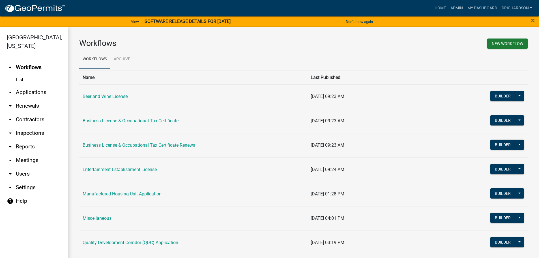
click at [33, 85] on link "arrow_drop_down Applications" at bounding box center [34, 92] width 68 height 14
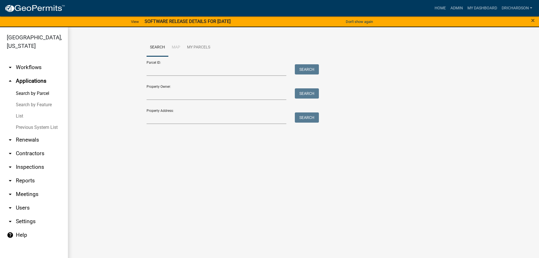
click at [27, 147] on link "arrow_drop_down Contractors" at bounding box center [34, 154] width 68 height 14
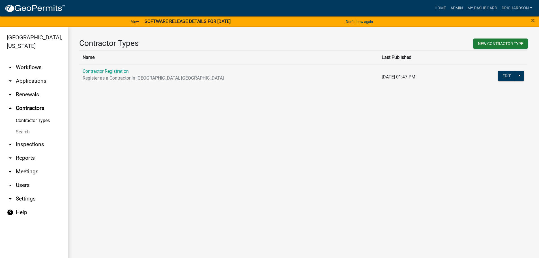
click at [34, 75] on link "arrow_drop_down Applications" at bounding box center [34, 81] width 68 height 14
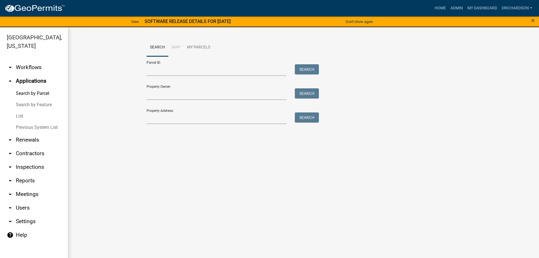
click at [29, 61] on link "arrow_drop_down Workflows" at bounding box center [34, 68] width 68 height 14
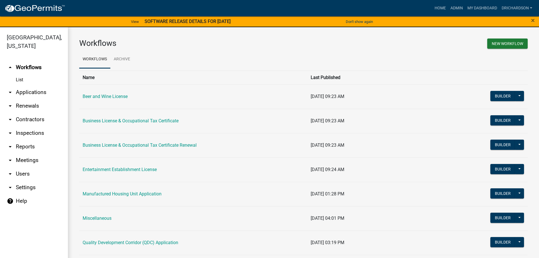
click at [32, 86] on link "arrow_drop_down Applications" at bounding box center [34, 92] width 68 height 14
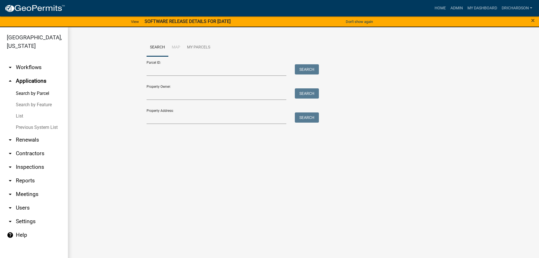
click at [28, 61] on link "arrow_drop_down Workflows" at bounding box center [34, 68] width 68 height 14
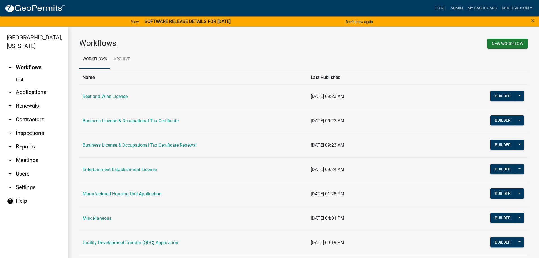
click at [33, 126] on link "arrow_drop_down Inspections" at bounding box center [34, 133] width 68 height 14
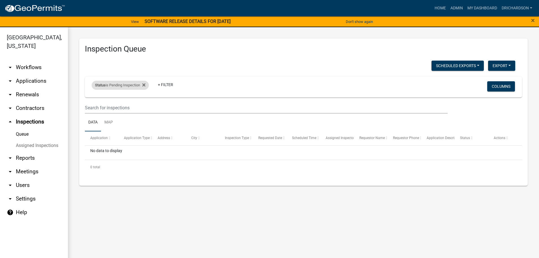
click at [125, 86] on div "Status is Pending Inspection" at bounding box center [120, 85] width 57 height 9
click at [120, 104] on select "Select an option Pending Schedule Pending Inspection Approved Denied Deleted Vo…" at bounding box center [121, 107] width 57 height 12
select select "0"
click at [93, 101] on select "Select an option Pending Schedule Pending Inspection Approved Denied Deleted Vo…" at bounding box center [121, 107] width 57 height 12
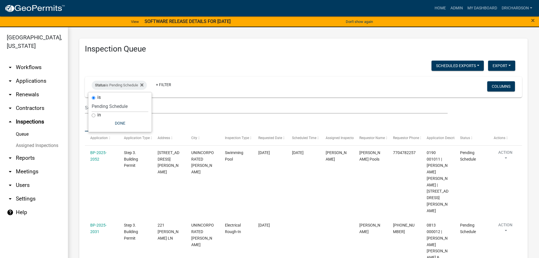
click at [246, 59] on div "Inspection Queue Scheduled Exports + Create New Daily Inspection List Export Ex…" at bounding box center [303, 215] width 449 height 352
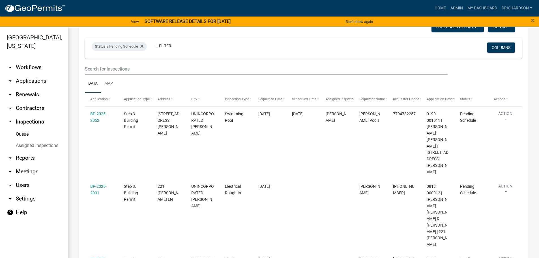
scroll to position [92, 0]
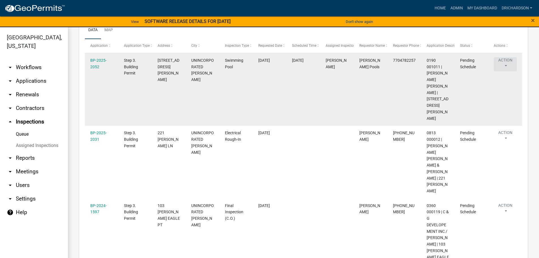
click at [507, 63] on button "Action" at bounding box center [505, 64] width 23 height 14
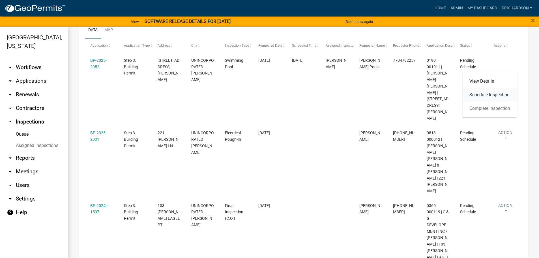
click at [490, 94] on link "Schedule Inspection" at bounding box center [490, 95] width 54 height 14
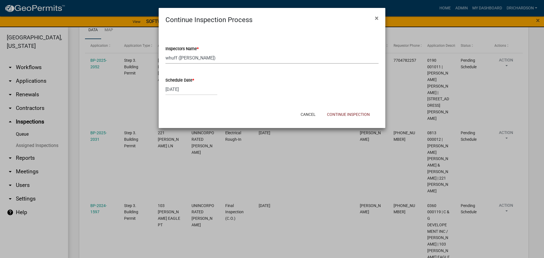
click at [196, 57] on select "Select Item... whuff (William Huff) drichardson (Douglas Richardson) knorred (K…" at bounding box center [271, 58] width 213 height 12
select select "e20251c8-f858-4aed-a4a0-52e27fd5066e"
click at [165, 52] on select "Select Item... whuff (William Huff) drichardson (Douglas Richardson) knorred (K…" at bounding box center [271, 58] width 213 height 12
click at [350, 115] on button "Continue Inspection" at bounding box center [348, 114] width 52 height 10
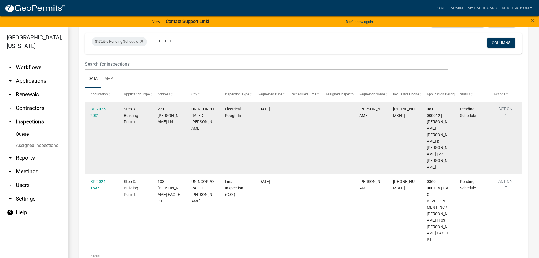
scroll to position [46, 0]
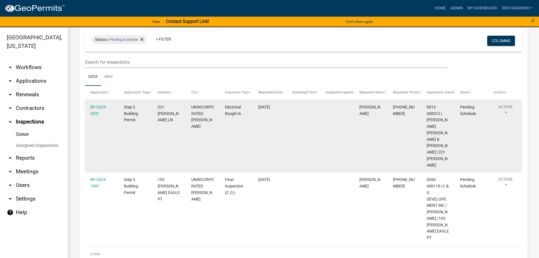
click at [505, 110] on button "Action" at bounding box center [505, 111] width 23 height 14
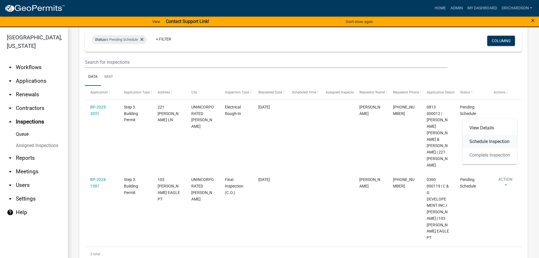
click at [481, 142] on link "Schedule Inspection" at bounding box center [490, 142] width 54 height 14
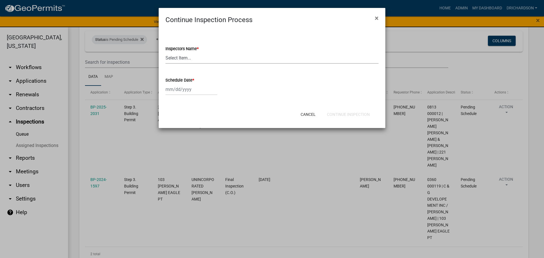
click at [190, 57] on select "Select Item... [PERSON_NAME] ([PERSON_NAME]) drichardson ([PERSON_NAME]) knorre…" at bounding box center [271, 58] width 213 height 12
select select "e20251c8-f858-4aed-a4a0-52e27fd5066e"
click at [165, 52] on select "Select Item... whuff (William Huff) drichardson (Douglas Richardson) knorred (K…" at bounding box center [271, 58] width 213 height 12
select select "9"
select select "2025"
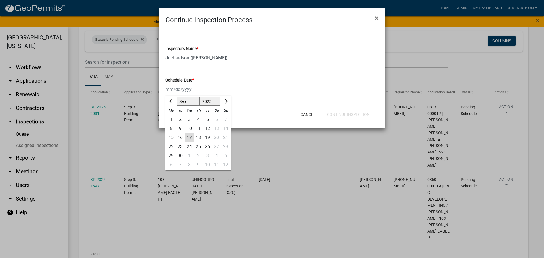
drag, startPoint x: 193, startPoint y: 90, endPoint x: 193, endPoint y: 95, distance: 4.8
click at [193, 90] on div "Jan Feb Mar Apr May Jun Jul Aug Sep Oct Nov Dec 1525 1526 1527 1528 1529 1530 1…" at bounding box center [191, 90] width 52 height 12
click at [188, 136] on div "17" at bounding box center [189, 137] width 9 height 9
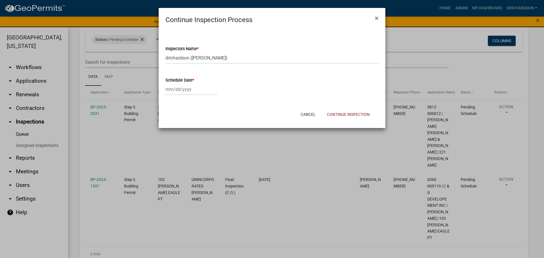
type input "[DATE]"
click at [341, 111] on button "Continue Inspection" at bounding box center [348, 114] width 52 height 10
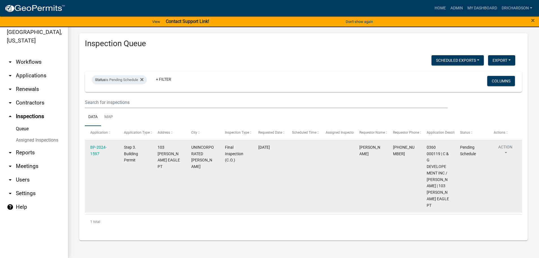
scroll to position [7, 0]
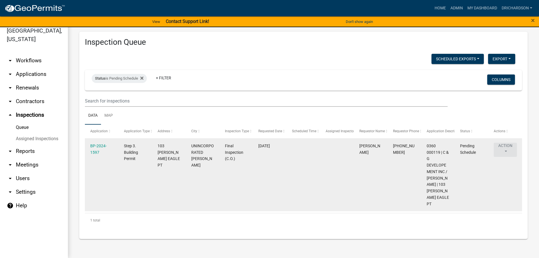
click at [509, 149] on button "Action" at bounding box center [505, 150] width 23 height 14
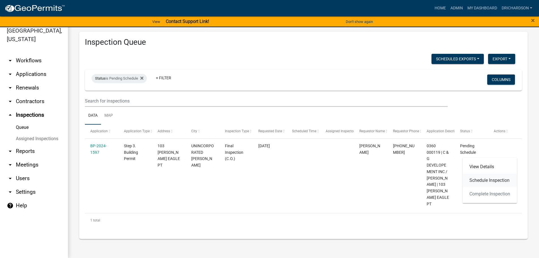
click at [492, 182] on link "Schedule Inspection" at bounding box center [490, 181] width 54 height 14
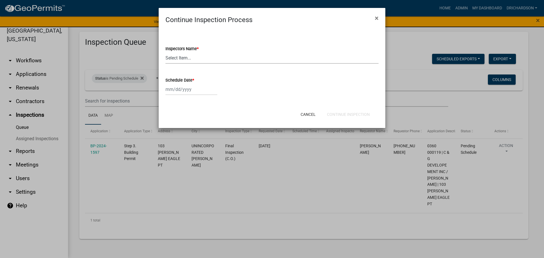
drag, startPoint x: 185, startPoint y: 61, endPoint x: 184, endPoint y: 63, distance: 2.9
click at [185, 61] on select "Select Item... [PERSON_NAME] ([PERSON_NAME]) drichardson ([PERSON_NAME]) knorre…" at bounding box center [271, 58] width 213 height 12
select select "e20251c8-f858-4aed-a4a0-52e27fd5066e"
click at [165, 52] on select "Select Item... [PERSON_NAME] ([PERSON_NAME]) drichardson ([PERSON_NAME]) knorre…" at bounding box center [271, 58] width 213 height 12
click at [179, 88] on div at bounding box center [191, 90] width 52 height 12
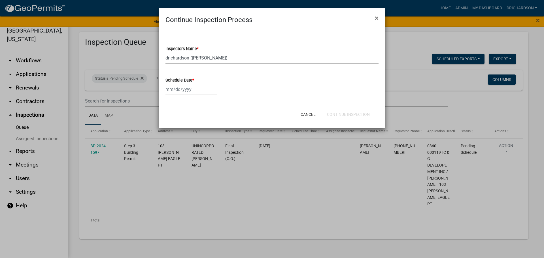
select select "9"
select select "2025"
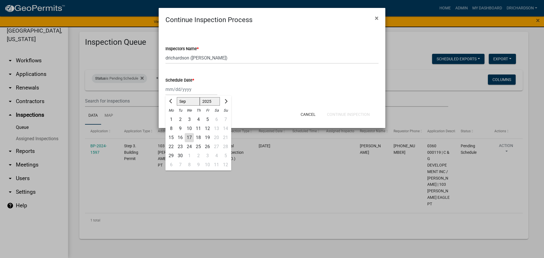
click at [188, 138] on div "17" at bounding box center [189, 137] width 9 height 9
type input "09/17/2025"
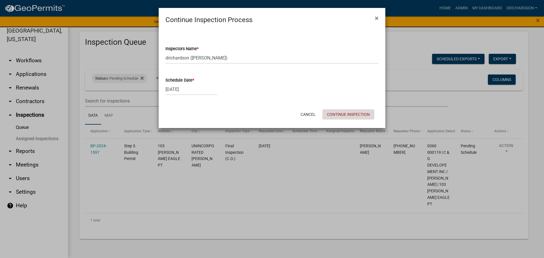
click at [343, 112] on button "Continue Inspection" at bounding box center [348, 114] width 52 height 10
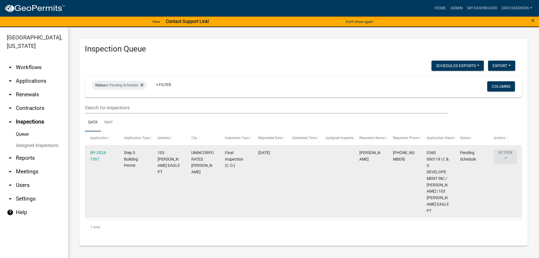
click at [508, 154] on button "Action" at bounding box center [505, 156] width 23 height 14
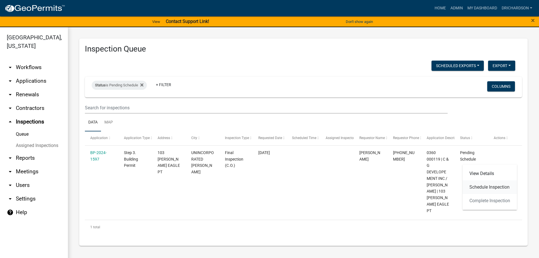
click at [491, 188] on link "Schedule Inspection" at bounding box center [490, 187] width 54 height 14
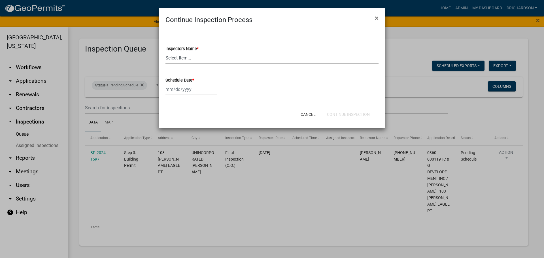
drag, startPoint x: 182, startPoint y: 57, endPoint x: 180, endPoint y: 61, distance: 4.9
click at [181, 58] on select "Select Item... whuff (William Huff) drichardson (Douglas Richardson) knorred (K…" at bounding box center [271, 58] width 213 height 12
select select "e20251c8-f858-4aed-a4a0-52e27fd5066e"
click at [165, 52] on select "Select Item... whuff (William Huff) drichardson (Douglas Richardson) knorred (K…" at bounding box center [271, 58] width 213 height 12
click at [182, 91] on div at bounding box center [191, 90] width 52 height 12
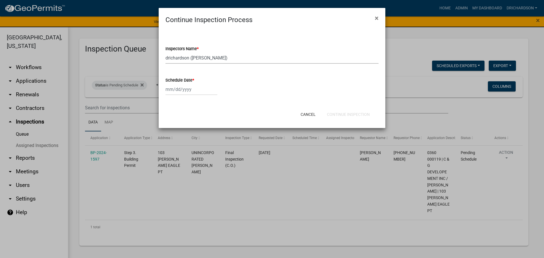
select select "9"
select select "2025"
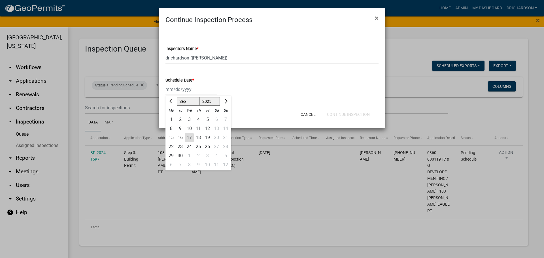
click at [191, 136] on div "17" at bounding box center [189, 137] width 9 height 9
type input "[DATE]"
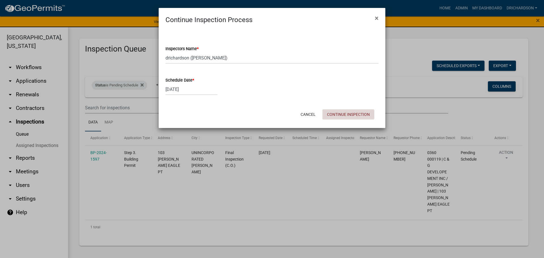
click at [343, 115] on button "Continue Inspection" at bounding box center [348, 114] width 52 height 10
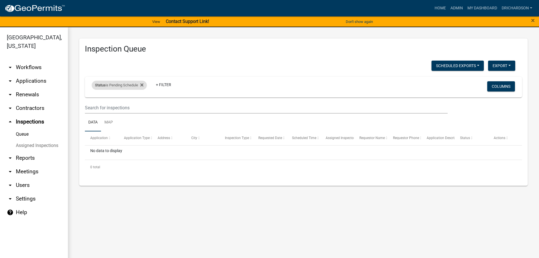
click at [118, 88] on div "Status is Pending Schedule" at bounding box center [119, 85] width 55 height 9
click at [122, 105] on select "Select an option Pending Schedule Pending Inspection Approved Denied Deleted Vo…" at bounding box center [120, 107] width 57 height 12
select select "1"
click at [93, 101] on select "Select an option Pending Schedule Pending Inspection Approved Denied Deleted Vo…" at bounding box center [120, 107] width 57 height 12
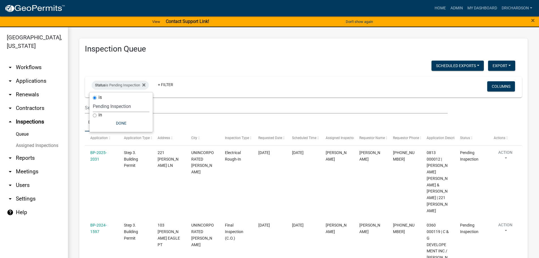
click at [273, 76] on div "Scheduled Exports + Create New Daily Inspection List Export Excel Format (.xlsx…" at bounding box center [303, 187] width 437 height 252
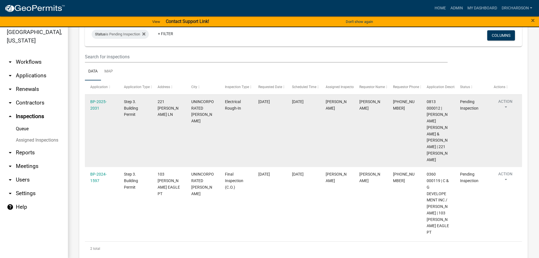
scroll to position [7, 0]
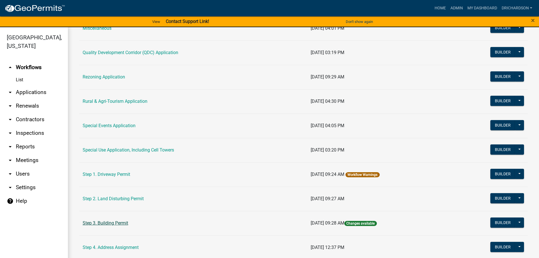
scroll to position [255, 0]
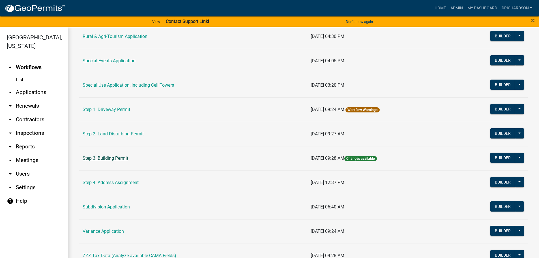
click at [108, 159] on link "Step 3. Building Permit" at bounding box center [106, 157] width 46 height 5
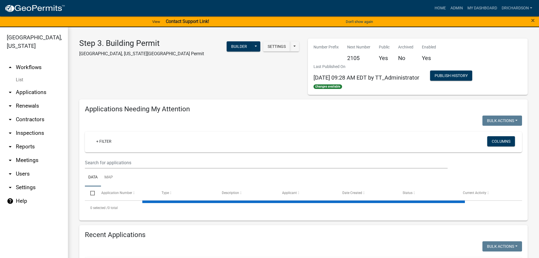
select select "1: 25"
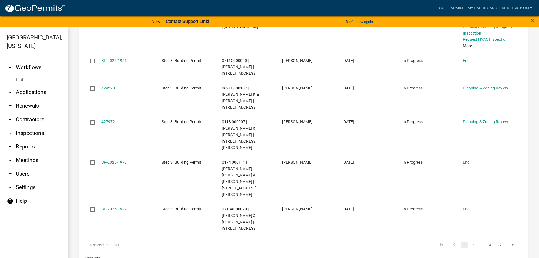
scroll to position [934, 0]
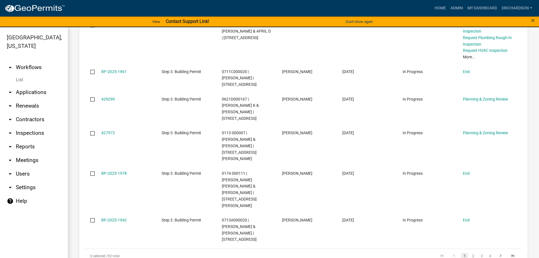
scroll to position [952, 0]
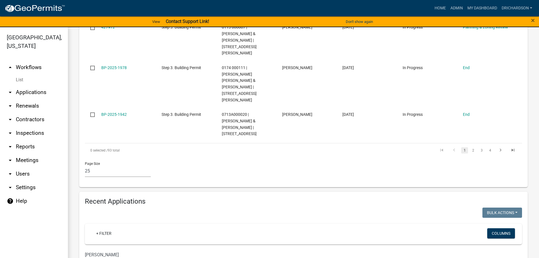
drag, startPoint x: 108, startPoint y: 113, endPoint x: 55, endPoint y: 110, distance: 53.0
click at [55, 110] on div "Troup County, Georgia arrow_drop_up Workflows List arrow_drop_down Applications…" at bounding box center [269, 146] width 539 height 238
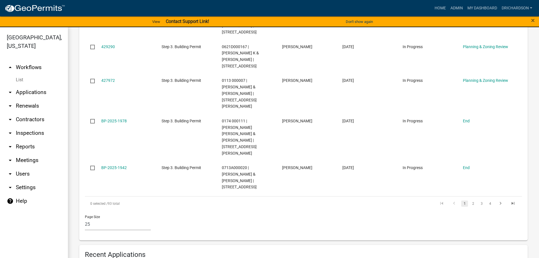
type input "20 e hopson"
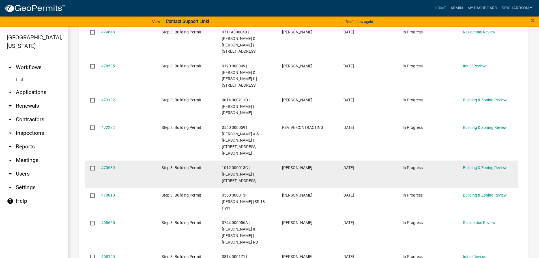
scroll to position [78, 0]
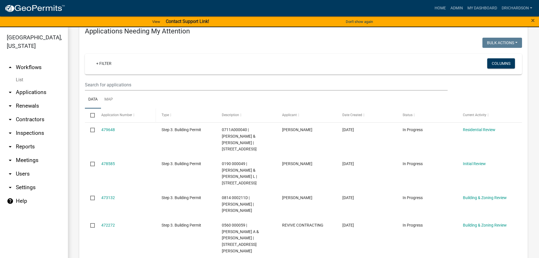
click at [113, 116] on span "Application Number" at bounding box center [116, 115] width 31 height 4
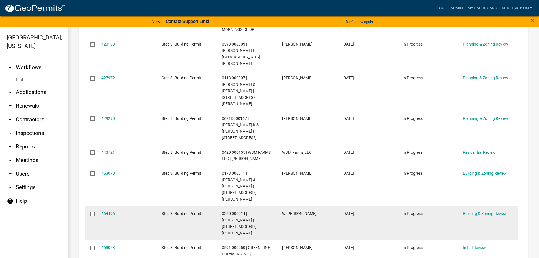
scroll to position [248, 0]
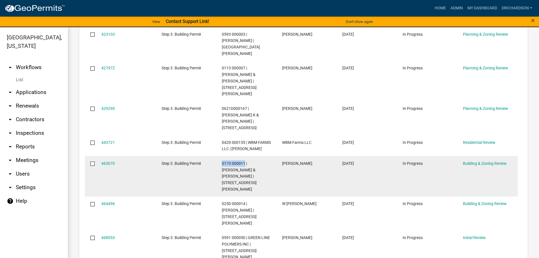
drag, startPoint x: 221, startPoint y: 144, endPoint x: 244, endPoint y: 145, distance: 22.7
click at [244, 156] on datatable-body-cell "0173 000011 | GRAGG JEFFREY K & CHRISTINA J DEMOTT | 401 CARR RD" at bounding box center [247, 176] width 60 height 40
copy span "0173 000011"
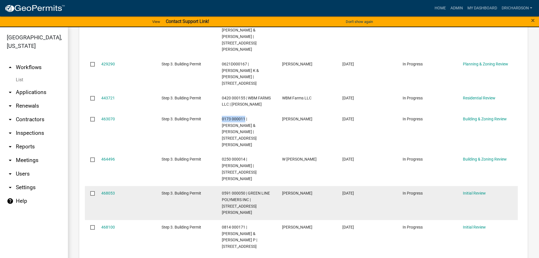
scroll to position [304, 0]
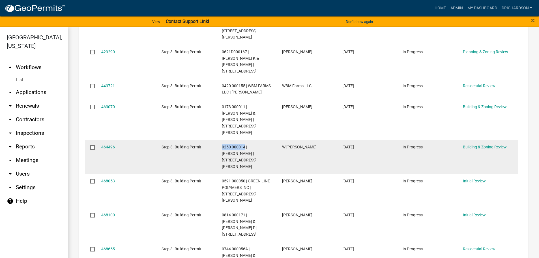
drag, startPoint x: 221, startPoint y: 114, endPoint x: 245, endPoint y: 116, distance: 24.4
click at [245, 140] on datatable-body-cell "0250 000014 | [PERSON_NAME] | [STREET_ADDRESS][PERSON_NAME]" at bounding box center [247, 157] width 60 height 34
copy span "0250 000014"
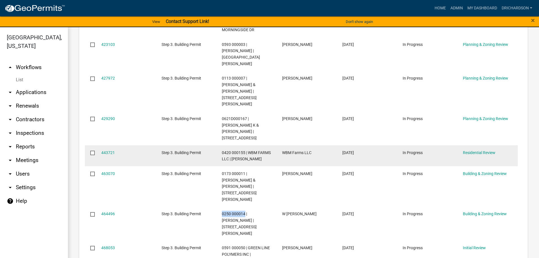
scroll to position [248, 0]
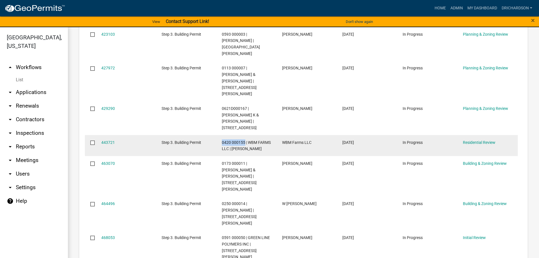
drag, startPoint x: 221, startPoint y: 121, endPoint x: 245, endPoint y: 124, distance: 24.2
click at [245, 135] on datatable-body-cell "0420 000155 | WBM FARMS LLC | HIGHTOWER RD" at bounding box center [247, 145] width 60 height 21
copy span "0420 000155"
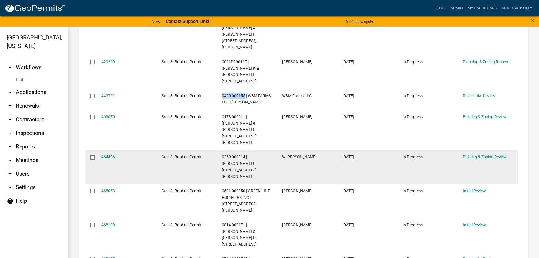
scroll to position [304, 0]
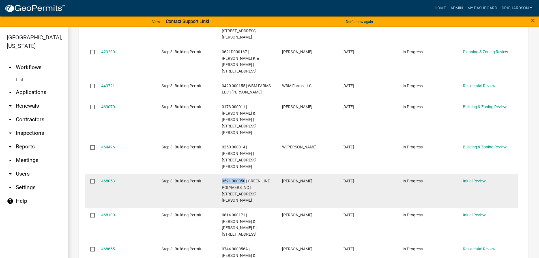
drag, startPoint x: 221, startPoint y: 142, endPoint x: 245, endPoint y: 142, distance: 23.2
click at [245, 174] on datatable-body-cell "0591 000050 | GREEN LINE POLYMERS INC | 236 A/B NEW HUTCHINSON MILL RD" at bounding box center [247, 191] width 60 height 34
copy span "0591 000050"
click at [229, 179] on span "0591 000050 | GREEN LINE POLYMERS INC | 236 A/B NEW HUTCHINSON MILL RD" at bounding box center [246, 191] width 48 height 24
drag, startPoint x: 222, startPoint y: 142, endPoint x: 244, endPoint y: 142, distance: 22.4
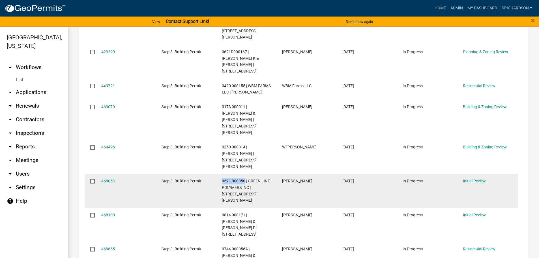
click at [244, 179] on span "0591 000050 | GREEN LINE POLYMERS INC | 236 A/B NEW HUTCHINSON MILL RD" at bounding box center [246, 191] width 48 height 24
copy span "0591 000050"
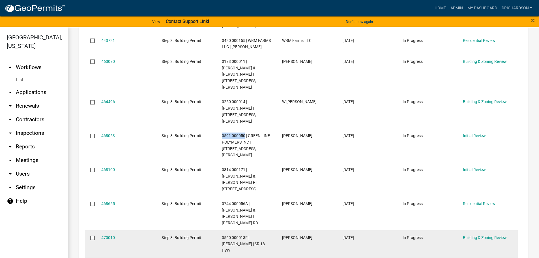
scroll to position [361, 0]
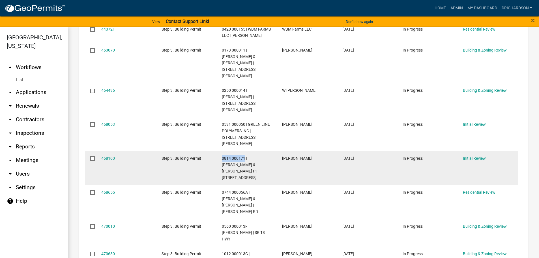
drag, startPoint x: 222, startPoint y: 119, endPoint x: 244, endPoint y: 118, distance: 22.7
click at [244, 156] on span "0814 000171 | WADE CHARLES W IV & TRACI P | 309 CHEYENNE DR" at bounding box center [239, 168] width 35 height 24
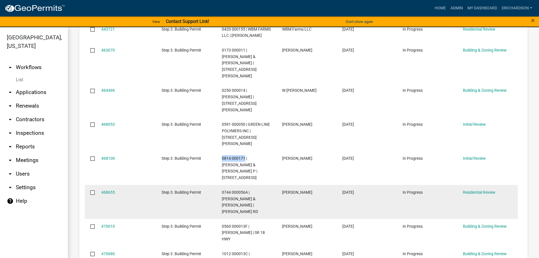
copy span "0814 000171"
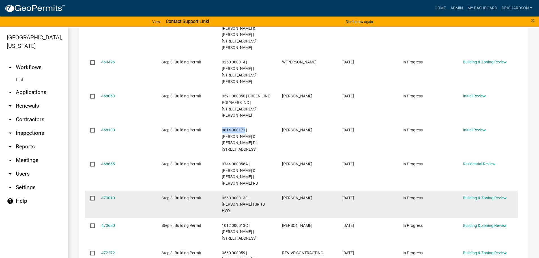
scroll to position [418, 0]
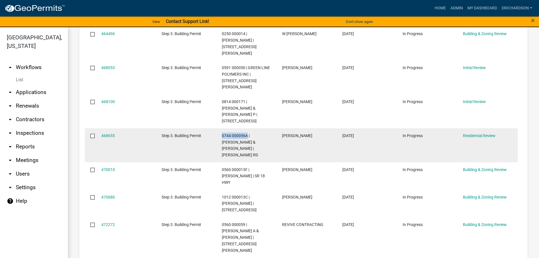
drag, startPoint x: 222, startPoint y: 90, endPoint x: 248, endPoint y: 89, distance: 26.0
click at [248, 133] on span "0744 000056A | NANCE JEFFREY & JULIE TURNER | JARRELL HOGG RD" at bounding box center [240, 145] width 36 height 24
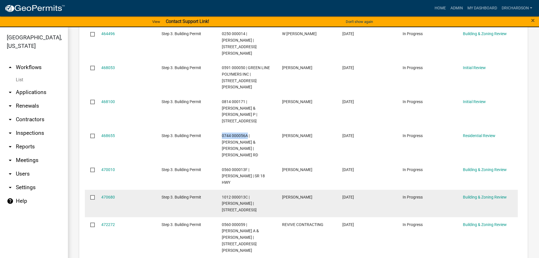
copy span "0744 000056A"
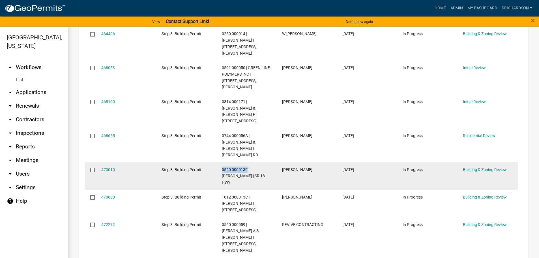
drag, startPoint x: 222, startPoint y: 118, endPoint x: 247, endPoint y: 119, distance: 25.2
click at [247, 167] on span "0560 000013F | THOMPSON SEAN | SR 18 HWY" at bounding box center [243, 176] width 43 height 18
copy span "0560 000013F"
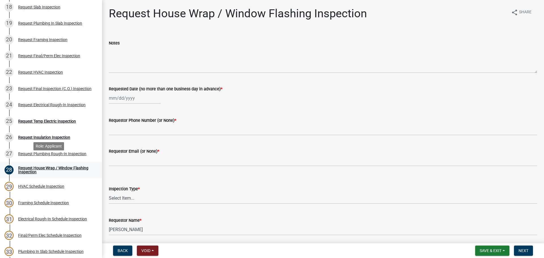
scroll to position [365, 0]
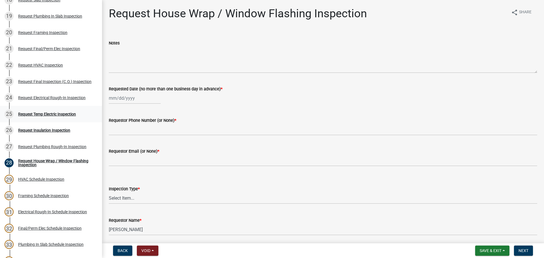
click at [43, 114] on div "Request Temp Electric Inspection" at bounding box center [47, 114] width 58 height 4
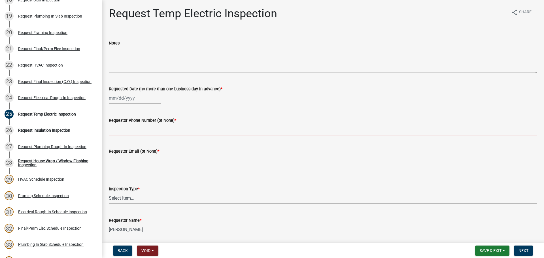
click at [119, 129] on input "Requestor Phone Number (or None) *" at bounding box center [323, 130] width 428 height 12
type input "none"
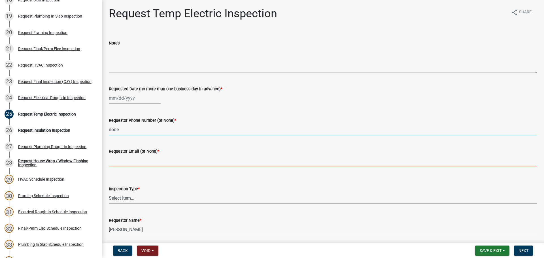
click at [129, 162] on input "Requestor Email (or None) *" at bounding box center [323, 161] width 428 height 12
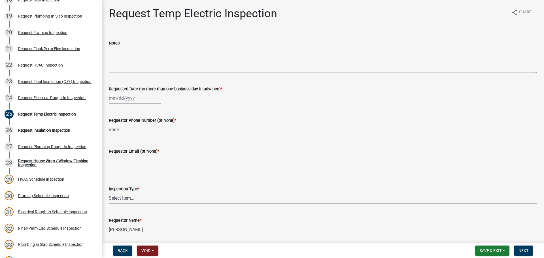
type input "none"
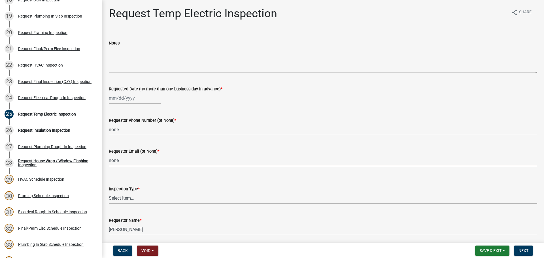
click at [128, 197] on select "Select Item... Temporary Electric Pole" at bounding box center [323, 198] width 428 height 12
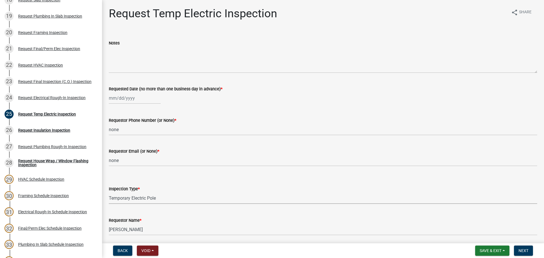
click at [109, 192] on select "Select Item... Temporary Electric Pole" at bounding box center [323, 198] width 428 height 12
select select "37a94e4e-3e0f-49c8-a229-36fda2f22dd2"
select select "9"
select select "2025"
drag, startPoint x: 120, startPoint y: 100, endPoint x: 126, endPoint y: 115, distance: 16.1
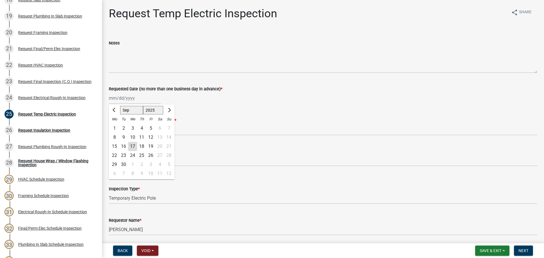
click at [120, 100] on div "[PERSON_NAME] Feb Mar Apr [PERSON_NAME][DATE] Oct Nov [DATE] 1526 1527 1528 152…" at bounding box center [135, 98] width 52 height 12
drag, startPoint x: 133, startPoint y: 145, endPoint x: 142, endPoint y: 151, distance: 11.0
click at [133, 146] on div "17" at bounding box center [132, 146] width 9 height 9
type input "[DATE]"
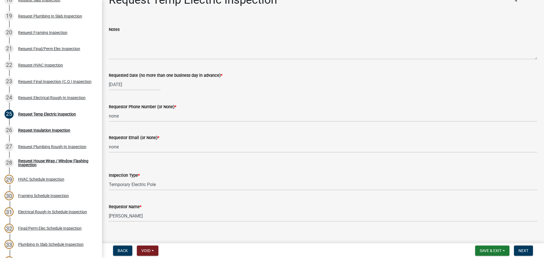
scroll to position [21, 0]
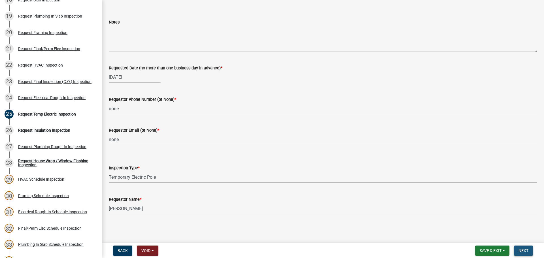
click at [526, 251] on span "Next" at bounding box center [523, 250] width 10 height 5
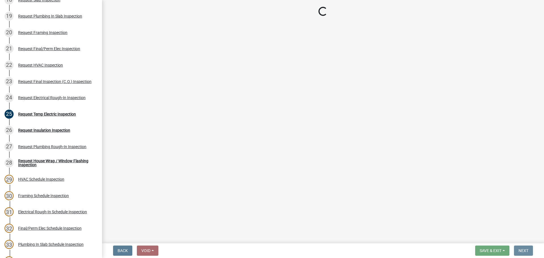
scroll to position [0, 0]
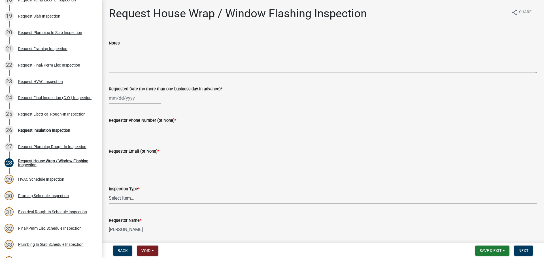
click at [125, 102] on div at bounding box center [135, 98] width 52 height 12
select select "9"
select select "2025"
click at [133, 147] on div "17" at bounding box center [132, 146] width 9 height 9
type input "[DATE]"
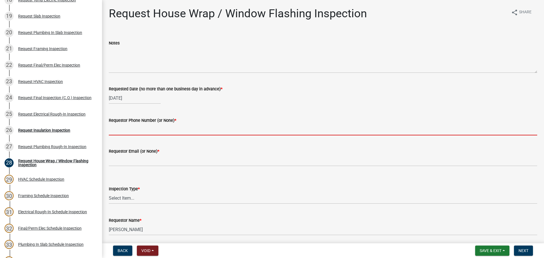
click at [137, 129] on input "Requestor Phone Number (or None) *" at bounding box center [323, 130] width 428 height 12
type input "none"
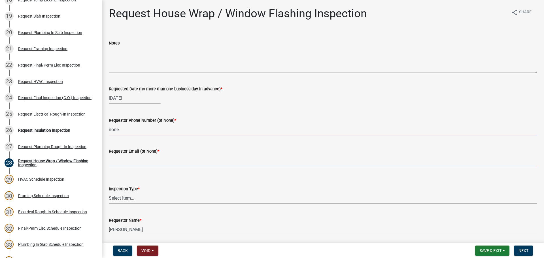
click at [137, 163] on input "Requestor Email (or None) *" at bounding box center [323, 161] width 428 height 12
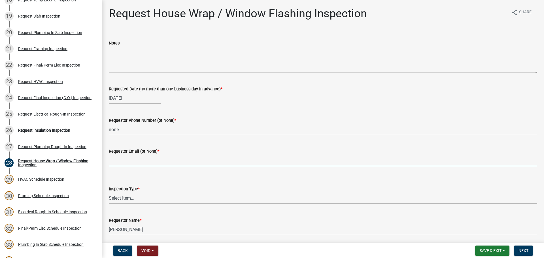
type input "none"
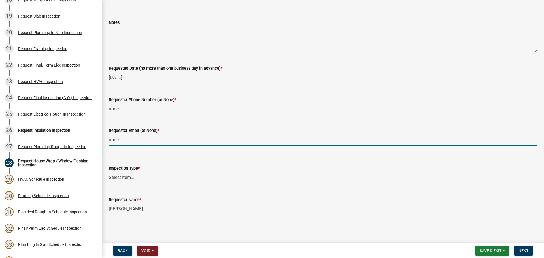
scroll to position [21, 0]
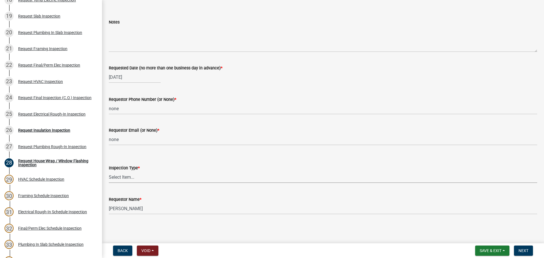
click at [125, 175] on select "Select Item... Deck" at bounding box center [323, 177] width 428 height 12
click at [122, 182] on select "Select Item... Deck" at bounding box center [323, 177] width 428 height 12
click at [109, 171] on select "Select Item... Deck" at bounding box center [323, 177] width 428 height 12
select select "d4a63920-dc66-4969-b180-05bf52efcb3d"
click at [521, 253] on button "Next" at bounding box center [523, 250] width 19 height 10
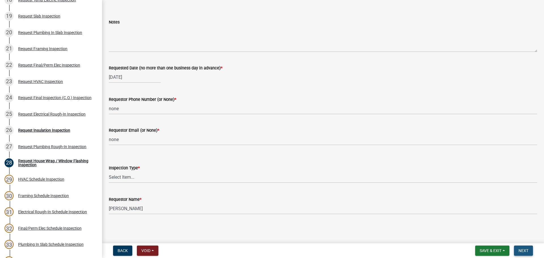
scroll to position [0, 0]
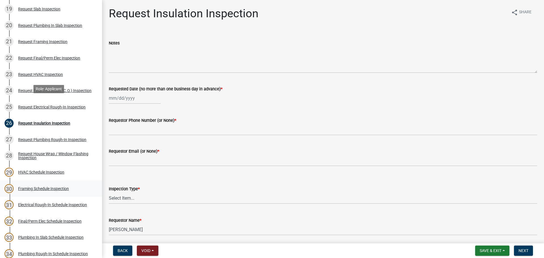
scroll to position [396, 0]
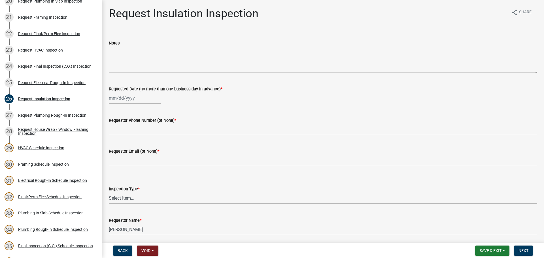
select select "9"
select select "2025"
click at [124, 100] on div "[PERSON_NAME] Feb Mar Apr [PERSON_NAME][DATE] Oct Nov [DATE] 1526 1527 1528 152…" at bounding box center [135, 98] width 52 height 12
click at [132, 143] on div "17" at bounding box center [132, 146] width 9 height 9
type input "[DATE]"
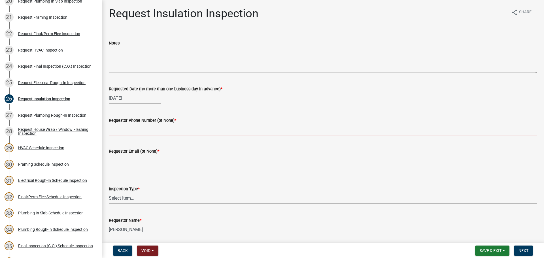
click at [123, 131] on input "Requestor Phone Number (or None) *" at bounding box center [323, 130] width 428 height 12
type input "none"
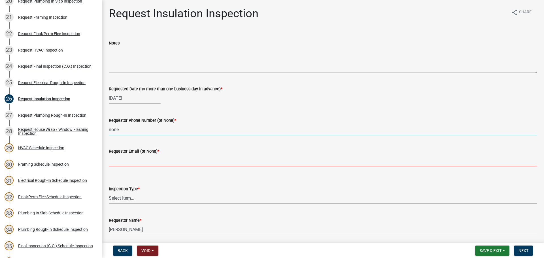
click at [129, 158] on input "Requestor Email (or None) *" at bounding box center [323, 161] width 428 height 12
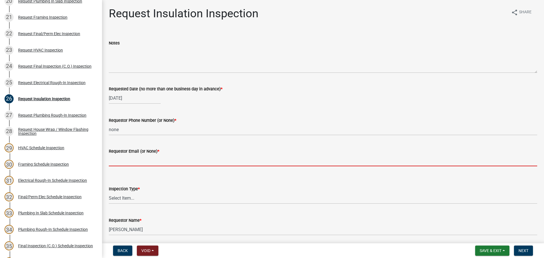
type input "none"
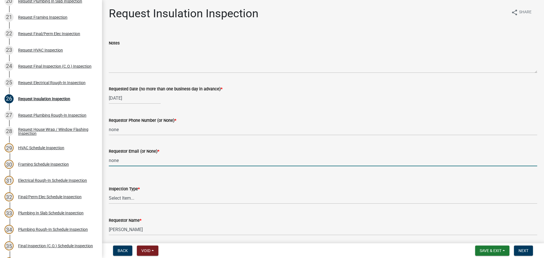
scroll to position [21, 0]
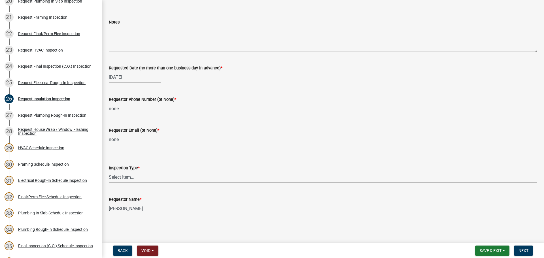
click at [139, 176] on select "Select Item... Insulation" at bounding box center [323, 177] width 428 height 12
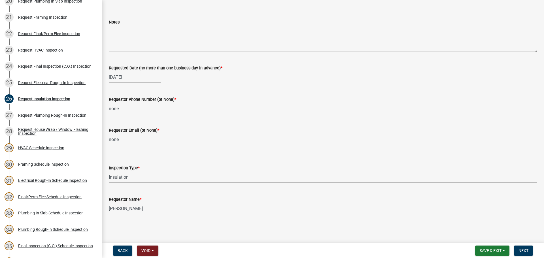
click at [109, 171] on select "Select Item... Insulation" at bounding box center [323, 177] width 428 height 12
select select "2e5302d4-b34e-405d-80e1-2f893e7792f7"
click at [523, 249] on span "Next" at bounding box center [523, 250] width 10 height 5
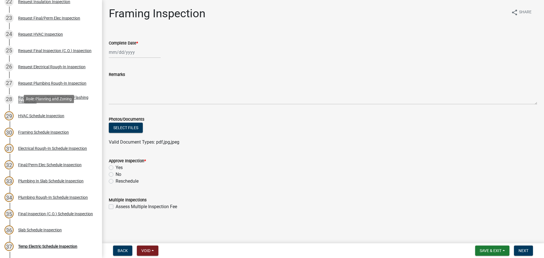
scroll to position [591, 0]
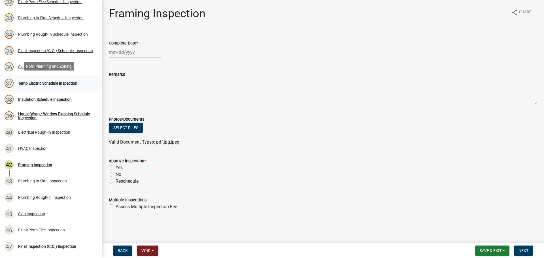
click at [46, 85] on div "37 Temp Electric Schedule Inspection" at bounding box center [49, 83] width 88 height 9
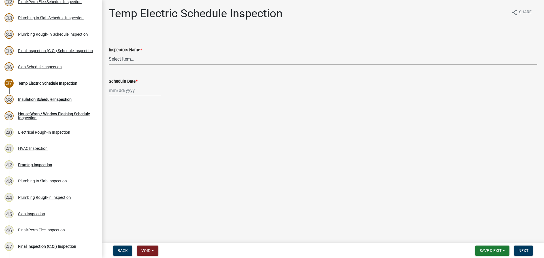
drag, startPoint x: 127, startPoint y: 55, endPoint x: 127, endPoint y: 60, distance: 4.8
click at [127, 57] on select "Select Item... whuff (William Huff) drichardson (Douglas Richardson) knorred (K…" at bounding box center [323, 59] width 428 height 12
select select "e20251c8-f858-4aed-a4a0-52e27fd5066e"
click at [109, 53] on select "Select Item... whuff (William Huff) drichardson (Douglas Richardson) knorred (K…" at bounding box center [323, 59] width 428 height 12
click at [130, 92] on div at bounding box center [135, 91] width 52 height 12
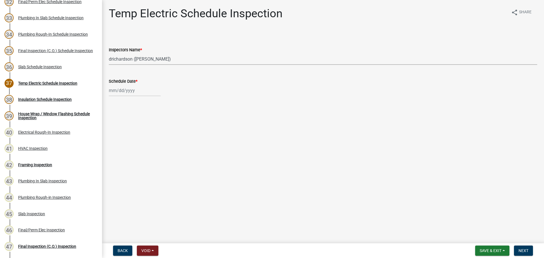
select select "9"
select select "2025"
click at [132, 136] on div "17" at bounding box center [132, 138] width 9 height 9
type input "09/17/2025"
click at [522, 250] on span "Next" at bounding box center [523, 250] width 10 height 5
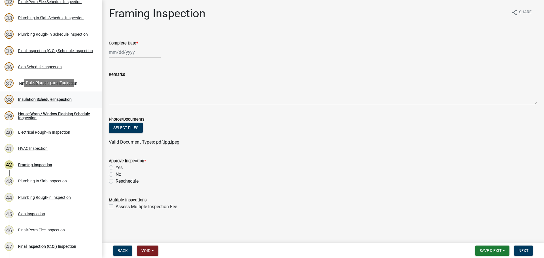
click at [40, 97] on div "Insulation Schedule Inspection" at bounding box center [45, 99] width 54 height 4
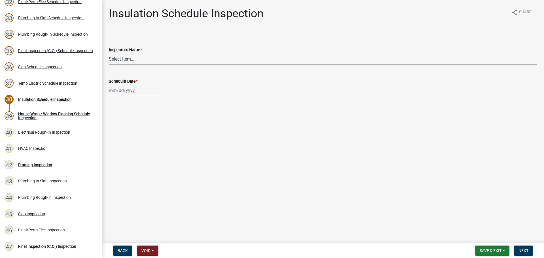
click at [125, 57] on select "Select Item... whuff (William Huff) drichardson (Douglas Richardson) knorred (K…" at bounding box center [323, 59] width 428 height 12
select select "e20251c8-f858-4aed-a4a0-52e27fd5066e"
click at [109, 53] on select "Select Item... whuff (William Huff) drichardson (Douglas Richardson) knorred (K…" at bounding box center [323, 59] width 428 height 12
click at [126, 90] on div at bounding box center [135, 91] width 52 height 12
select select "9"
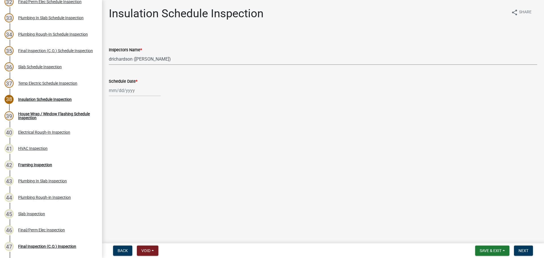
select select "2025"
click at [133, 140] on div "17" at bounding box center [132, 138] width 9 height 9
type input "[DATE]"
click at [519, 250] on span "Next" at bounding box center [523, 250] width 10 height 5
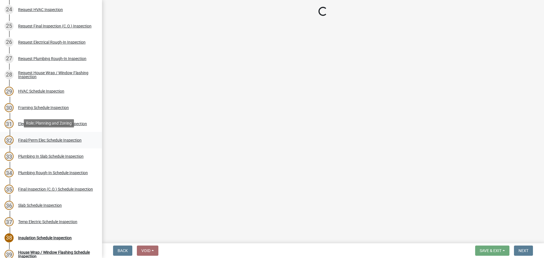
scroll to position [481, 0]
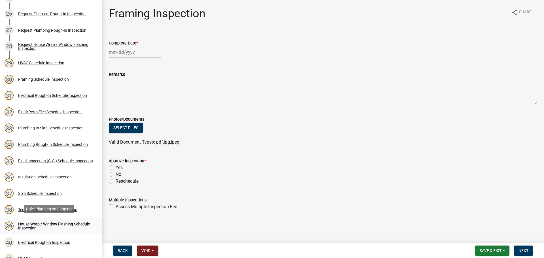
click at [25, 222] on div "House Wrap / Window Flashing Schedule Inspection" at bounding box center [55, 226] width 75 height 8
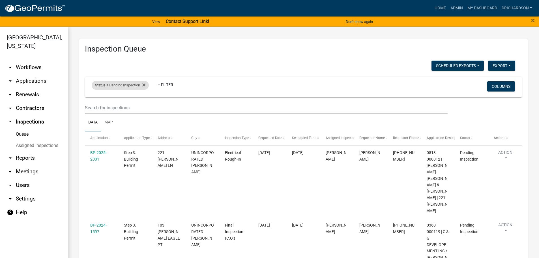
click at [123, 85] on div "Status is Pending Inspection" at bounding box center [120, 85] width 57 height 9
click at [123, 104] on select "Select an option Pending Schedule Pending Inspection Approved Denied Deleted Vo…" at bounding box center [121, 107] width 57 height 12
select select "0"
click at [93, 101] on select "Select an option Pending Schedule Pending Inspection Approved Denied Deleted Vo…" at bounding box center [121, 107] width 57 height 12
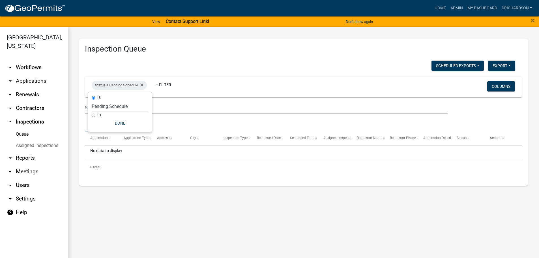
click at [244, 60] on div "Inspection Queue Scheduled Exports + Create New Daily Inspection List Export Ex…" at bounding box center [303, 112] width 449 height 147
click at [109, 87] on div "Status is Pending Schedule" at bounding box center [119, 85] width 55 height 9
click at [121, 106] on select "Select an option Pending Schedule Pending Inspection Approved Denied Deleted Vo…" at bounding box center [120, 107] width 57 height 12
select select "1"
click at [93, 101] on select "Select an option Pending Schedule Pending Inspection Approved Denied Deleted Vo…" at bounding box center [120, 107] width 57 height 12
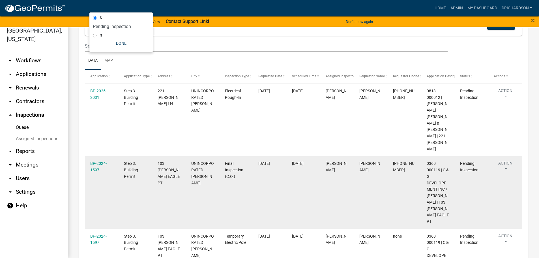
scroll to position [55, 0]
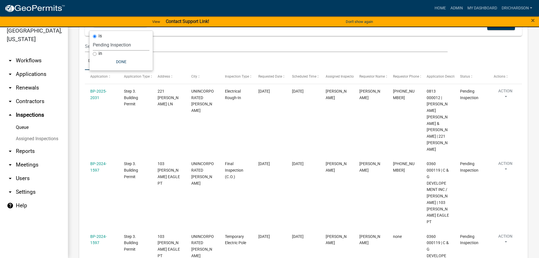
click at [182, 61] on ul "Data Map" at bounding box center [303, 61] width 437 height 18
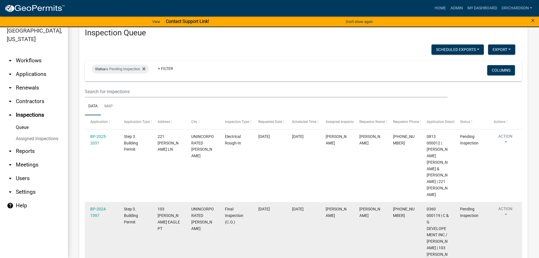
scroll to position [0, 0]
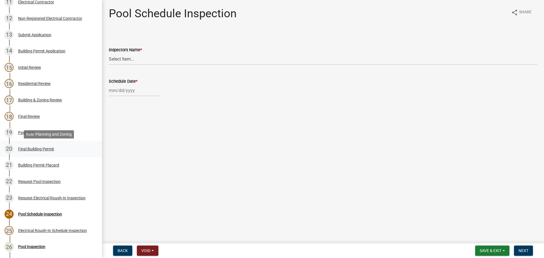
scroll to position [330, 0]
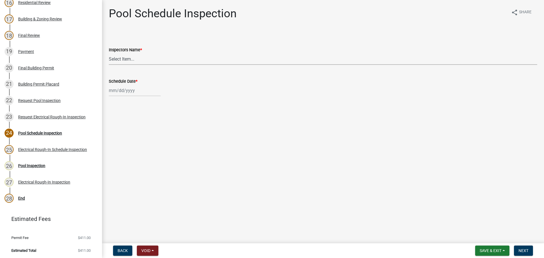
click at [134, 57] on select "Select Item... [PERSON_NAME] ([PERSON_NAME]) drichardson ([PERSON_NAME]) knorre…" at bounding box center [323, 59] width 428 height 12
select select "e20251c8-f858-4aed-a4a0-52e27fd5066e"
click at [109, 53] on select "Select Item... [PERSON_NAME] ([PERSON_NAME]) drichardson ([PERSON_NAME]) knorre…" at bounding box center [323, 59] width 428 height 12
select select "9"
select select "2025"
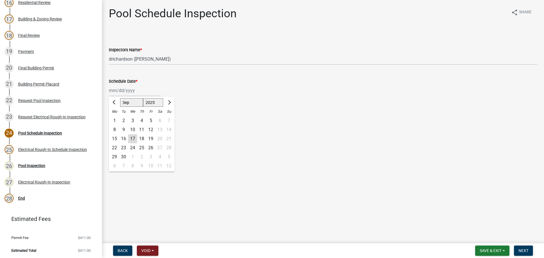
click at [127, 92] on div "[PERSON_NAME] Feb Mar Apr [PERSON_NAME][DATE] Oct Nov [DATE] 1526 1527 1528 152…" at bounding box center [135, 91] width 52 height 12
click at [133, 138] on div "17" at bounding box center [132, 138] width 9 height 9
type input "[DATE]"
click at [518, 250] on button "Next" at bounding box center [523, 250] width 19 height 10
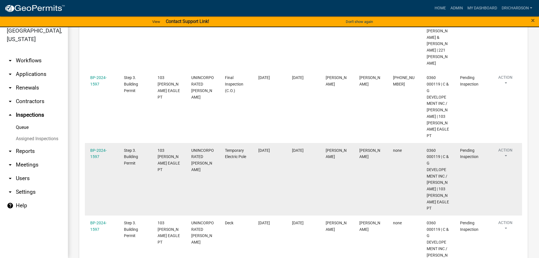
scroll to position [55, 0]
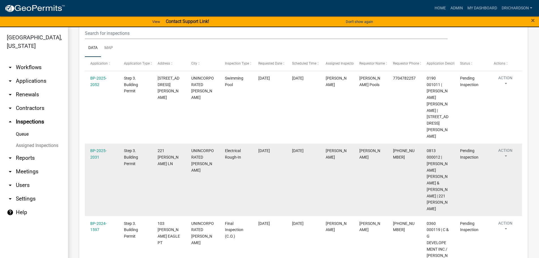
scroll to position [73, 0]
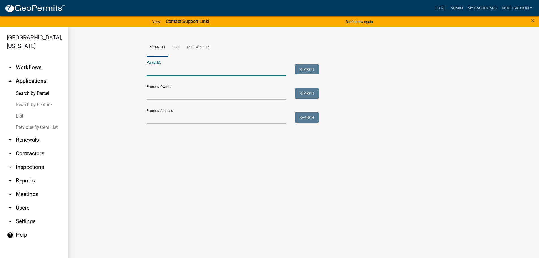
click at [189, 67] on input "Parcel ID:" at bounding box center [217, 70] width 140 height 12
paste input "0173 000011"
click at [299, 65] on button "Search" at bounding box center [307, 69] width 24 height 10
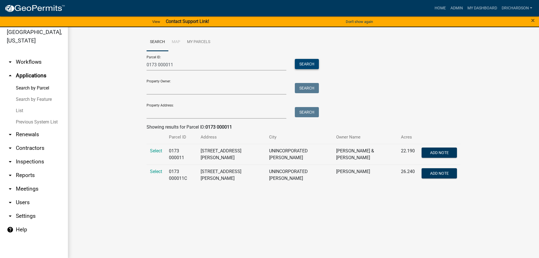
scroll to position [7, 0]
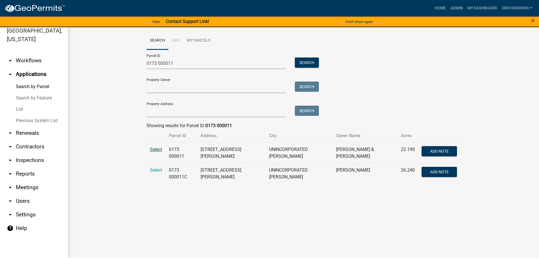
click at [151, 149] on span "Select" at bounding box center [156, 149] width 12 height 5
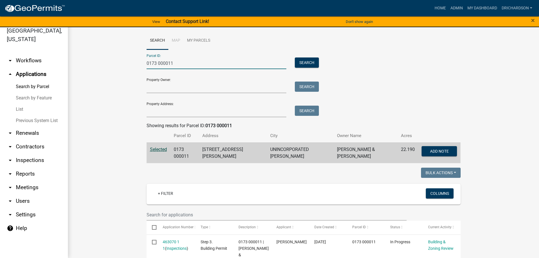
drag, startPoint x: 178, startPoint y: 63, endPoint x: 109, endPoint y: 61, distance: 68.3
click at [110, 60] on wm-workflow-application-search-view "Search Map My Parcels Parcel ID: 0173 000011 Search Property Owner: Search Prop…" at bounding box center [303, 246] width 449 height 429
paste input "250 000014"
click at [301, 66] on button "Search" at bounding box center [307, 62] width 24 height 10
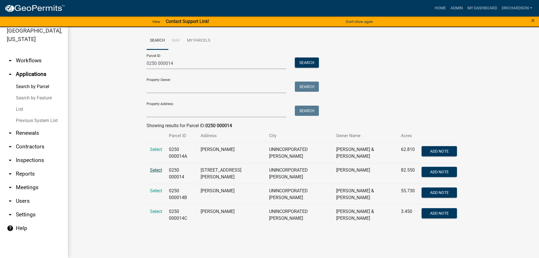
click at [159, 169] on span "Select" at bounding box center [156, 169] width 12 height 5
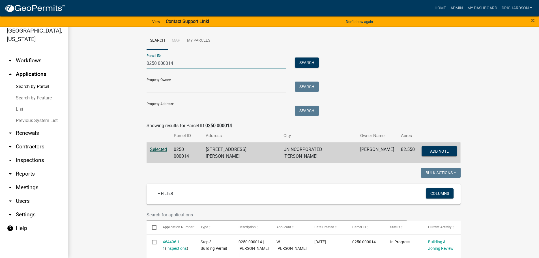
drag, startPoint x: 179, startPoint y: 65, endPoint x: 132, endPoint y: 62, distance: 47.6
click at [178, 65] on input "0250 000014" at bounding box center [217, 63] width 140 height 12
drag, startPoint x: 179, startPoint y: 65, endPoint x: 142, endPoint y: 62, distance: 37.5
click at [142, 63] on div "0250 000014" at bounding box center [216, 63] width 149 height 12
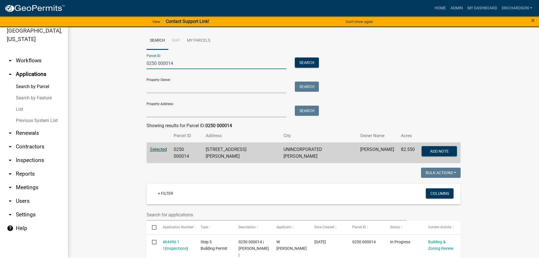
paste input "420 000155"
click at [305, 63] on button "Search" at bounding box center [307, 62] width 24 height 10
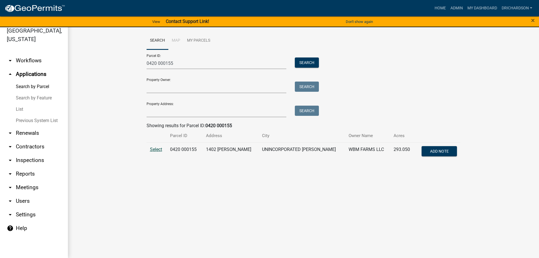
click at [159, 150] on span "Select" at bounding box center [156, 149] width 12 height 5
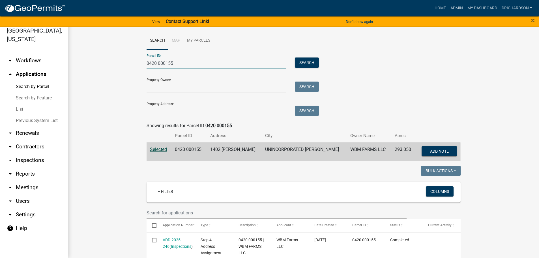
drag, startPoint x: 182, startPoint y: 66, endPoint x: 138, endPoint y: 62, distance: 44.1
click at [138, 62] on wm-workflow-application-search-view "Search Map My Parcels Parcel ID: 0420 000155 Search Property Owner: Search Prop…" at bounding box center [303, 257] width 449 height 450
click at [178, 63] on input "0420 000155" at bounding box center [217, 63] width 140 height 12
drag, startPoint x: 180, startPoint y: 63, endPoint x: 137, endPoint y: 65, distance: 42.5
click at [137, 65] on wm-workflow-application-search-view "Search Map My Parcels Parcel ID: 0420 000155 Search Property Owner: Search Prop…" at bounding box center [303, 257] width 449 height 450
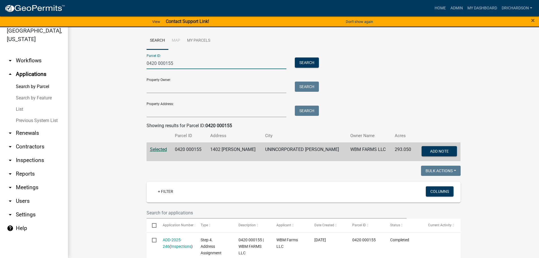
paste input "591 000050"
click at [309, 61] on button "Search" at bounding box center [307, 62] width 24 height 10
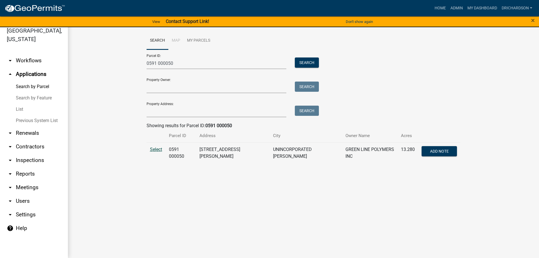
click at [153, 152] on span "Select" at bounding box center [156, 149] width 12 height 5
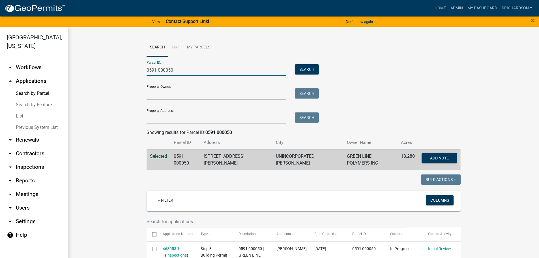
drag, startPoint x: 178, startPoint y: 68, endPoint x: 112, endPoint y: 69, distance: 66.2
paste input "814 000171"
click at [308, 69] on button "Search" at bounding box center [307, 69] width 24 height 10
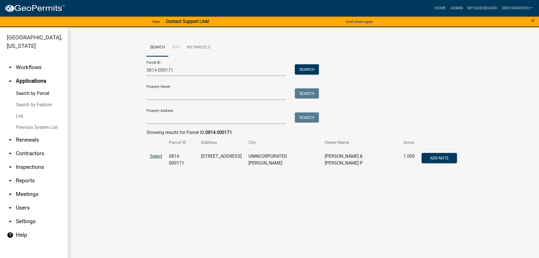
click at [160, 155] on span "Select" at bounding box center [156, 155] width 12 height 5
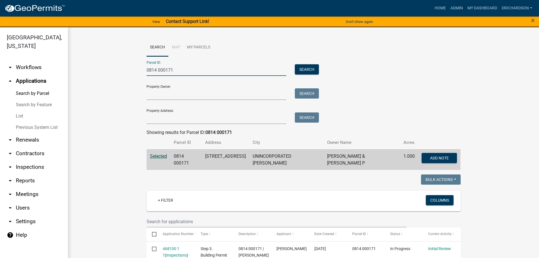
drag, startPoint x: 181, startPoint y: 68, endPoint x: 101, endPoint y: 63, distance: 80.3
click at [101, 63] on wm-workflow-application-search-view "Search Map My Parcels Parcel ID: 0814 000171 Search Property Owner: Search Prop…" at bounding box center [303, 224] width 449 height 370
paste input "744 000056A"
type input "0744 000056A"
click at [310, 72] on button "Search" at bounding box center [307, 69] width 24 height 10
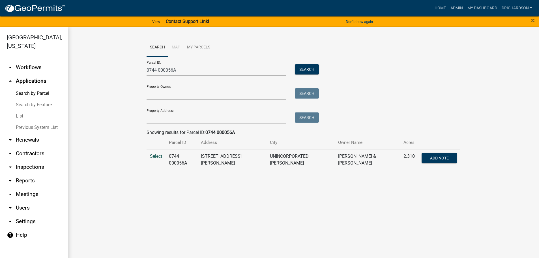
click at [159, 156] on span "Select" at bounding box center [156, 155] width 12 height 5
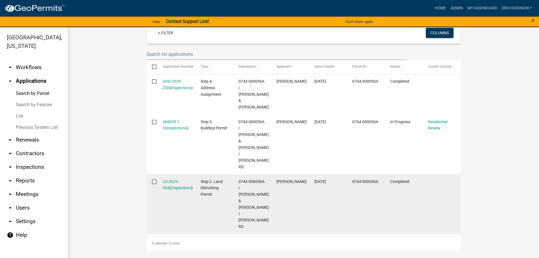
scroll to position [170, 0]
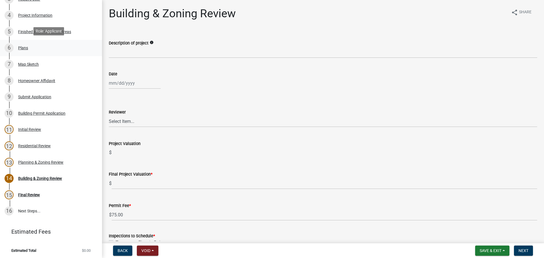
click at [28, 49] on div "6 Plans" at bounding box center [49, 47] width 88 height 9
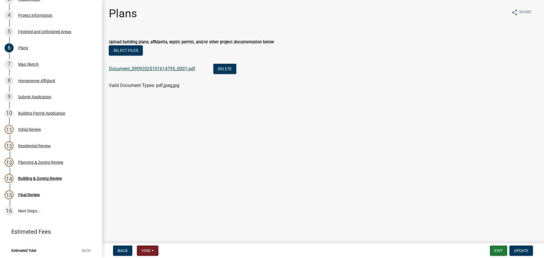
click at [143, 70] on link "Document_09092025101614795_0001.pdf" at bounding box center [152, 68] width 86 height 5
click at [33, 62] on div "Map Sketch" at bounding box center [28, 64] width 21 height 4
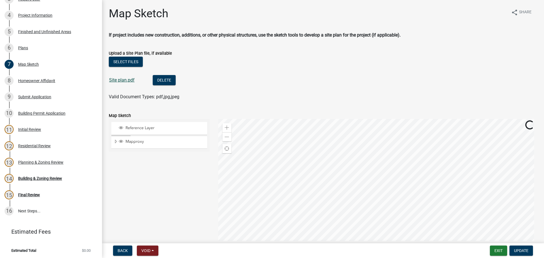
click at [125, 80] on link "Site plan.pdf" at bounding box center [121, 79] width 25 height 5
click at [38, 179] on div "Building & Zoning Review" at bounding box center [40, 178] width 44 height 4
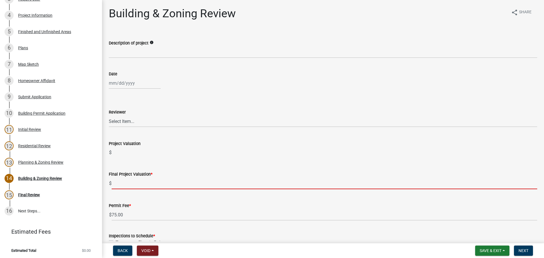
click at [127, 183] on input "text" at bounding box center [324, 184] width 425 height 12
paste input "$402,000.00"
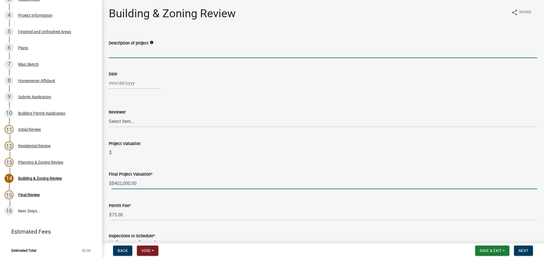
type input "402000"
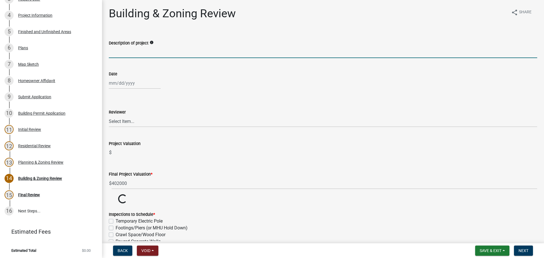
click at [132, 56] on input "Description of project" at bounding box center [323, 52] width 428 height 12
type input "Accessory Structure"
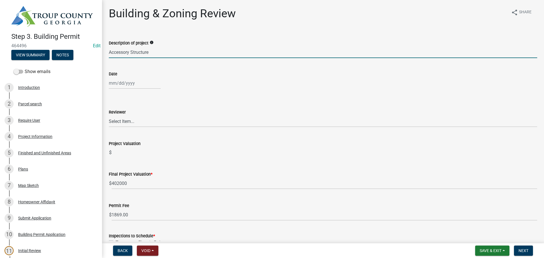
click at [130, 81] on div at bounding box center [135, 83] width 52 height 12
select select "9"
select select "2025"
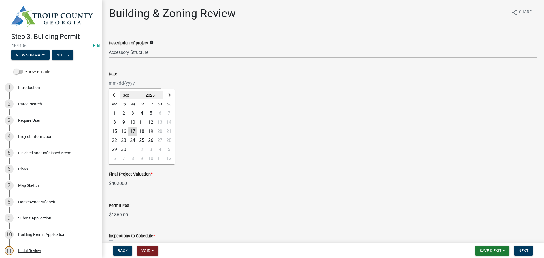
click at [132, 131] on div "17" at bounding box center [132, 131] width 9 height 9
type input "[DATE]"
click at [130, 120] on select "Select Item... [PERSON_NAME] [PERSON_NAME] [PERSON_NAME] [PERSON_NAME]" at bounding box center [323, 122] width 428 height 12
click at [109, 116] on select "Select Item... [PERSON_NAME] [PERSON_NAME] [PERSON_NAME] [PERSON_NAME]" at bounding box center [323, 122] width 428 height 12
select select "d688b2a4-394c-4e7e-bf27-4f07b97f5404"
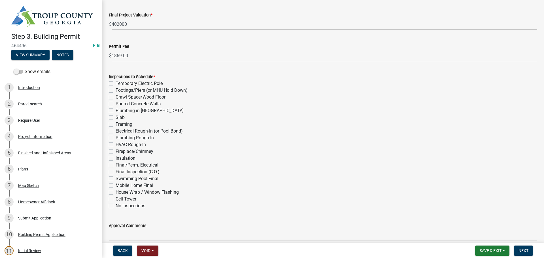
scroll to position [170, 0]
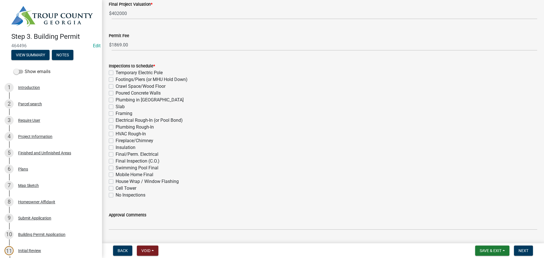
click at [116, 106] on label "Slab" at bounding box center [120, 106] width 9 height 7
click at [116, 106] on input "Slab" at bounding box center [118, 105] width 4 height 4
checkbox input "true"
checkbox input "false"
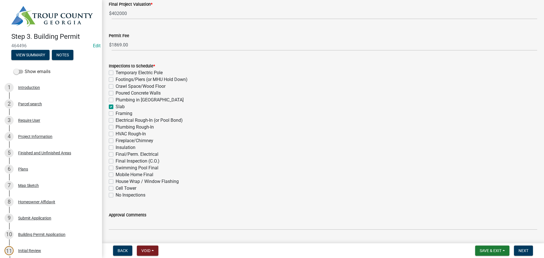
checkbox input "false"
checkbox input "true"
checkbox input "false"
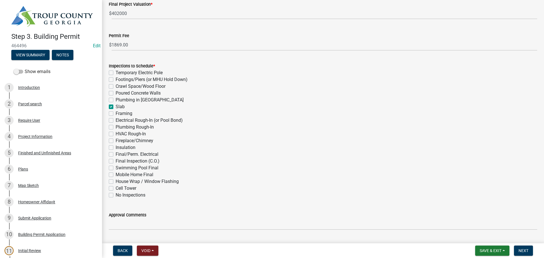
checkbox input "false"
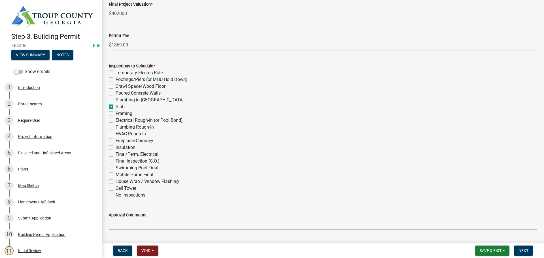
checkbox input "false"
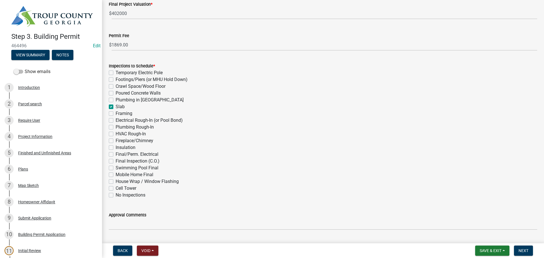
checkbox input "false"
click at [116, 113] on label "Framing" at bounding box center [124, 113] width 17 height 7
click at [116, 113] on input "Framing" at bounding box center [118, 112] width 4 height 4
checkbox input "true"
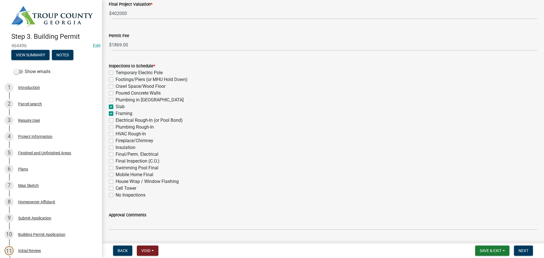
checkbox input "false"
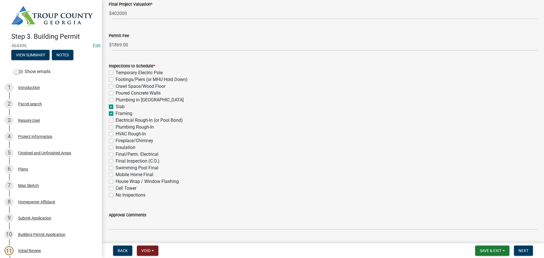
checkbox input "true"
checkbox input "false"
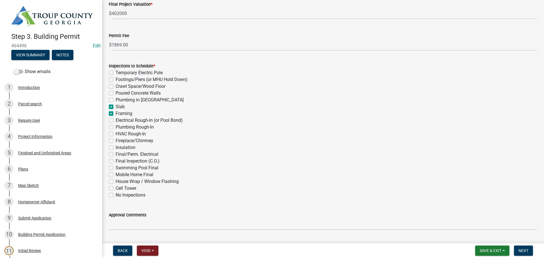
checkbox input "false"
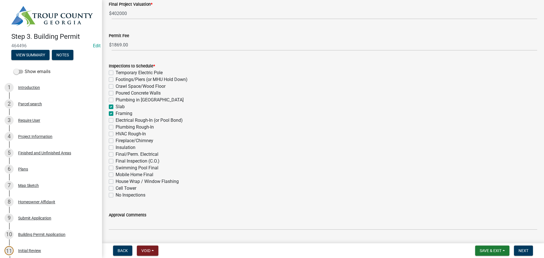
checkbox input "false"
click at [116, 120] on label "Electrical Rough-In (or Pool Bond)" at bounding box center [149, 120] width 67 height 7
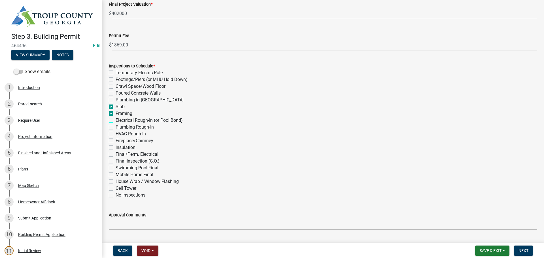
click at [116, 120] on input "Electrical Rough-In (or Pool Bond)" at bounding box center [118, 119] width 4 height 4
checkbox input "true"
checkbox input "false"
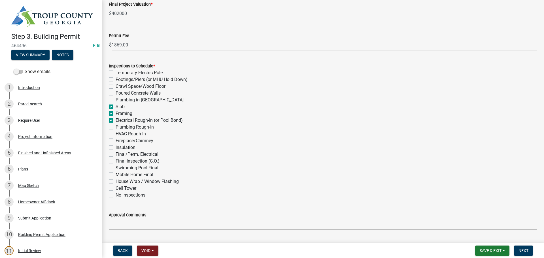
checkbox input "false"
checkbox input "true"
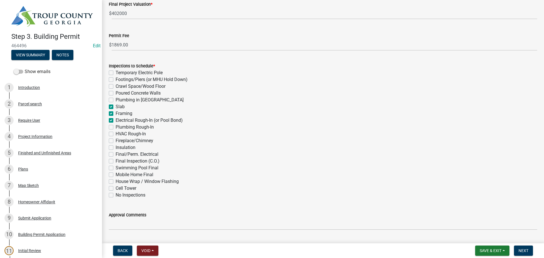
checkbox input "false"
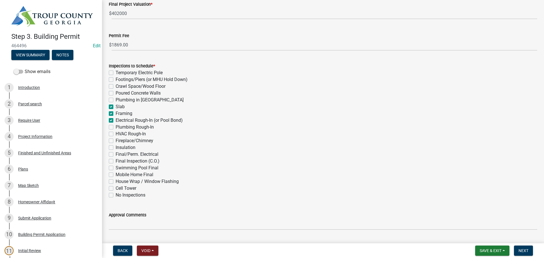
checkbox input "false"
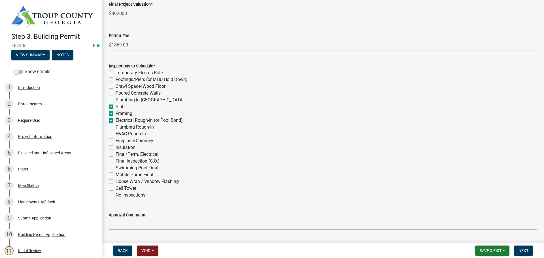
checkbox input "false"
click at [116, 128] on label "Plumbing Rough-In" at bounding box center [135, 127] width 38 height 7
click at [116, 127] on input "Plumbing Rough-In" at bounding box center [118, 126] width 4 height 4
checkbox input "true"
checkbox input "false"
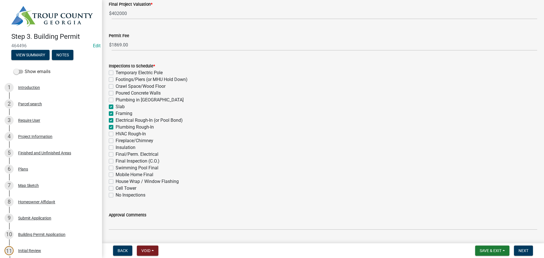
checkbox input "false"
checkbox input "true"
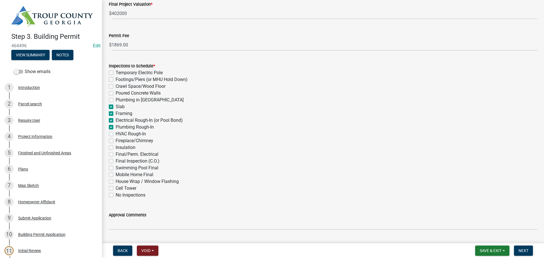
checkbox input "true"
checkbox input "false"
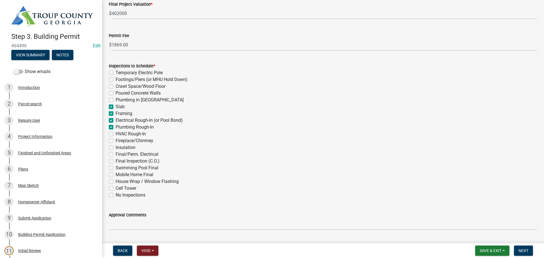
checkbox input "false"
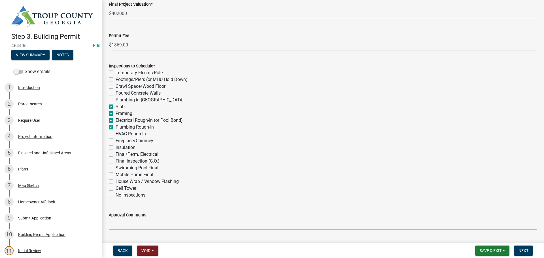
checkbox input "false"
click at [116, 134] on label "HVAC Rough-In" at bounding box center [131, 134] width 30 height 7
click at [116, 134] on input "HVAC Rough-In" at bounding box center [118, 133] width 4 height 4
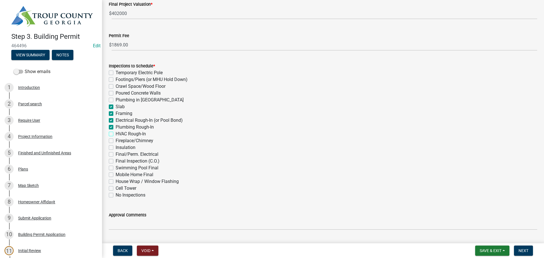
checkbox input "true"
checkbox input "false"
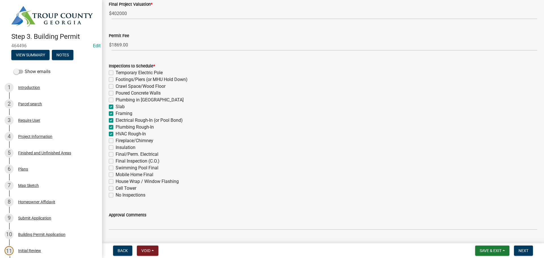
checkbox input "false"
checkbox input "true"
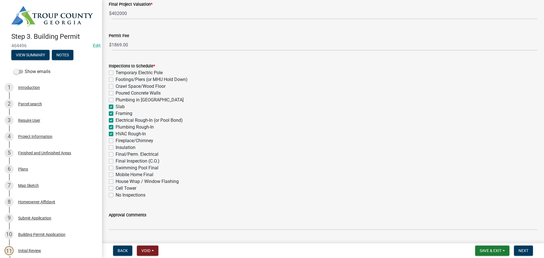
checkbox input "true"
checkbox input "false"
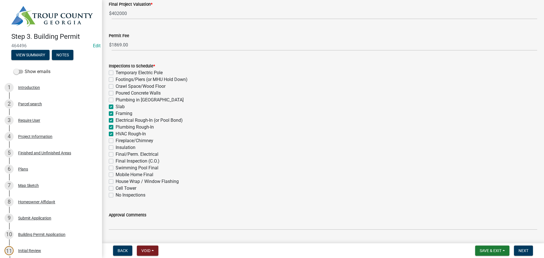
checkbox input "false"
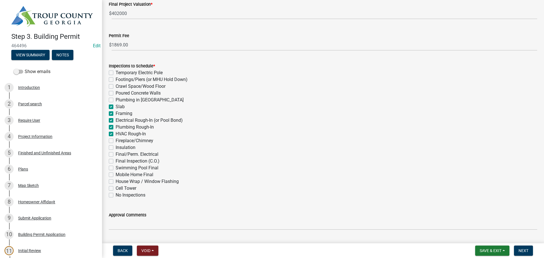
click at [116, 147] on label "Insulation" at bounding box center [126, 147] width 20 height 7
click at [116, 147] on input "Insulation" at bounding box center [118, 146] width 4 height 4
checkbox input "true"
checkbox input "false"
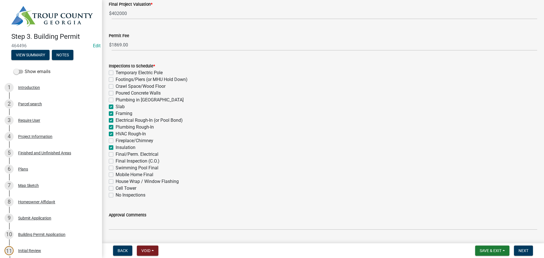
checkbox input "false"
checkbox input "true"
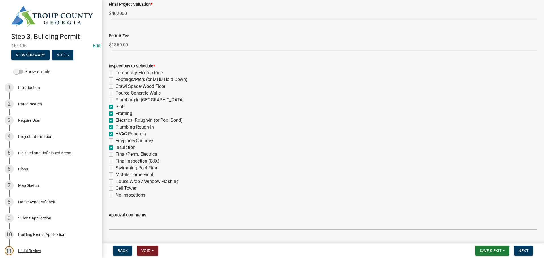
checkbox input "true"
checkbox input "false"
checkbox input "true"
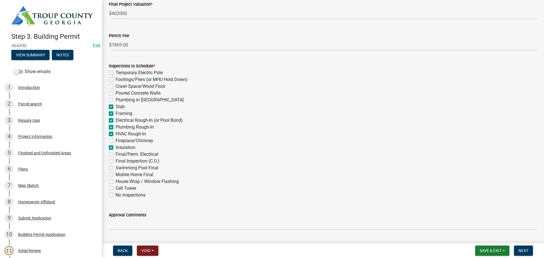
checkbox input "false"
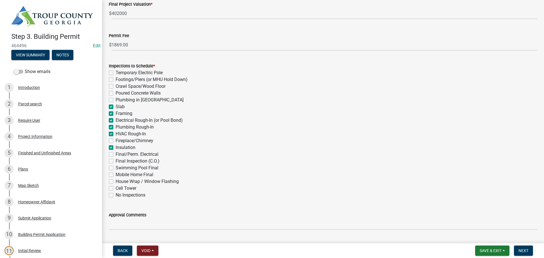
checkbox input "false"
click at [116, 155] on label "Final/Perm. Electrical" at bounding box center [137, 154] width 43 height 7
click at [116, 155] on input "Final/Perm. Electrical" at bounding box center [118, 153] width 4 height 4
checkbox input "true"
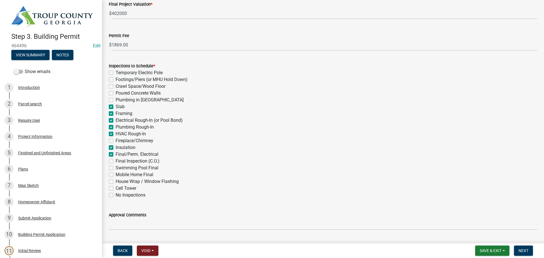
checkbox input "false"
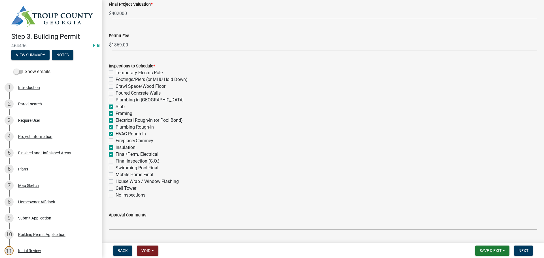
checkbox input "true"
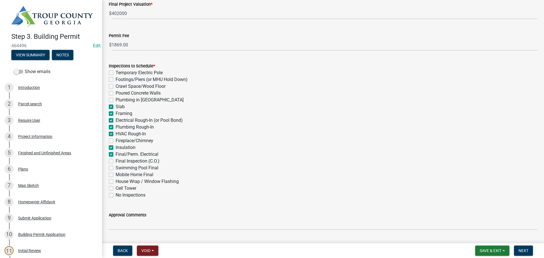
checkbox input "false"
checkbox input "true"
checkbox input "false"
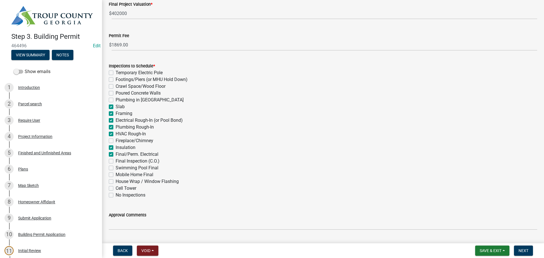
checkbox input "false"
click at [116, 161] on label "Final Inspection (C.O.)" at bounding box center [138, 161] width 44 height 7
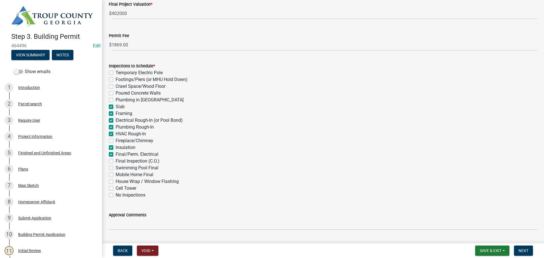
click at [116, 161] on input "Final Inspection (C.O.)" at bounding box center [118, 160] width 4 height 4
checkbox input "true"
checkbox input "false"
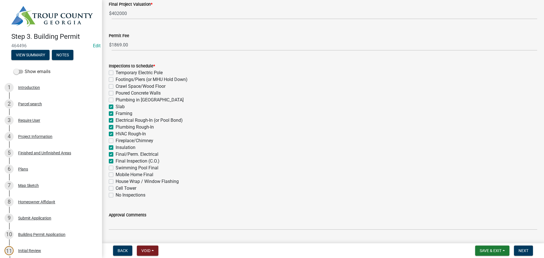
checkbox input "false"
checkbox input "true"
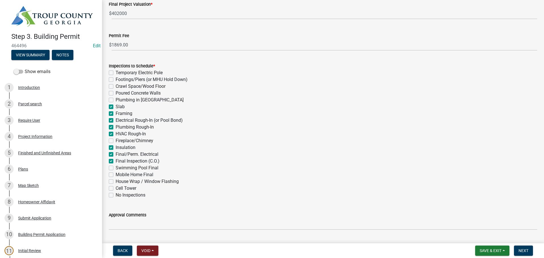
checkbox input "true"
checkbox input "false"
checkbox input "true"
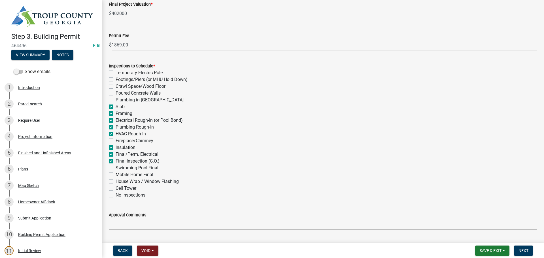
checkbox input "true"
checkbox input "false"
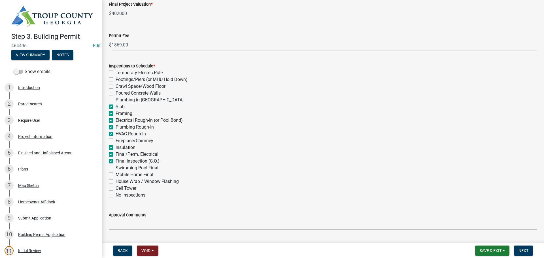
checkbox input "false"
click at [116, 181] on label "House Wrap / Window Flashing" at bounding box center [147, 181] width 63 height 7
click at [116, 181] on input "House Wrap / Window Flashing" at bounding box center [118, 180] width 4 height 4
checkbox input "true"
checkbox input "false"
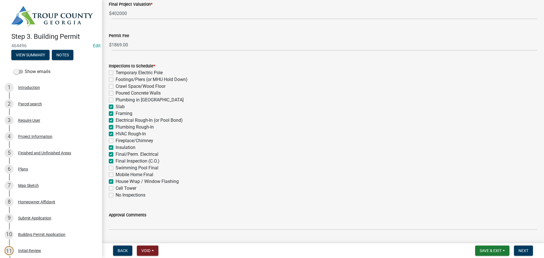
checkbox input "false"
checkbox input "true"
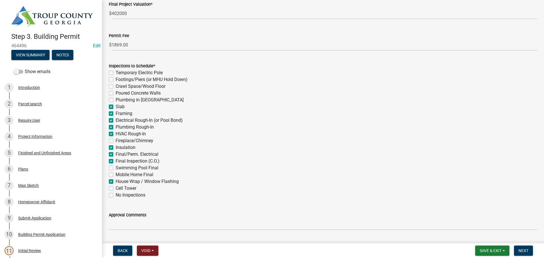
checkbox input "true"
checkbox input "false"
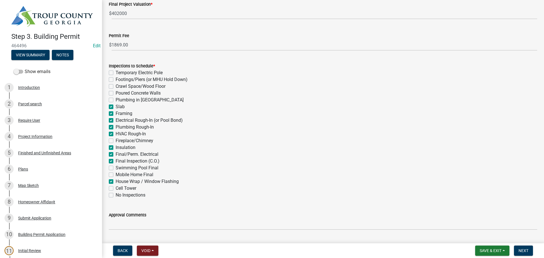
checkbox input "true"
checkbox input "false"
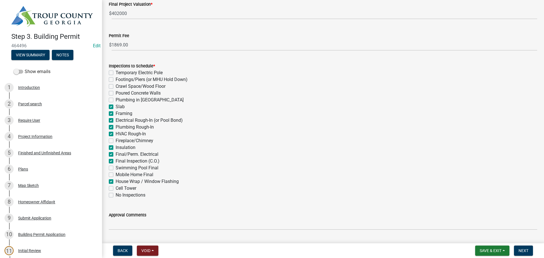
checkbox input "true"
checkbox input "false"
click at [116, 72] on label "Temporary Electric Pole" at bounding box center [139, 72] width 47 height 7
click at [116, 72] on input "Temporary Electric Pole" at bounding box center [118, 71] width 4 height 4
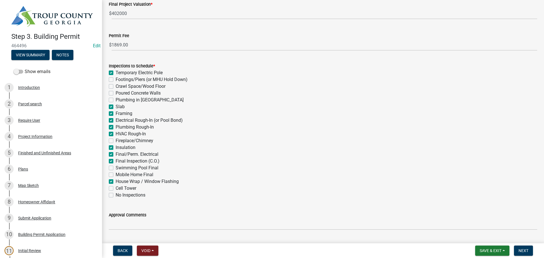
checkbox input "true"
checkbox input "false"
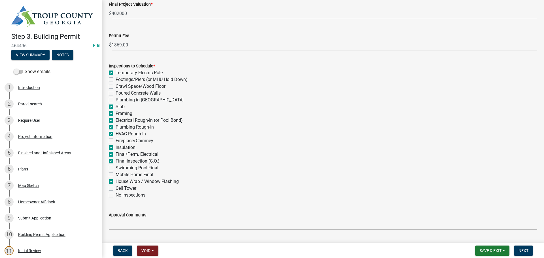
checkbox input "true"
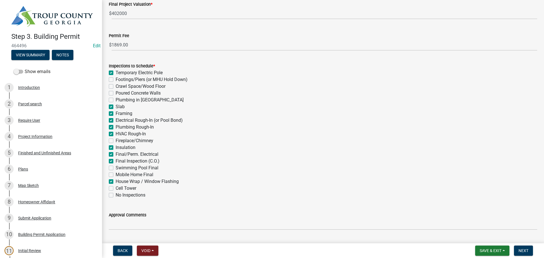
checkbox input "false"
checkbox input "true"
click at [116, 80] on label "Footings/Piers (or MHU Hold Down)" at bounding box center [152, 79] width 72 height 7
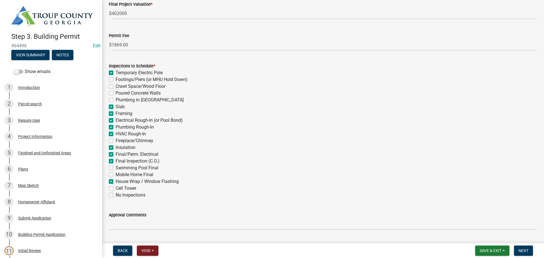
click at [116, 80] on input "Footings/Piers (or MHU Hold Down)" at bounding box center [118, 78] width 4 height 4
click at [116, 79] on label "Footings/Piers (or MHU Hold Down)" at bounding box center [152, 79] width 72 height 7
click at [116, 79] on input "Footings/Piers (or MHU Hold Down)" at bounding box center [118, 78] width 4 height 4
click at [116, 85] on label "Crawl Space/Wood Floor" at bounding box center [141, 86] width 50 height 7
click at [116, 85] on input "Crawl Space/Wood Floor" at bounding box center [118, 85] width 4 height 4
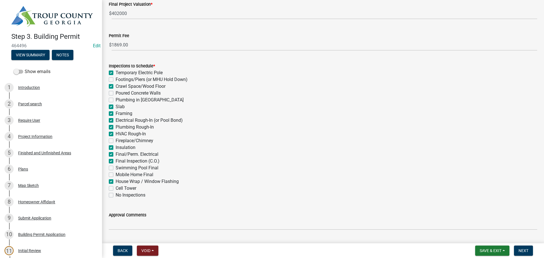
click at [116, 86] on label "Crawl Space/Wood Floor" at bounding box center [141, 86] width 50 height 7
click at [116, 86] on input "Crawl Space/Wood Floor" at bounding box center [118, 85] width 4 height 4
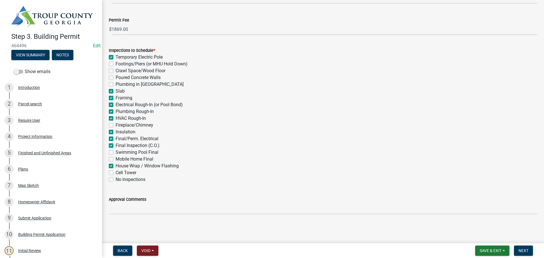
click at [116, 84] on label "Plumbing in [GEOGRAPHIC_DATA]" at bounding box center [150, 84] width 68 height 7
click at [116, 84] on input "Plumbing in [GEOGRAPHIC_DATA]" at bounding box center [118, 83] width 4 height 4
click at [527, 253] on span "Next" at bounding box center [523, 250] width 10 height 5
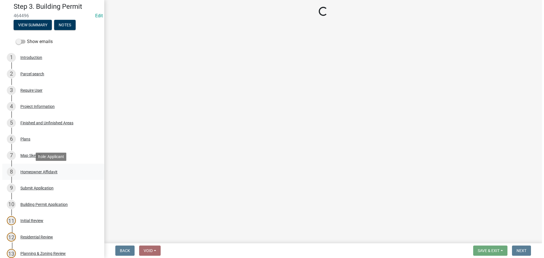
scroll to position [28, 0]
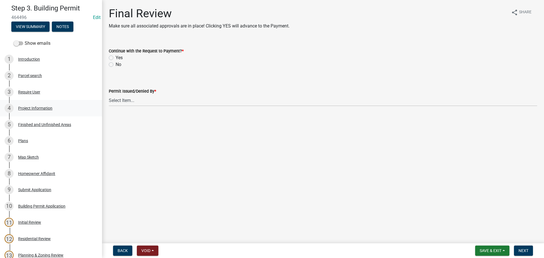
click at [36, 106] on div "Project Information" at bounding box center [35, 108] width 34 height 4
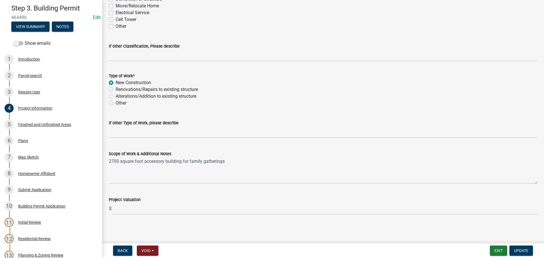
scroll to position [529, 0]
click at [25, 124] on div "Finished and Unfinished Areas" at bounding box center [44, 125] width 53 height 4
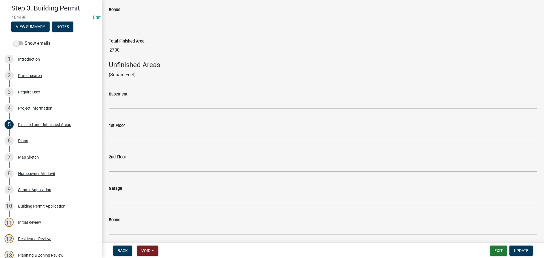
scroll to position [233, 0]
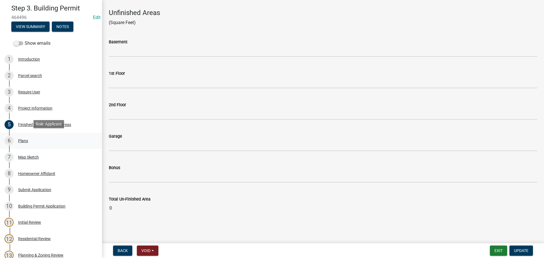
click at [28, 139] on div "6 Plans" at bounding box center [49, 140] width 88 height 9
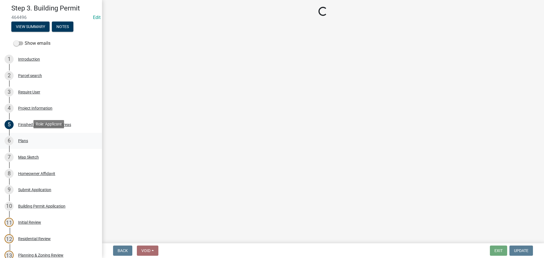
scroll to position [0, 0]
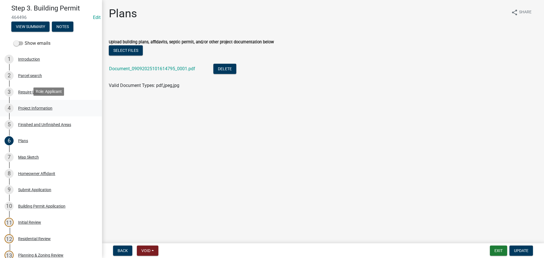
click at [32, 106] on div "Project Information" at bounding box center [35, 108] width 34 height 4
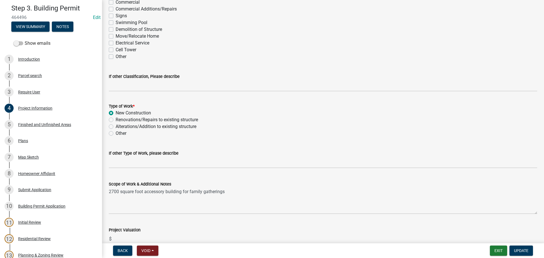
scroll to position [529, 0]
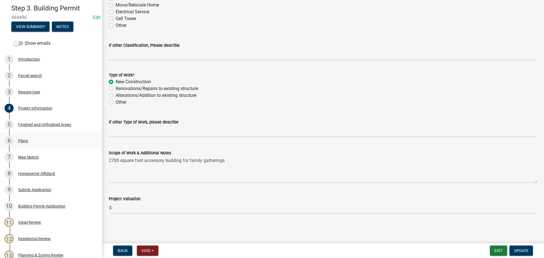
click at [30, 140] on div "6 Plans" at bounding box center [49, 140] width 88 height 9
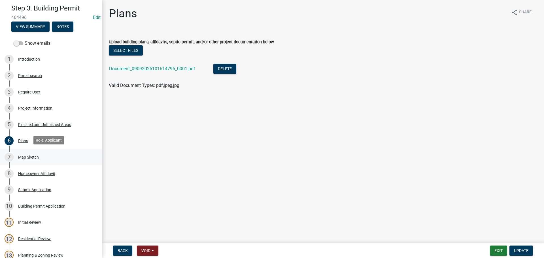
click at [34, 158] on div "7 Map Sketch" at bounding box center [49, 157] width 88 height 9
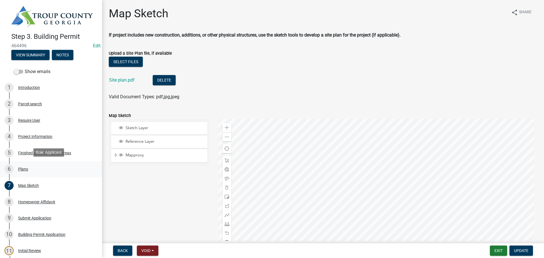
click at [25, 172] on div "6 Plans" at bounding box center [49, 168] width 88 height 9
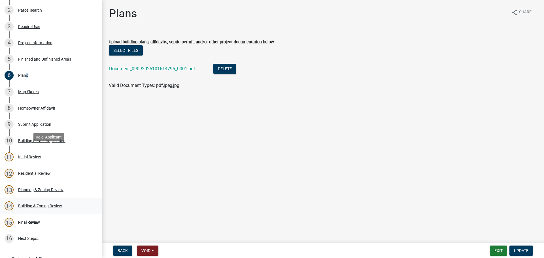
scroll to position [134, 0]
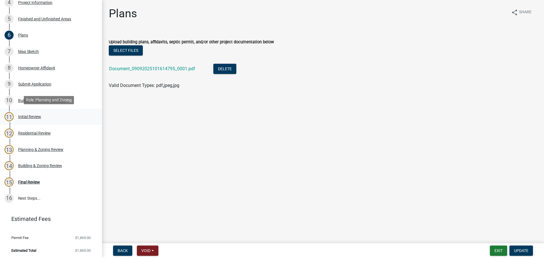
click at [34, 115] on div "Initial Review" at bounding box center [29, 117] width 23 height 4
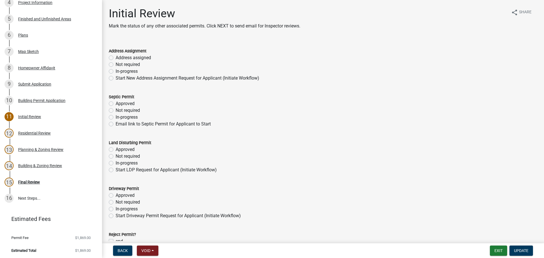
scroll to position [31, 0]
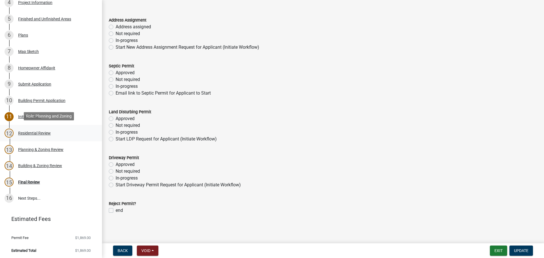
click at [39, 131] on div "Residential Review" at bounding box center [34, 133] width 33 height 4
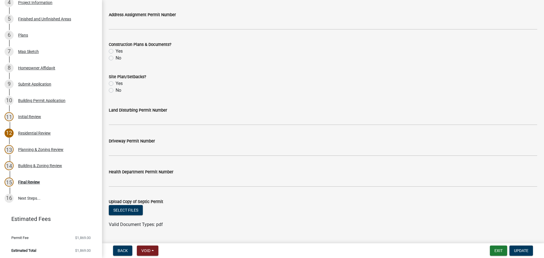
scroll to position [210, 0]
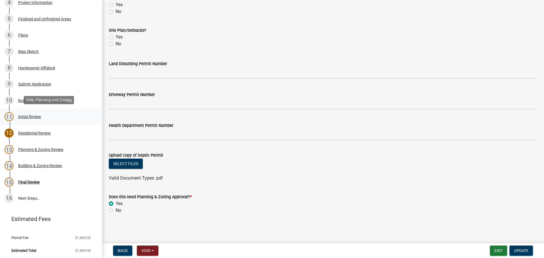
click at [32, 117] on div "Initial Review" at bounding box center [29, 117] width 23 height 4
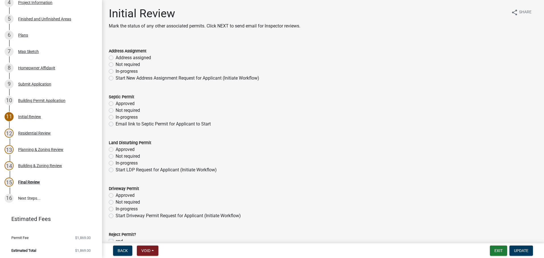
click at [116, 116] on label "In-progress" at bounding box center [127, 117] width 22 height 7
click at [116, 116] on input "In-progress" at bounding box center [118, 116] width 4 height 4
click at [116, 57] on label "Address assigned" at bounding box center [133, 57] width 35 height 7
click at [116, 57] on input "Address assigned" at bounding box center [118, 56] width 4 height 4
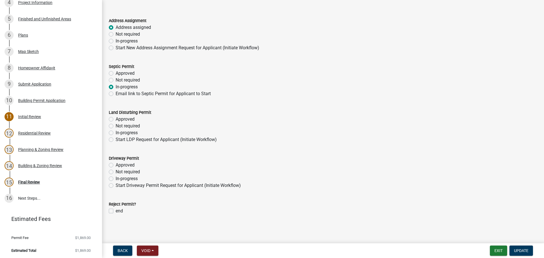
scroll to position [31, 0]
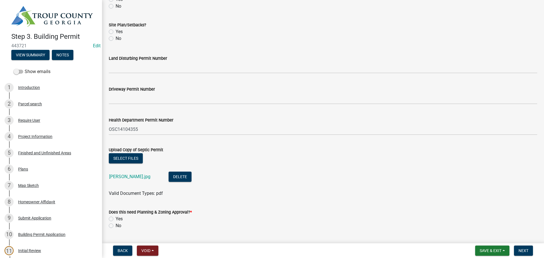
scroll to position [230, 0]
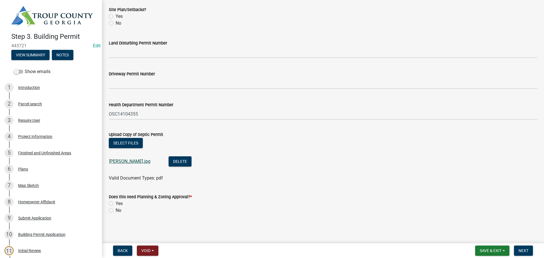
click at [119, 161] on link "[PERSON_NAME].jpg" at bounding box center [129, 161] width 41 height 5
click at [116, 212] on label "No" at bounding box center [119, 210] width 6 height 7
click at [116, 211] on input "No" at bounding box center [118, 209] width 4 height 4
radio input "true"
click at [520, 247] on button "Next" at bounding box center [523, 250] width 19 height 10
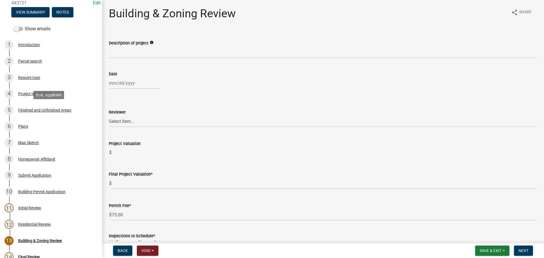
scroll to position [0, 0]
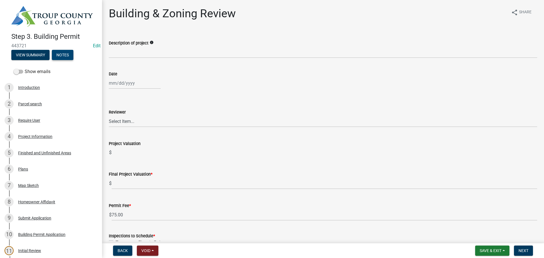
click at [67, 53] on button "Notes" at bounding box center [63, 55] width 22 height 10
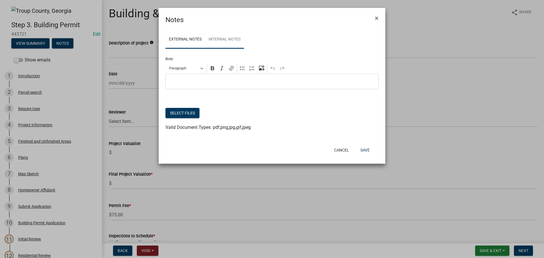
click at [219, 37] on link "Internal Notes" at bounding box center [224, 40] width 39 height 18
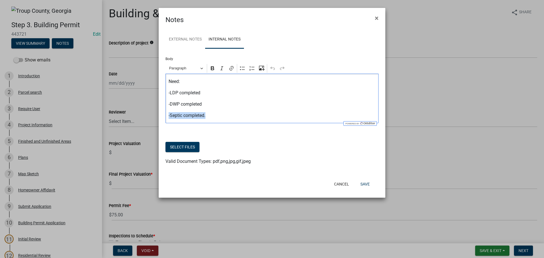
drag, startPoint x: 214, startPoint y: 115, endPoint x: 164, endPoint y: 116, distance: 49.8
click at [164, 116] on div "External Notes Internal Notes Body Rich Text Editor Paragraph Bold Italic Link …" at bounding box center [272, 101] width 226 height 152
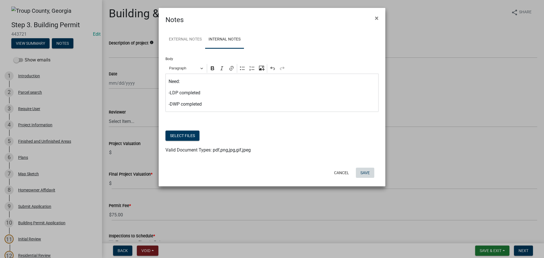
click at [364, 170] on button "Save" at bounding box center [365, 173] width 18 height 10
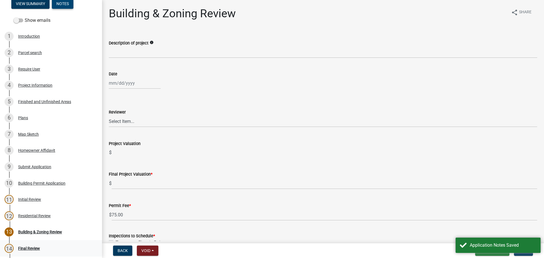
scroll to position [94, 0]
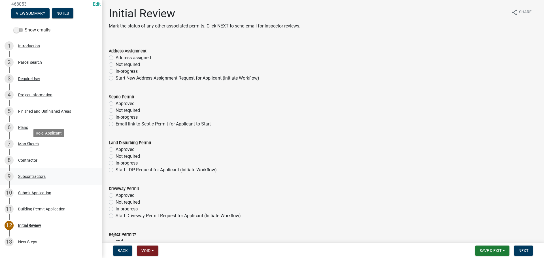
scroll to position [72, 0]
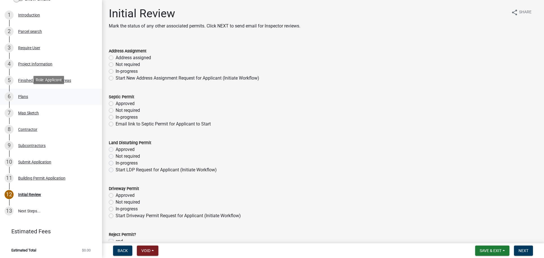
click at [34, 99] on div "6 Plans" at bounding box center [49, 96] width 88 height 9
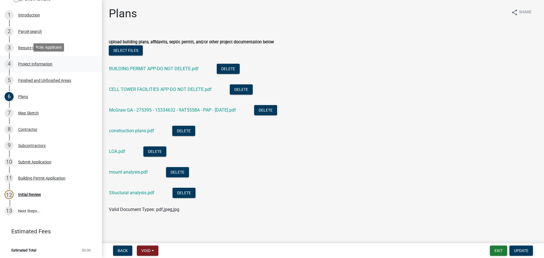
click at [39, 65] on div "4 Project Information" at bounding box center [49, 63] width 88 height 9
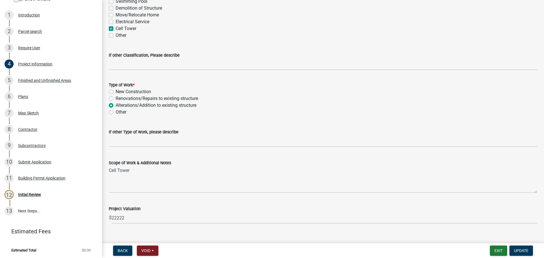
scroll to position [529, 0]
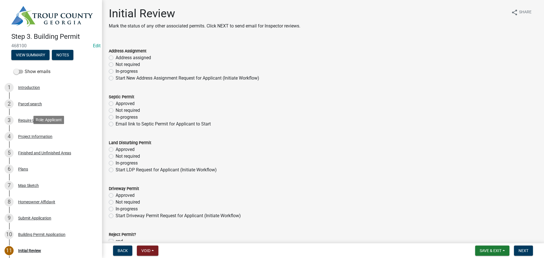
click at [51, 138] on div "4 Project Information" at bounding box center [49, 136] width 88 height 9
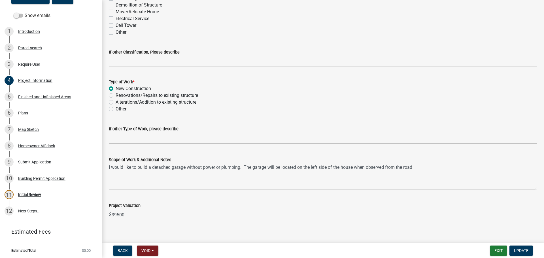
scroll to position [529, 0]
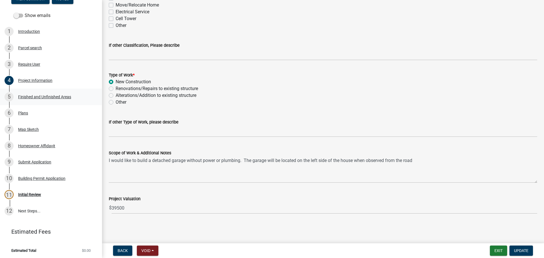
click at [45, 96] on div "Finished and Unfinished Areas" at bounding box center [44, 97] width 53 height 4
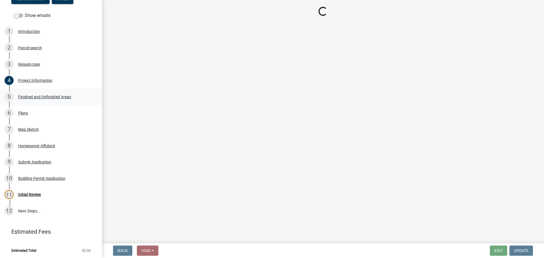
scroll to position [0, 0]
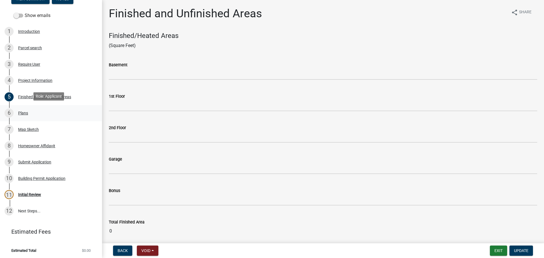
click at [27, 109] on div "6 Plans" at bounding box center [49, 112] width 88 height 9
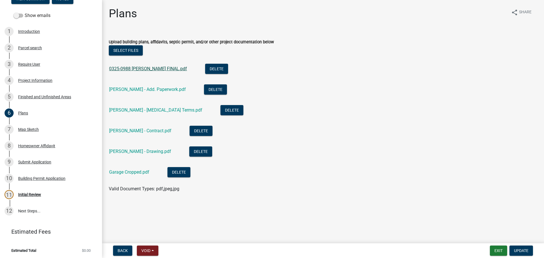
click at [137, 69] on link "0325-0988 [PERSON_NAME] FINAL.pdf" at bounding box center [148, 68] width 78 height 5
click at [149, 90] on link "[PERSON_NAME] - Add. Paperwork.pdf" at bounding box center [147, 89] width 77 height 5
click at [139, 149] on link "[PERSON_NAME] - Drawing.pdf" at bounding box center [140, 151] width 62 height 5
click at [35, 128] on div "Map Sketch" at bounding box center [28, 129] width 21 height 4
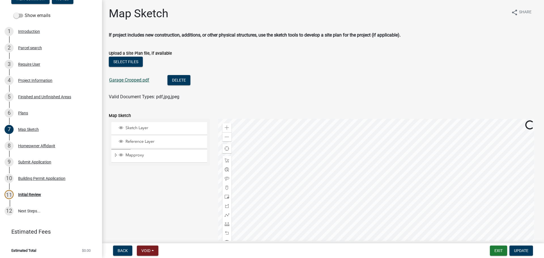
click at [132, 82] on link "Garage Cropped.pdf" at bounding box center [129, 79] width 40 height 5
click at [31, 193] on div "Initial Review" at bounding box center [29, 195] width 23 height 4
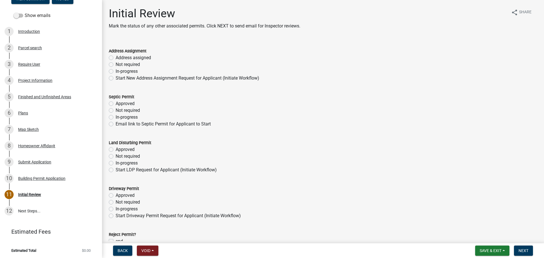
click at [116, 57] on label "Address assigned" at bounding box center [133, 57] width 35 height 7
click at [116, 57] on input "Address assigned" at bounding box center [118, 56] width 4 height 4
radio input "true"
click at [116, 110] on label "Not required" at bounding box center [128, 110] width 24 height 7
click at [116, 110] on input "Not required" at bounding box center [118, 109] width 4 height 4
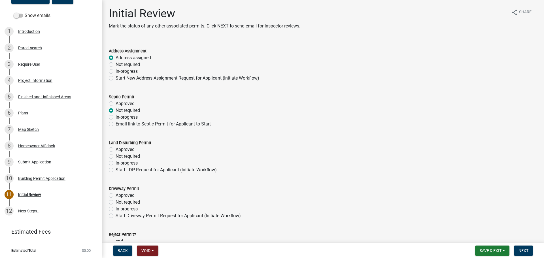
radio input "true"
click at [116, 163] on label "In-progress" at bounding box center [127, 163] width 22 height 7
click at [116, 163] on input "In-progress" at bounding box center [118, 162] width 4 height 4
radio input "true"
click at [116, 209] on label "In-progress" at bounding box center [127, 209] width 22 height 7
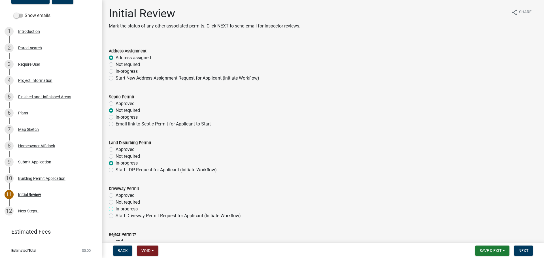
click at [116, 209] on input "In-progress" at bounding box center [118, 208] width 4 height 4
radio input "true"
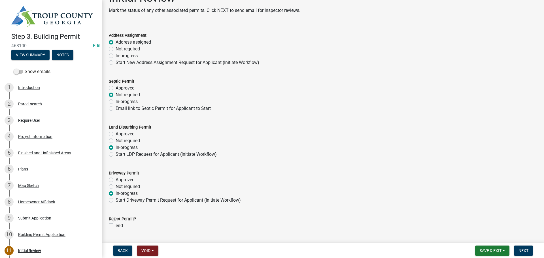
scroll to position [31, 0]
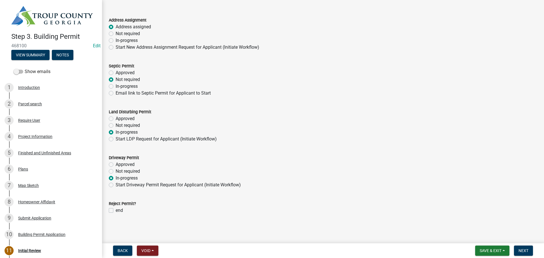
click at [116, 171] on label "Not required" at bounding box center [128, 171] width 24 height 7
click at [116, 171] on input "Not required" at bounding box center [118, 170] width 4 height 4
radio input "true"
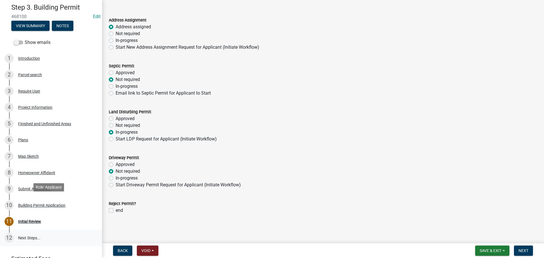
scroll to position [56, 0]
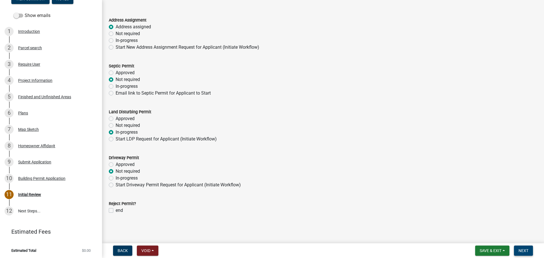
click at [526, 251] on span "Next" at bounding box center [523, 250] width 10 height 5
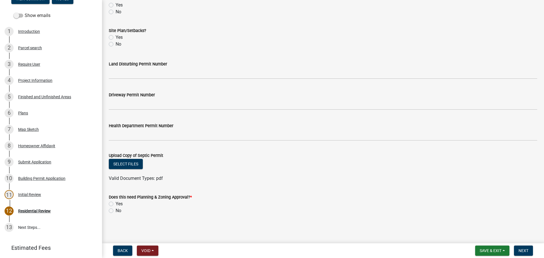
scroll to position [210, 0]
click at [116, 202] on label "Yes" at bounding box center [119, 203] width 7 height 7
click at [116, 202] on input "Yes" at bounding box center [118, 202] width 4 height 4
radio input "true"
click at [528, 251] on button "Next" at bounding box center [523, 250] width 19 height 10
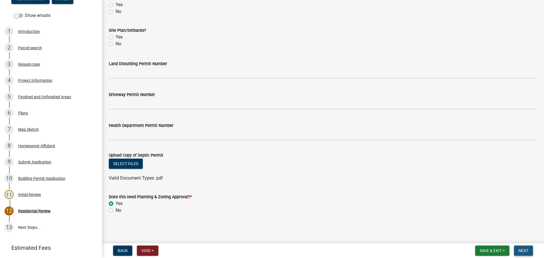
scroll to position [0, 0]
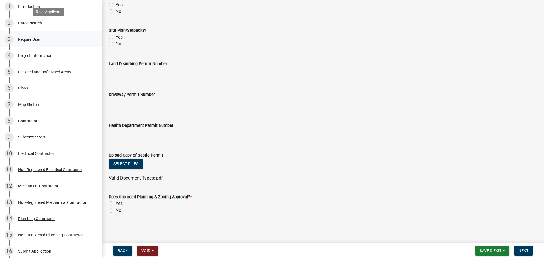
scroll to position [73, 0]
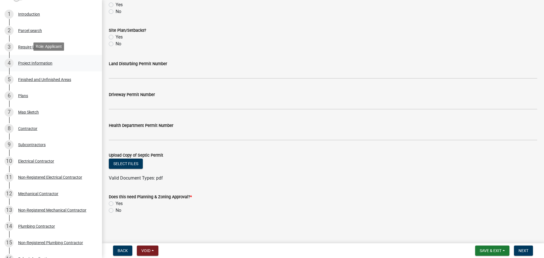
click at [39, 59] on div "4 Project Information" at bounding box center [49, 63] width 88 height 9
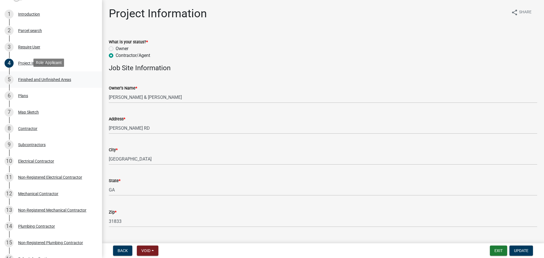
click at [52, 80] on div "Finished and Unfinished Areas" at bounding box center [44, 80] width 53 height 4
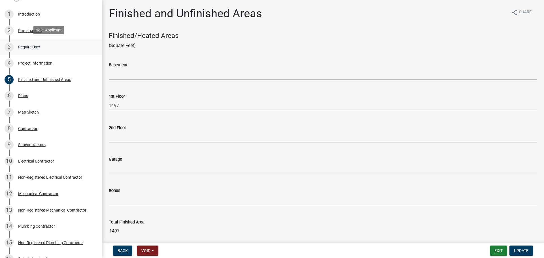
click at [33, 43] on div "3 Require User" at bounding box center [49, 46] width 88 height 9
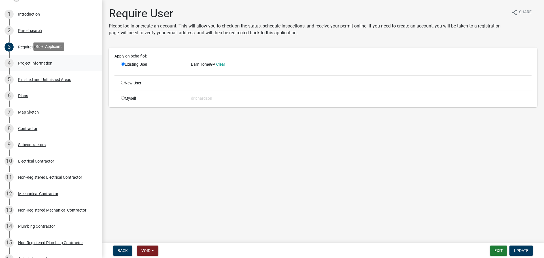
click at [33, 63] on div "Project Information" at bounding box center [35, 63] width 34 height 4
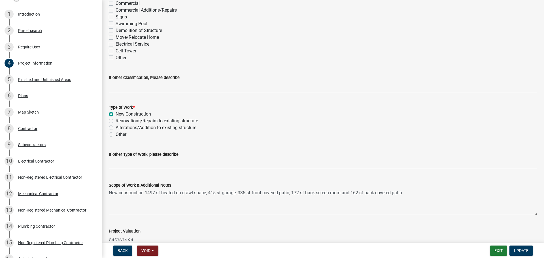
scroll to position [510, 0]
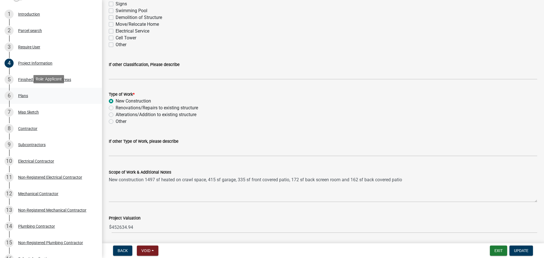
click at [22, 91] on div "6 Plans" at bounding box center [49, 95] width 88 height 9
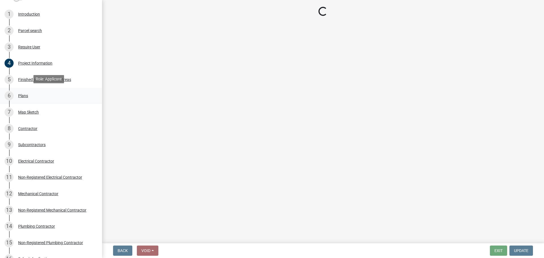
scroll to position [0, 0]
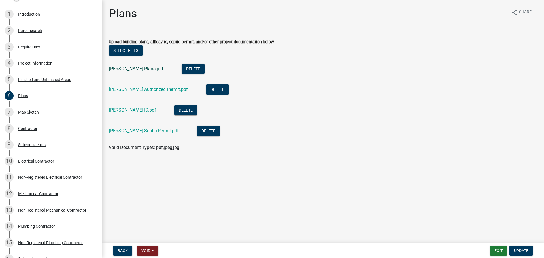
click at [135, 69] on link "[PERSON_NAME] Plans.pdf" at bounding box center [136, 68] width 54 height 5
click at [35, 110] on div "Map Sketch" at bounding box center [28, 112] width 21 height 4
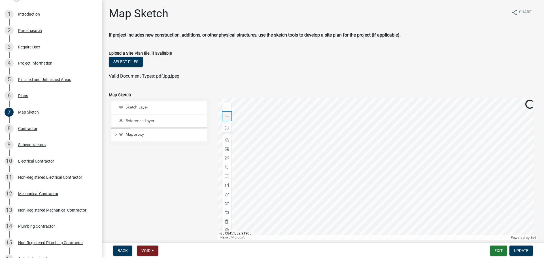
click at [226, 116] on span at bounding box center [227, 116] width 5 height 5
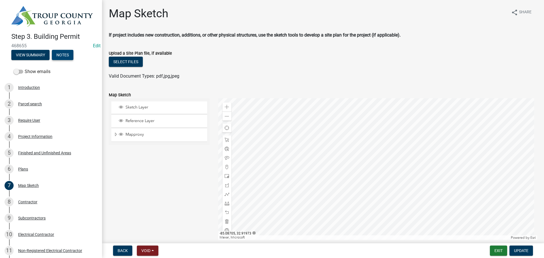
click at [59, 51] on button "Notes" at bounding box center [63, 55] width 22 height 10
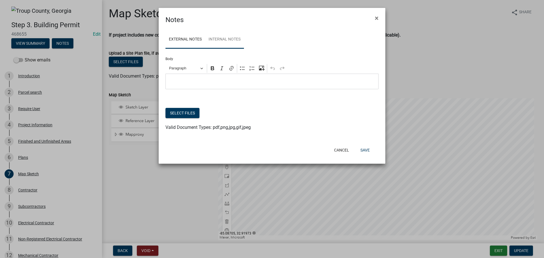
click at [233, 38] on link "Internal Notes" at bounding box center [224, 40] width 39 height 18
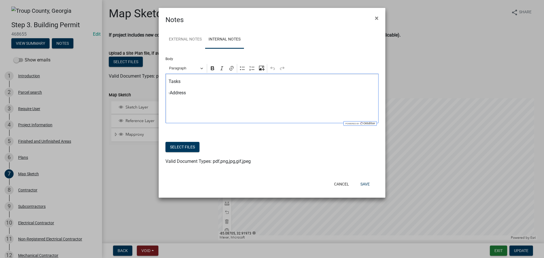
click at [198, 90] on p "-Address" at bounding box center [271, 92] width 207 height 7
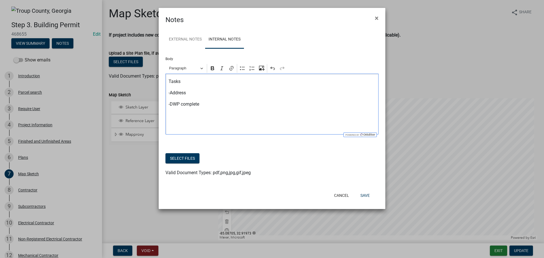
click at [206, 93] on p "-Address" at bounding box center [271, 92] width 207 height 7
click at [367, 197] on button "Save" at bounding box center [365, 195] width 18 height 10
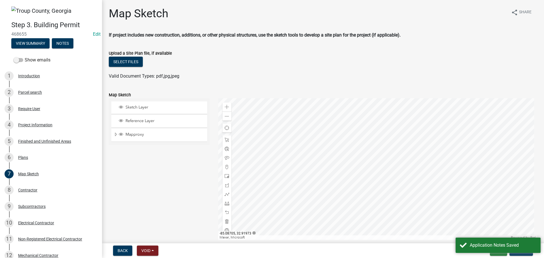
click at [168, 170] on div "Sketch Layer Reference Layer Mapproxy Address Points Fire Stations Waterlines R…" at bounding box center [158, 169] width 109 height 142
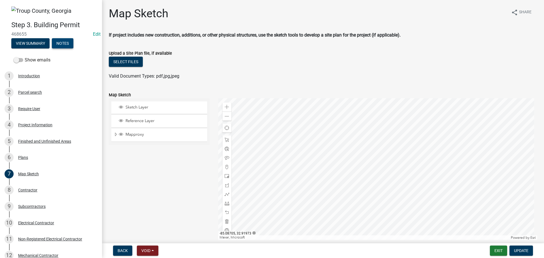
click at [66, 41] on button "Notes" at bounding box center [63, 43] width 22 height 10
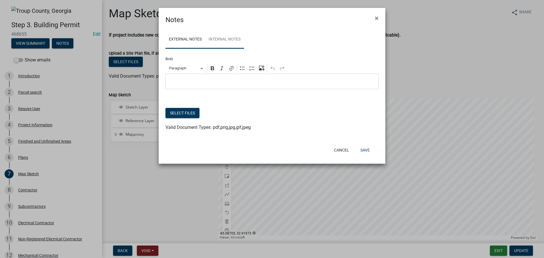
click at [228, 42] on link "Internal Notes" at bounding box center [224, 40] width 39 height 18
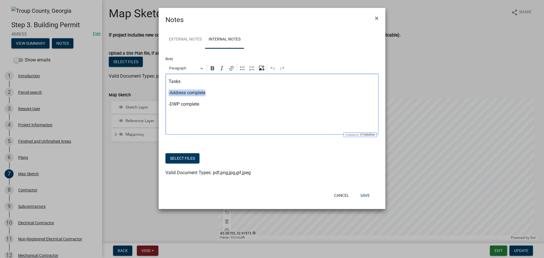
drag, startPoint x: 215, startPoint y: 93, endPoint x: 161, endPoint y: 93, distance: 54.1
click at [161, 93] on div "External Notes Internal Notes Body Rich Text Editor Paragraph Bold Italic Link …" at bounding box center [272, 106] width 226 height 163
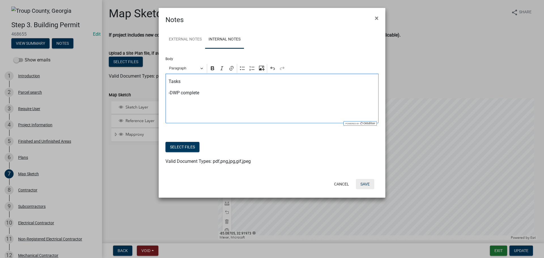
click at [369, 187] on button "Save" at bounding box center [365, 184] width 18 height 10
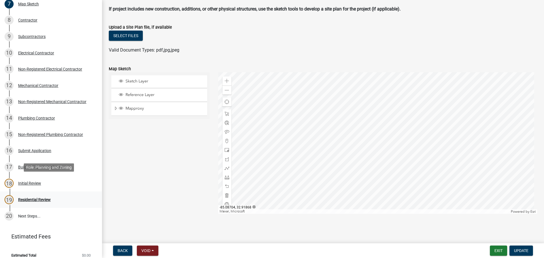
scroll to position [176, 0]
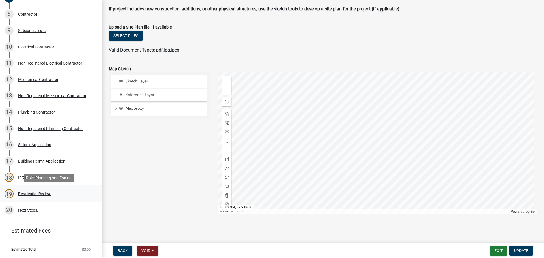
click at [48, 194] on div "Residential Review" at bounding box center [34, 194] width 33 height 4
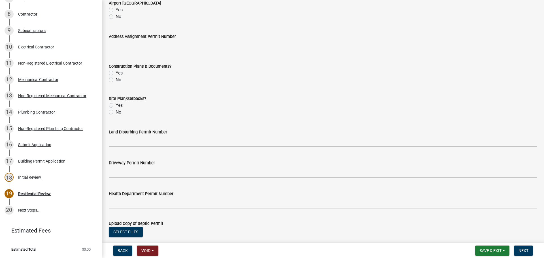
scroll to position [210, 0]
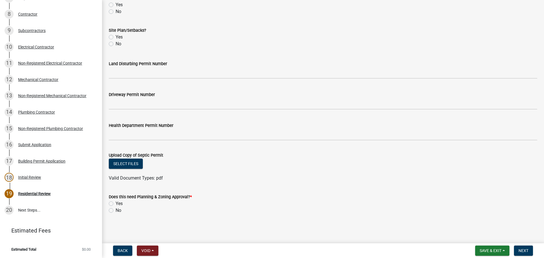
click at [116, 210] on label "No" at bounding box center [119, 210] width 6 height 7
click at [116, 210] on input "No" at bounding box center [118, 209] width 4 height 4
radio input "true"
click at [523, 252] on span "Next" at bounding box center [523, 250] width 10 height 5
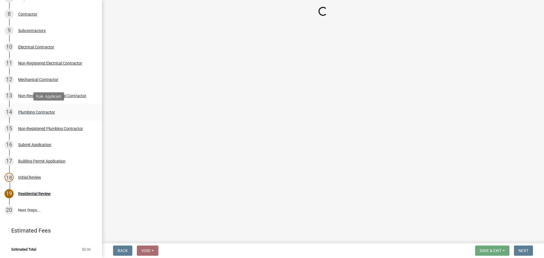
scroll to position [208, 0]
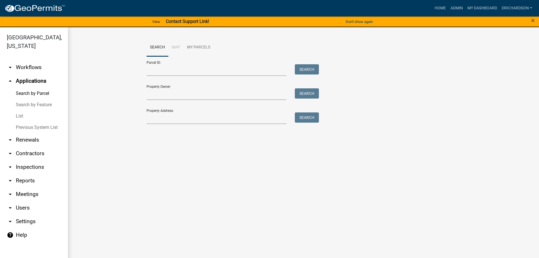
click at [29, 61] on link "arrow_drop_down Workflows" at bounding box center [34, 68] width 68 height 14
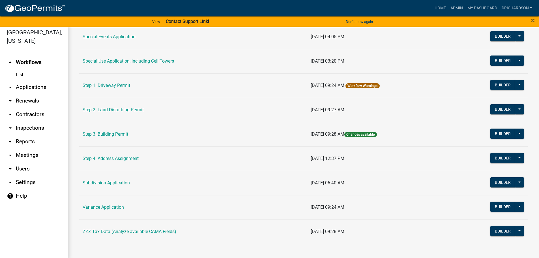
scroll to position [7, 0]
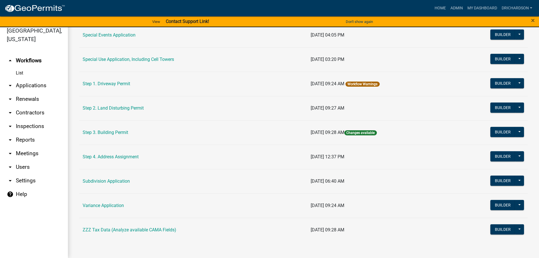
click at [33, 79] on link "arrow_drop_down Applications" at bounding box center [34, 86] width 68 height 14
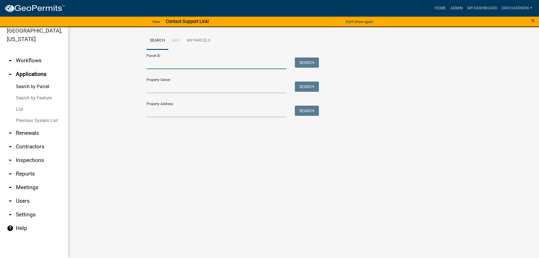
click at [153, 63] on input "Parcel ID:" at bounding box center [217, 63] width 140 height 12
paste input "0560 000013F"
type input "0560 000013F"
click at [310, 60] on button "Search" at bounding box center [307, 62] width 24 height 10
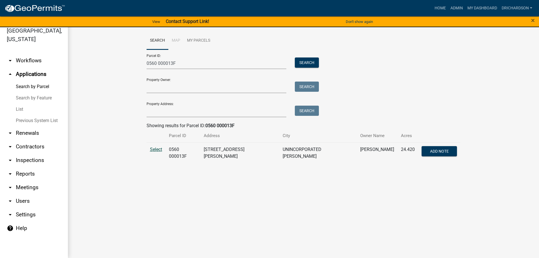
click at [155, 149] on span "Select" at bounding box center [156, 149] width 12 height 5
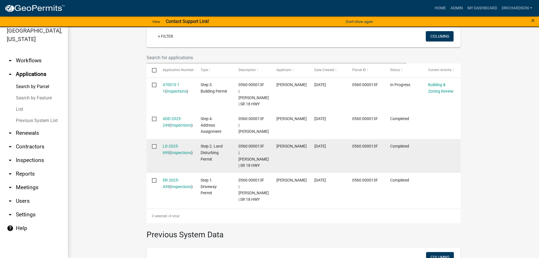
scroll to position [170, 0]
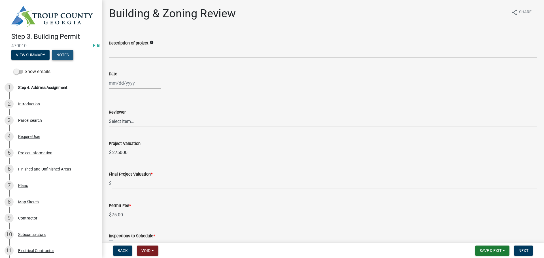
click at [65, 57] on button "Notes" at bounding box center [63, 55] width 22 height 10
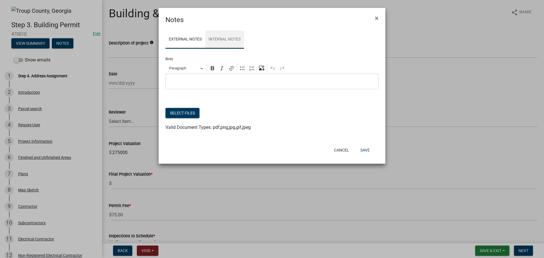
click at [229, 42] on link "Internal Notes" at bounding box center [224, 40] width 39 height 18
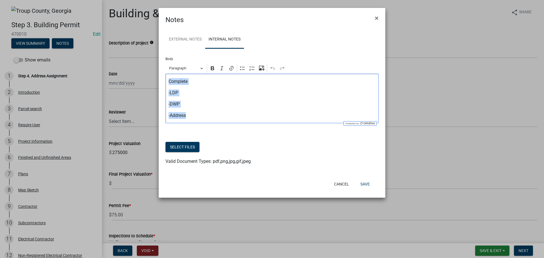
drag, startPoint x: 194, startPoint y: 116, endPoint x: 149, endPoint y: 61, distance: 71.2
click at [149, 61] on ngb-modal-window "Notes × External Notes Internal Notes Body Rich Text Editor Paragraph Bold Ital…" at bounding box center [272, 129] width 544 height 258
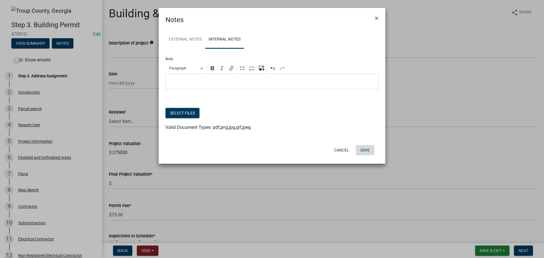
click at [367, 148] on button "Save" at bounding box center [365, 150] width 18 height 10
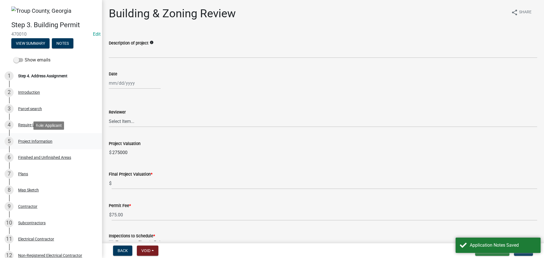
click at [34, 140] on div "Project Information" at bounding box center [35, 141] width 34 height 4
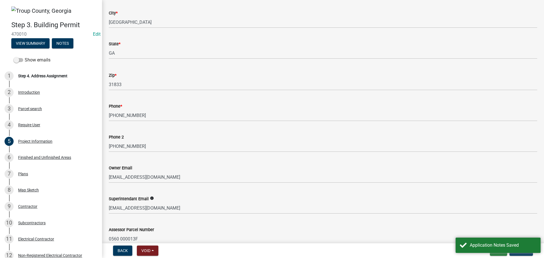
scroll to position [142, 0]
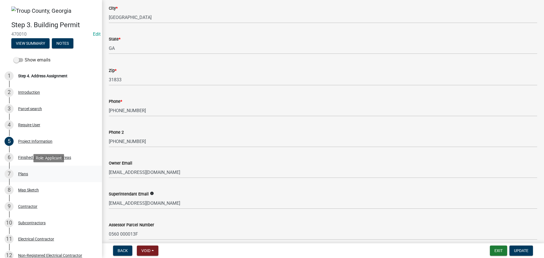
click at [31, 176] on div "7 Plans" at bounding box center [49, 173] width 88 height 9
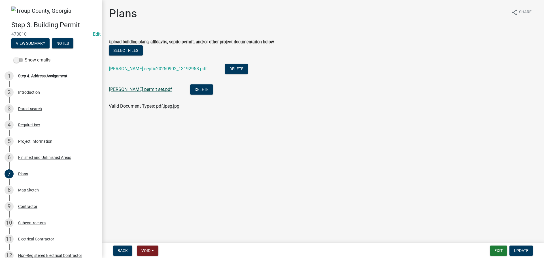
click at [143, 89] on link "[PERSON_NAME] permit set.pdf" at bounding box center [140, 89] width 63 height 5
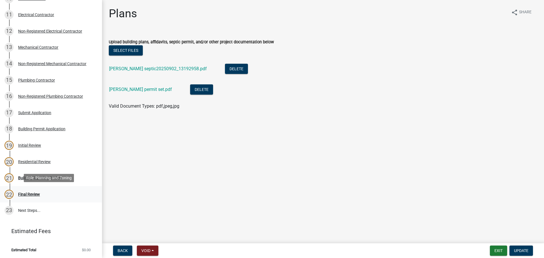
scroll to position [225, 0]
click at [46, 178] on div "Building & Zoning Review" at bounding box center [40, 177] width 44 height 4
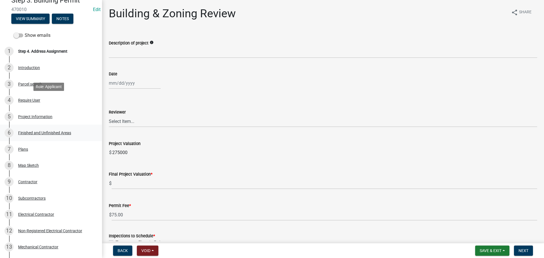
scroll to position [0, 0]
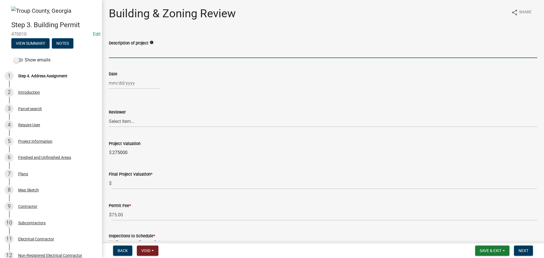
click at [125, 54] on input "Description of project" at bounding box center [323, 52] width 428 height 12
type input "New Single Family Dwelling"
click at [131, 82] on div at bounding box center [135, 83] width 52 height 12
select select "9"
select select "2025"
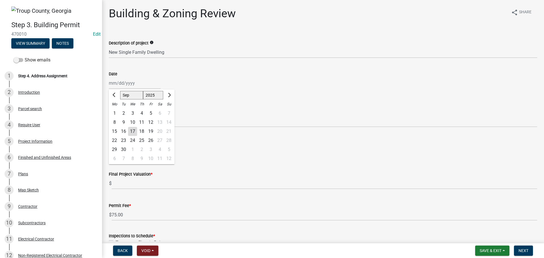
click at [134, 130] on div "17" at bounding box center [132, 131] width 9 height 9
type input "[DATE]"
click at [126, 123] on select "Select Item... [PERSON_NAME] [PERSON_NAME] [PERSON_NAME] [PERSON_NAME]" at bounding box center [323, 122] width 428 height 12
click at [109, 116] on select "Select Item... [PERSON_NAME] [PERSON_NAME] [PERSON_NAME] [PERSON_NAME]" at bounding box center [323, 122] width 428 height 12
select select "d688b2a4-394c-4e7e-bf27-4f07b97f5404"
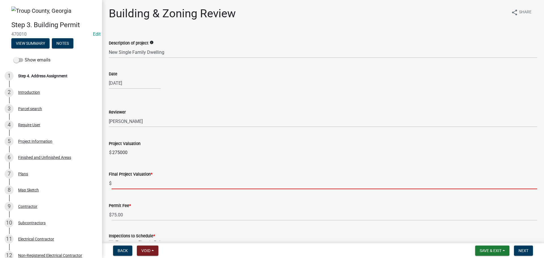
click at [126, 182] on input "text" at bounding box center [324, 184] width 425 height 12
paste input "$288,856.00"
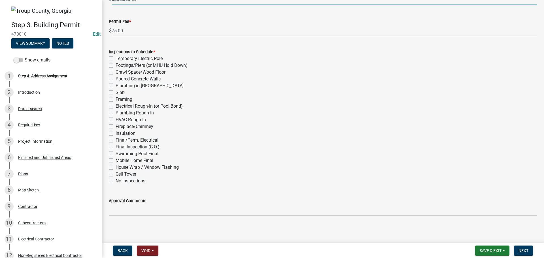
scroll to position [185, 0]
type input "288856"
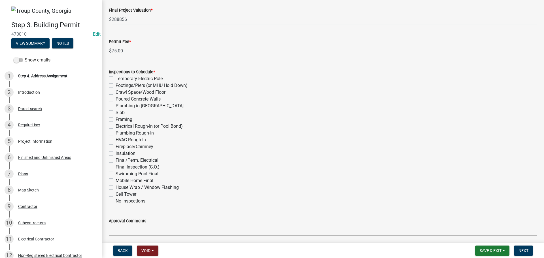
click at [116, 75] on label "Temporary Electric Pole" at bounding box center [139, 78] width 47 height 7
click at [116, 75] on input "Temporary Electric Pole" at bounding box center [118, 77] width 4 height 4
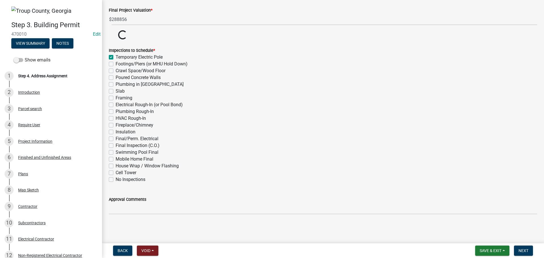
checkbox input "true"
checkbox input "false"
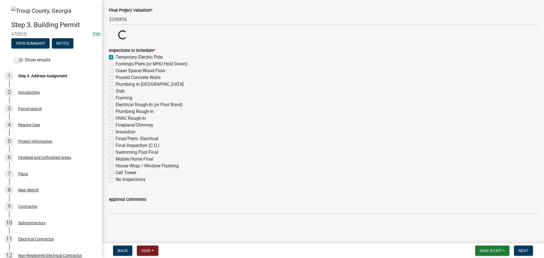
checkbox input "false"
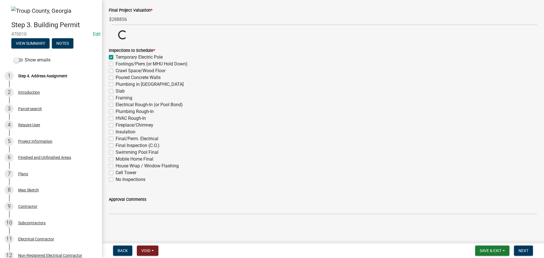
checkbox input "false"
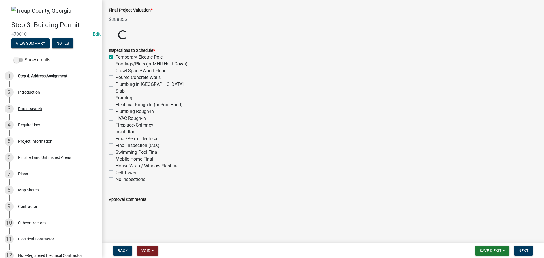
checkbox input "false"
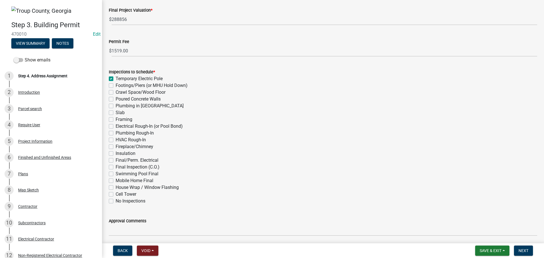
click at [116, 105] on label "Plumbing in [GEOGRAPHIC_DATA]" at bounding box center [150, 105] width 68 height 7
click at [116, 105] on input "Plumbing in [GEOGRAPHIC_DATA]" at bounding box center [118, 104] width 4 height 4
checkbox input "true"
checkbox input "false"
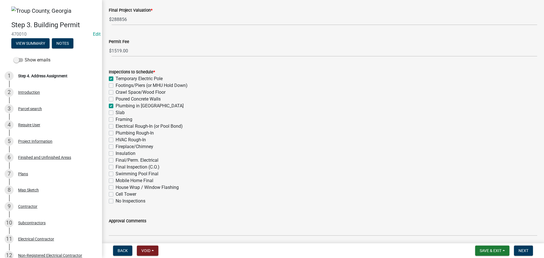
checkbox input "false"
checkbox input "true"
checkbox input "false"
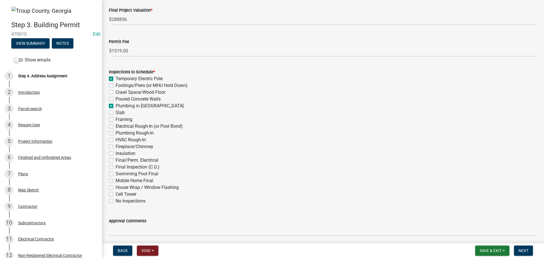
checkbox input "false"
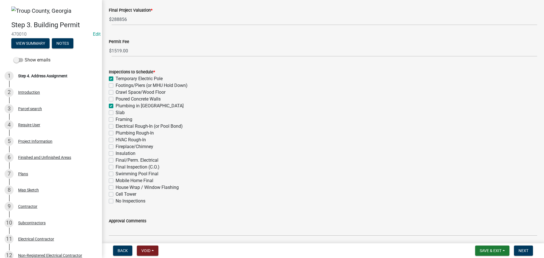
checkbox input "false"
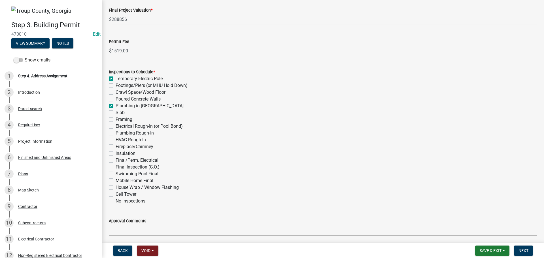
checkbox input "false"
click at [116, 112] on label "Slab" at bounding box center [120, 112] width 9 height 7
click at [116, 112] on input "Slab" at bounding box center [118, 111] width 4 height 4
checkbox input "true"
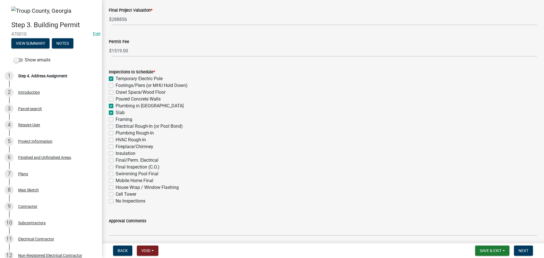
checkbox input "true"
checkbox input "false"
checkbox input "true"
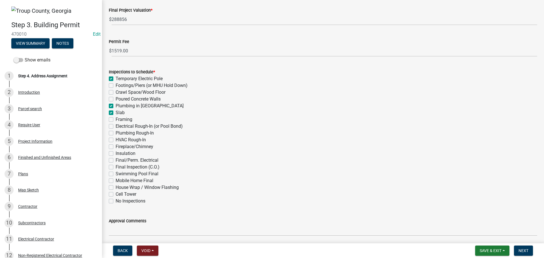
checkbox input "true"
checkbox input "false"
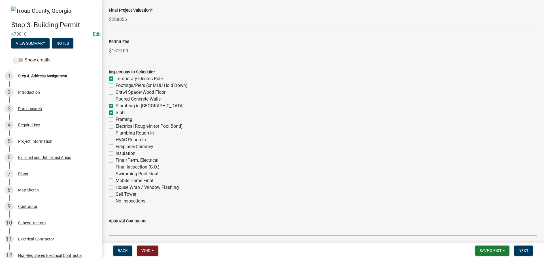
checkbox input "false"
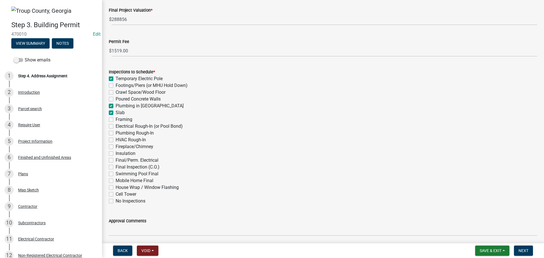
checkbox input "false"
click at [116, 120] on label "Framing" at bounding box center [124, 119] width 17 height 7
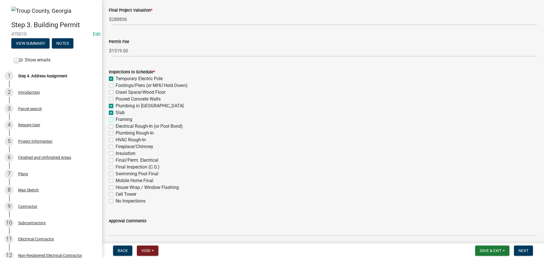
click at [116, 120] on input "Framing" at bounding box center [118, 118] width 4 height 4
checkbox input "true"
checkbox input "false"
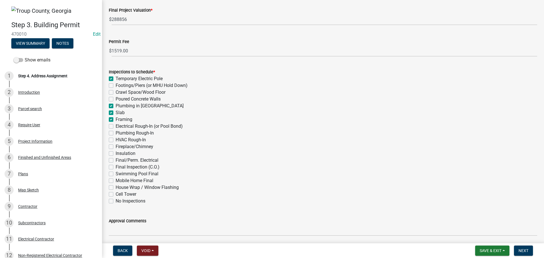
checkbox input "false"
checkbox input "true"
checkbox input "false"
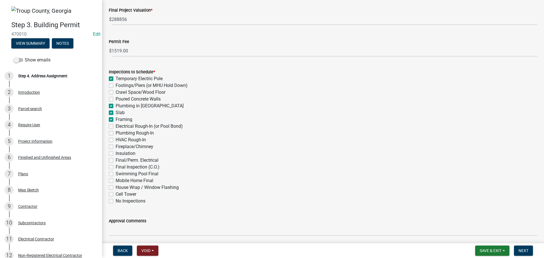
checkbox input "false"
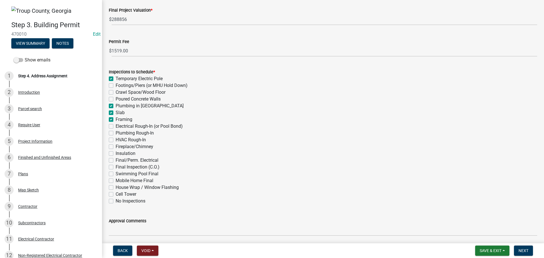
checkbox input "false"
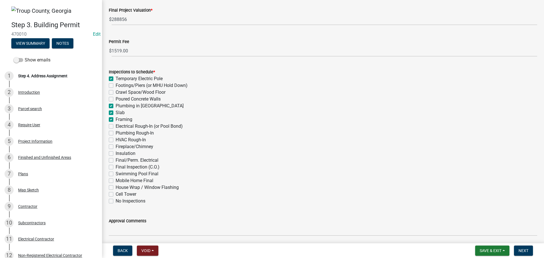
checkbox input "false"
click at [116, 127] on label "Electrical Rough-In (or Pool Bond)" at bounding box center [149, 126] width 67 height 7
click at [116, 127] on input "Electrical Rough-In (or Pool Bond)" at bounding box center [118, 125] width 4 height 4
checkbox input "true"
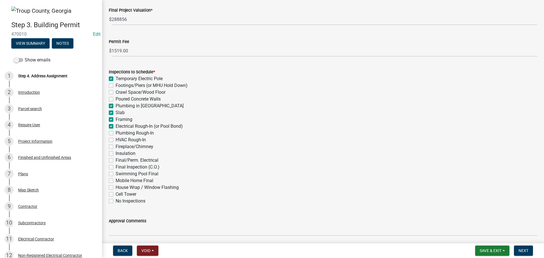
checkbox input "false"
checkbox input "true"
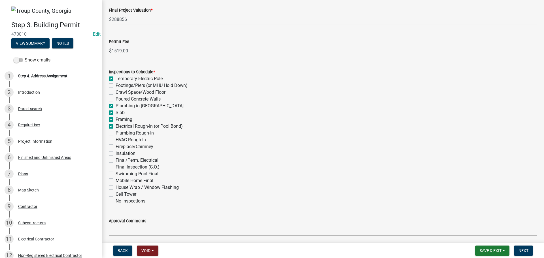
checkbox input "true"
checkbox input "false"
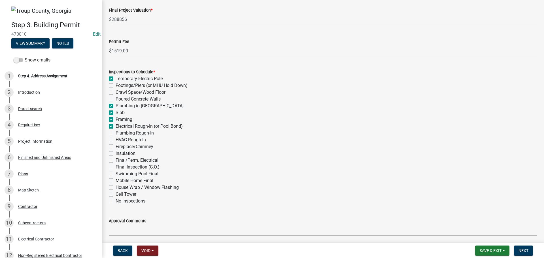
checkbox input "false"
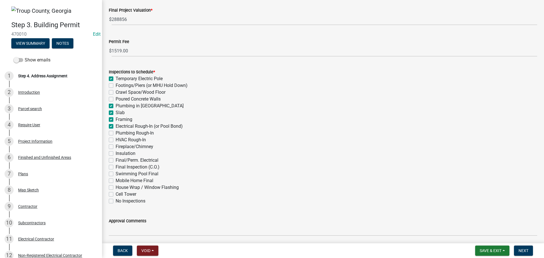
checkbox input "false"
click at [116, 133] on label "Plumbing Rough-In" at bounding box center [135, 133] width 38 height 7
click at [116, 133] on input "Plumbing Rough-In" at bounding box center [118, 132] width 4 height 4
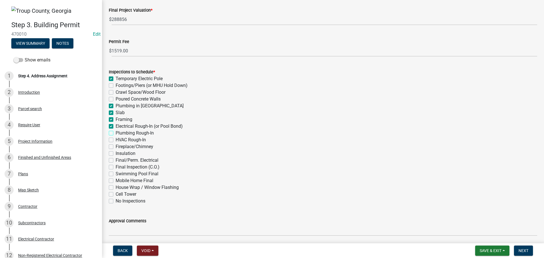
checkbox input "true"
checkbox input "false"
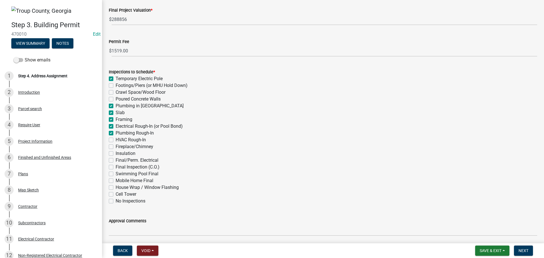
checkbox input "true"
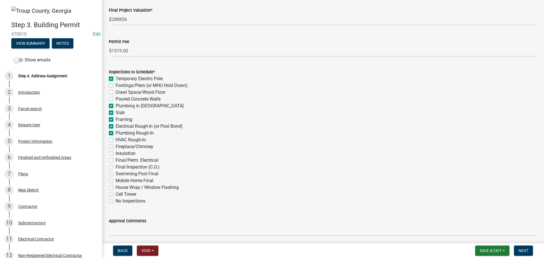
checkbox input "false"
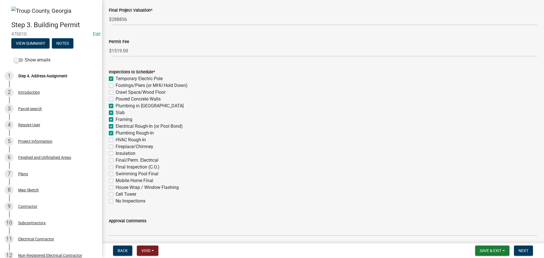
checkbox input "false"
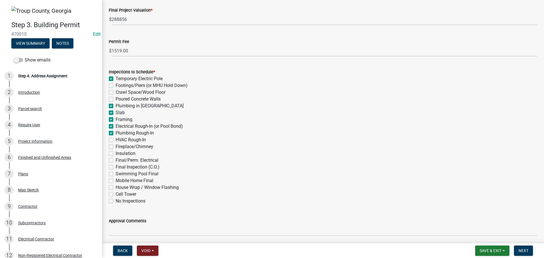
click at [116, 140] on label "HVAC Rough-In" at bounding box center [131, 139] width 30 height 7
click at [116, 140] on input "HVAC Rough-In" at bounding box center [118, 138] width 4 height 4
checkbox input "true"
checkbox input "false"
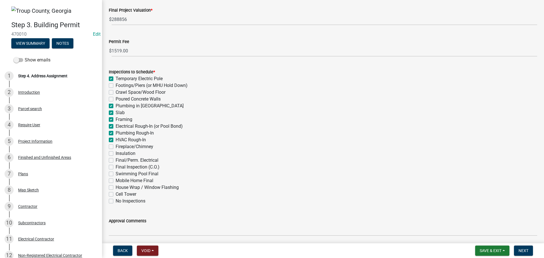
checkbox input "false"
checkbox input "true"
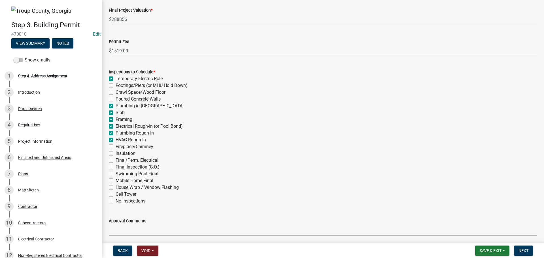
checkbox input "true"
checkbox input "false"
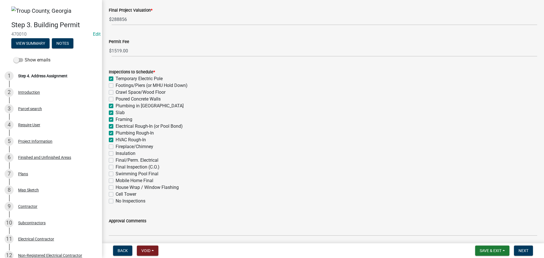
checkbox input "false"
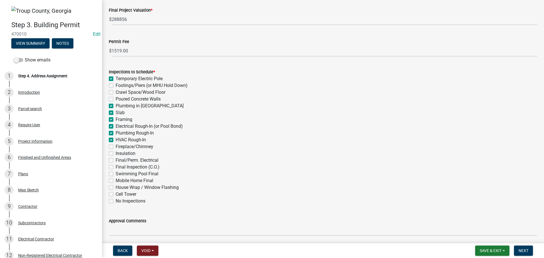
checkbox input "false"
click at [116, 153] on label "Insulation" at bounding box center [126, 153] width 20 height 7
click at [116, 153] on input "Insulation" at bounding box center [118, 152] width 4 height 4
checkbox input "true"
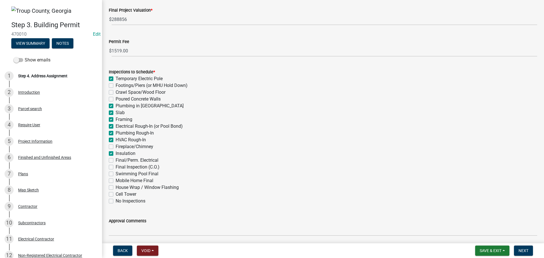
checkbox input "true"
checkbox input "false"
checkbox input "true"
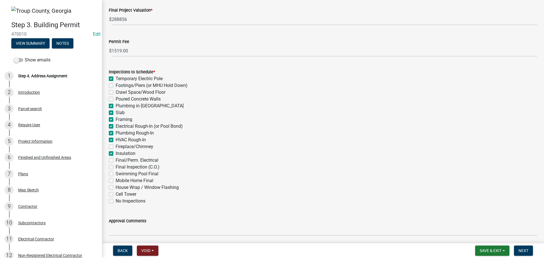
checkbox input "true"
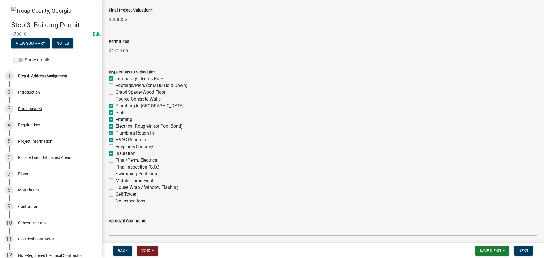
checkbox input "false"
checkbox input "true"
checkbox input "false"
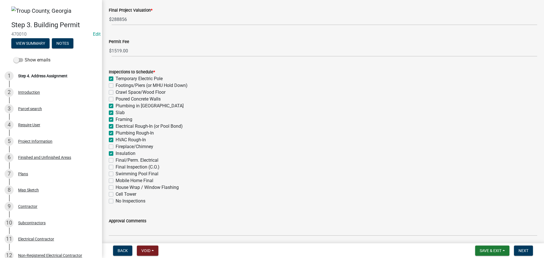
checkbox input "false"
click at [116, 159] on label "Final/Perm. Electrical" at bounding box center [137, 160] width 43 height 7
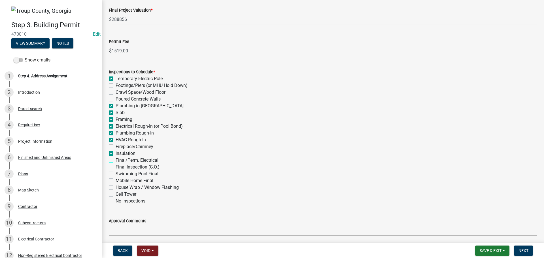
click at [116, 159] on input "Final/Perm. Electrical" at bounding box center [118, 159] width 4 height 4
checkbox input "true"
checkbox input "false"
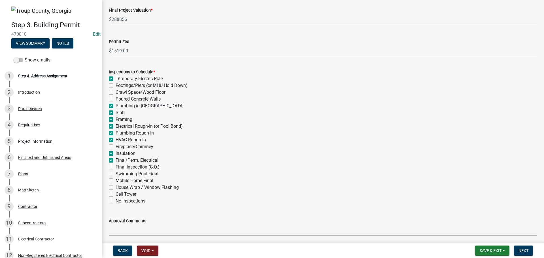
checkbox input "false"
checkbox input "true"
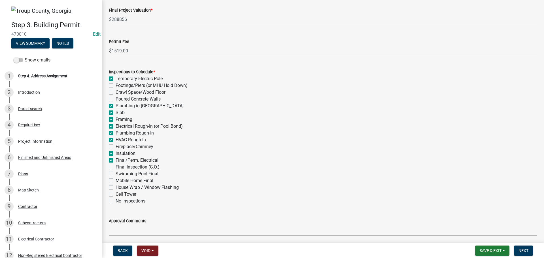
checkbox input "true"
checkbox input "false"
checkbox input "true"
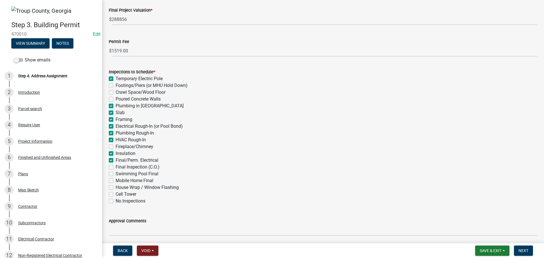
checkbox input "false"
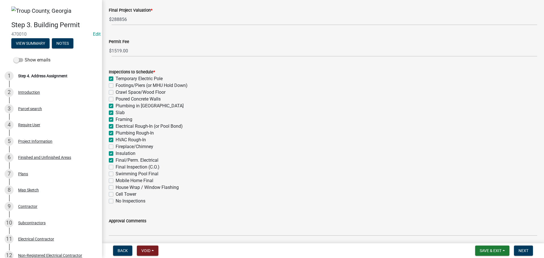
checkbox input "false"
click at [116, 167] on label "Final Inspection (C.O.)" at bounding box center [138, 167] width 44 height 7
click at [116, 167] on input "Final Inspection (C.O.)" at bounding box center [118, 166] width 4 height 4
checkbox input "true"
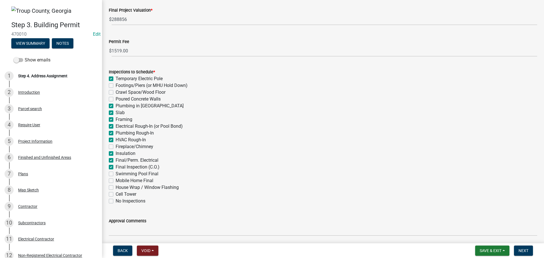
checkbox input "false"
checkbox input "true"
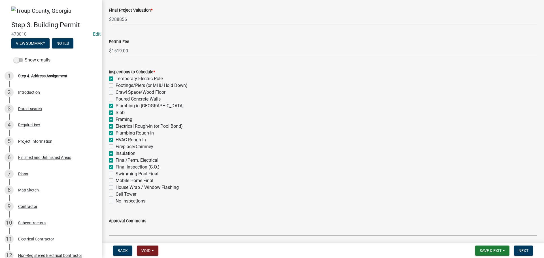
checkbox input "true"
checkbox input "false"
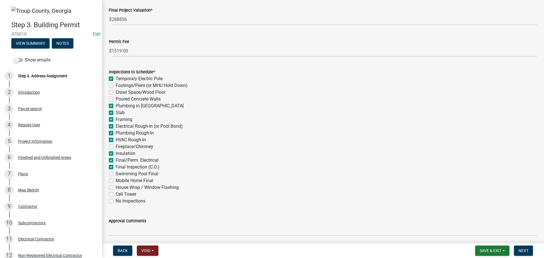
checkbox input "true"
click at [116, 186] on label "House Wrap / Window Flashing" at bounding box center [147, 187] width 63 height 7
click at [116, 186] on input "House Wrap / Window Flashing" at bounding box center [118, 186] width 4 height 4
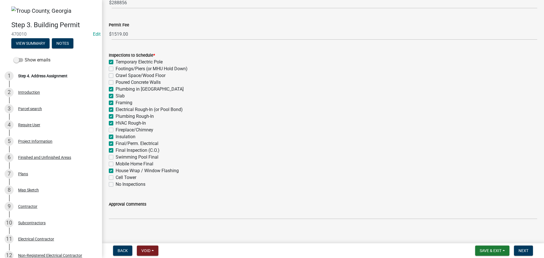
scroll to position [185, 0]
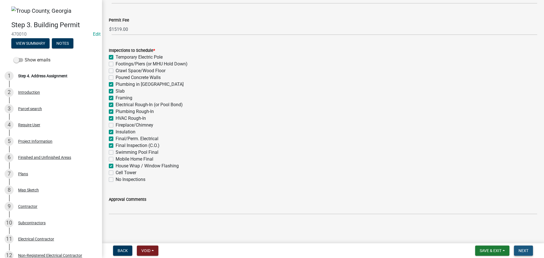
click at [527, 252] on span "Next" at bounding box center [523, 250] width 10 height 5
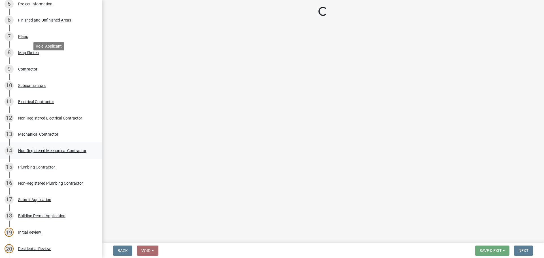
scroll to position [142, 0]
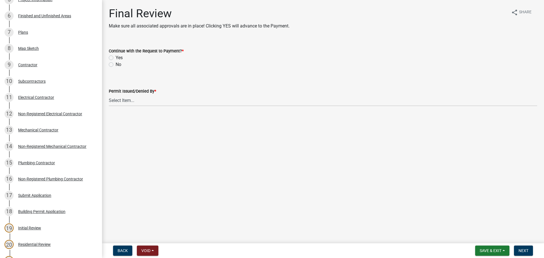
click at [116, 58] on label "Yes" at bounding box center [119, 57] width 7 height 7
click at [116, 58] on input "Yes" at bounding box center [118, 56] width 4 height 4
click at [124, 101] on select "Select Item... [PERSON_NAME] [PERSON_NAME] [PERSON_NAME] [PERSON_NAME]" at bounding box center [323, 101] width 428 height 12
click at [109, 95] on select "Select Item... [PERSON_NAME] [PERSON_NAME] [PERSON_NAME] [PERSON_NAME]" at bounding box center [323, 101] width 428 height 12
click at [525, 247] on button "Next" at bounding box center [523, 250] width 19 height 10
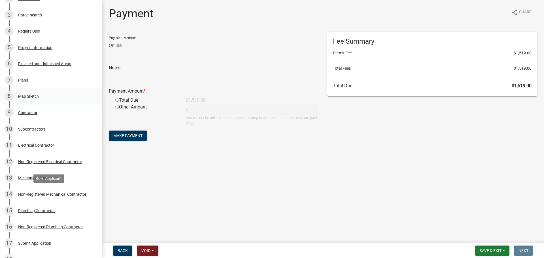
scroll to position [0, 0]
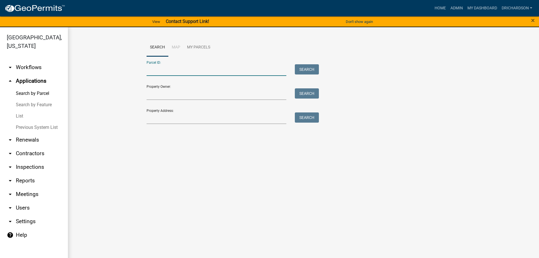
click at [163, 70] on input "Parcel ID:" at bounding box center [217, 70] width 140 height 12
paste input "1012 000013C"
click at [309, 72] on button "Search" at bounding box center [307, 69] width 24 height 10
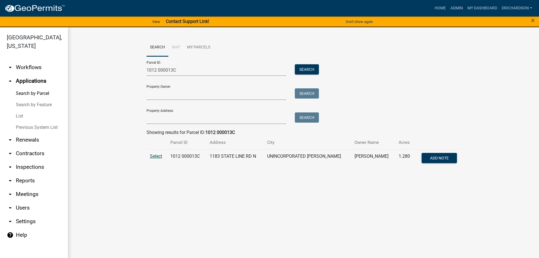
click at [157, 155] on span "Select" at bounding box center [156, 155] width 12 height 5
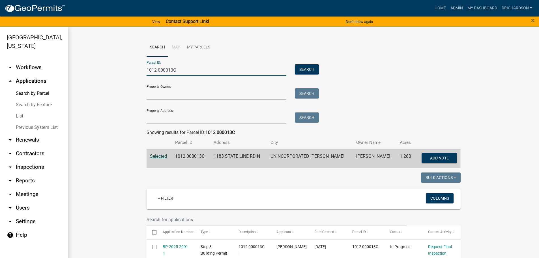
drag, startPoint x: 179, startPoint y: 69, endPoint x: 128, endPoint y: 68, distance: 51.0
click at [128, 68] on wm-workflow-application-search-view "Search Map My Parcels Parcel ID: 1012 000013C Search Property Owner: Search Pro…" at bounding box center [303, 260] width 449 height 442
paste input "0560 000059"
click at [307, 67] on button "Search" at bounding box center [307, 69] width 24 height 10
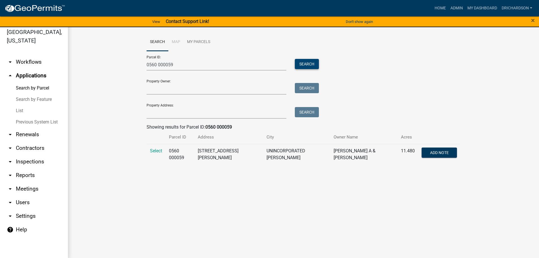
scroll to position [7, 0]
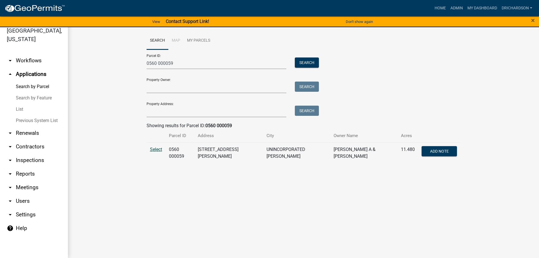
click at [157, 151] on span "Select" at bounding box center [156, 149] width 12 height 5
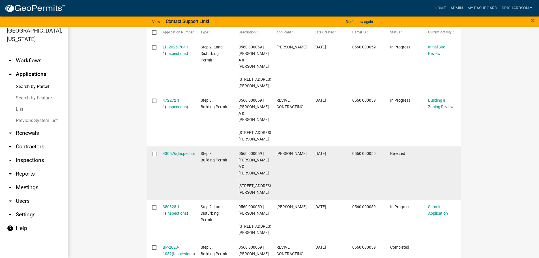
scroll to position [189, 0]
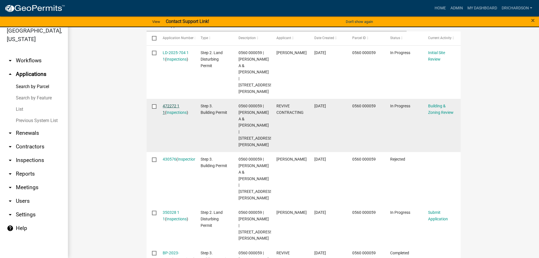
drag, startPoint x: 174, startPoint y: 95, endPoint x: 166, endPoint y: 96, distance: 7.8
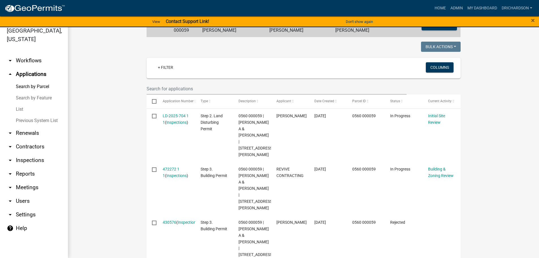
scroll to position [0, 0]
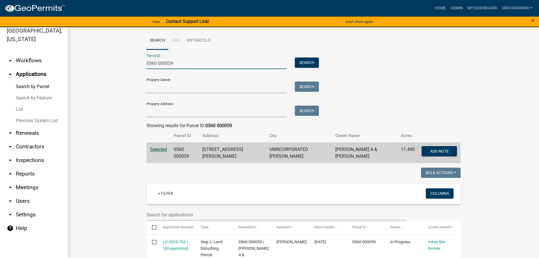
drag, startPoint x: 155, startPoint y: 67, endPoint x: 114, endPoint y: 70, distance: 41.5
paste input "814 000211D"
type input "0814 000211D"
click at [303, 62] on button "Search" at bounding box center [307, 62] width 24 height 10
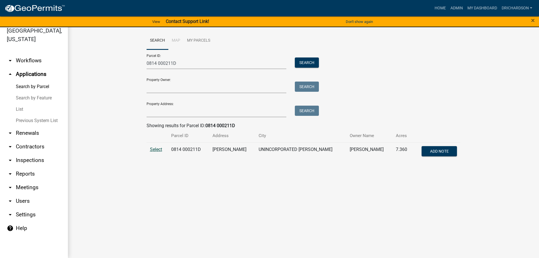
click at [160, 150] on span "Select" at bounding box center [156, 149] width 12 height 5
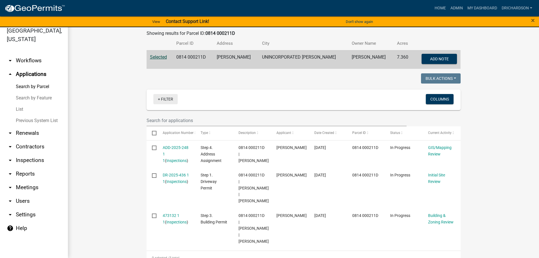
scroll to position [142, 0]
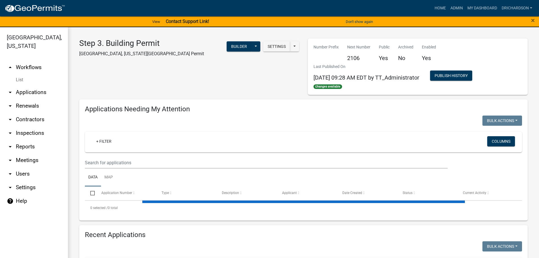
select select "1: 25"
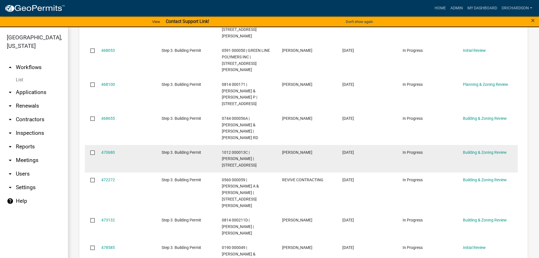
scroll to position [425, 0]
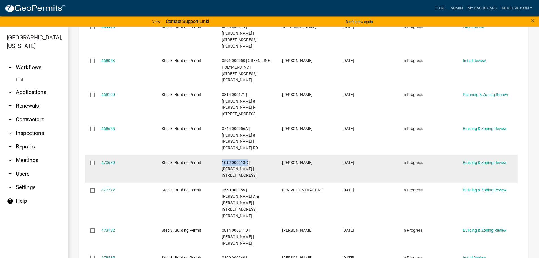
drag, startPoint x: 223, startPoint y: 110, endPoint x: 247, endPoint y: 111, distance: 24.4
click at [247, 160] on span "1012 000013C | HIXSON RONALD W | 1183 STATE LINE RD N" at bounding box center [239, 169] width 35 height 18
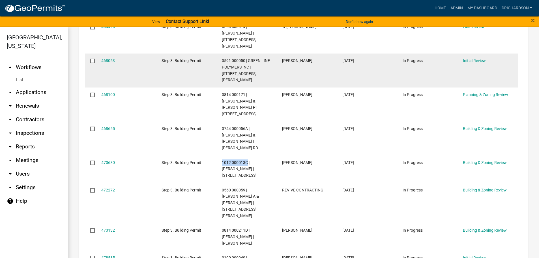
copy span "1012 000013C"
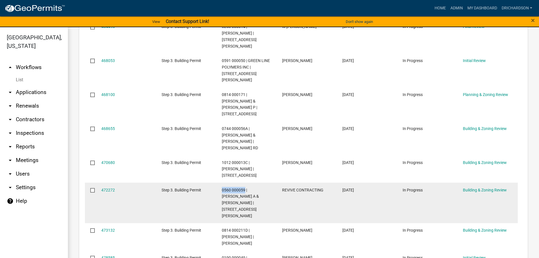
drag, startPoint x: 221, startPoint y: 136, endPoint x: 245, endPoint y: 138, distance: 23.3
click at [245, 183] on datatable-body-cell "0560 000059 | JACOBS ROBIN A & HENRY M | 11 IKE DAVIDSON RD" at bounding box center [247, 203] width 60 height 40
copy span "0560 000059"
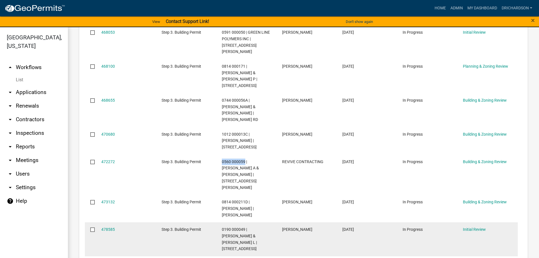
scroll to position [481, 0]
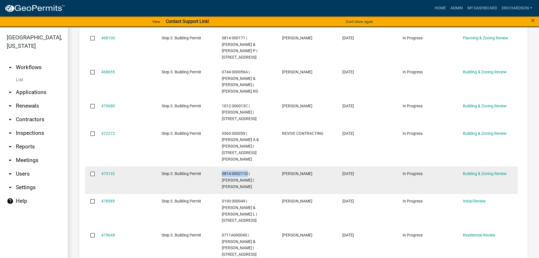
drag, startPoint x: 221, startPoint y: 108, endPoint x: 247, endPoint y: 110, distance: 25.8
click at [247, 166] on datatable-body-cell "0814 000211D | BALDWIN SHELDON | SHIREY RD" at bounding box center [247, 179] width 60 height 27
copy span "0814 000211D"
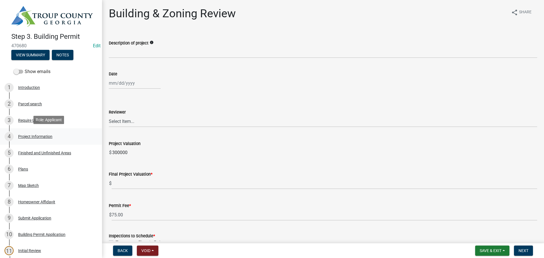
click at [34, 134] on div "Project Information" at bounding box center [35, 136] width 34 height 4
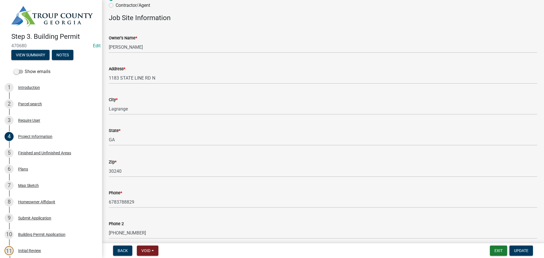
scroll to position [170, 0]
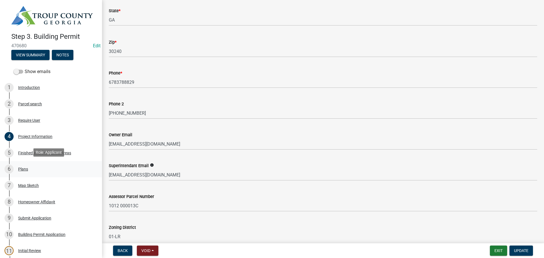
click at [32, 166] on div "6 Plans" at bounding box center [49, 168] width 88 height 9
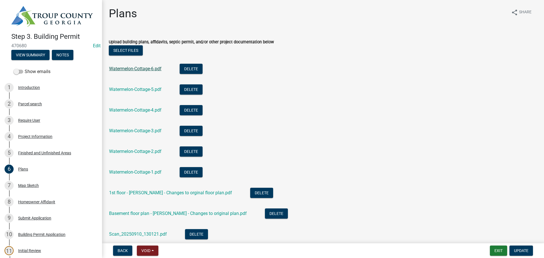
click at [140, 69] on link "Watermelon-Cottage-6.pdf" at bounding box center [135, 68] width 52 height 5
click at [63, 54] on button "Notes" at bounding box center [63, 55] width 22 height 10
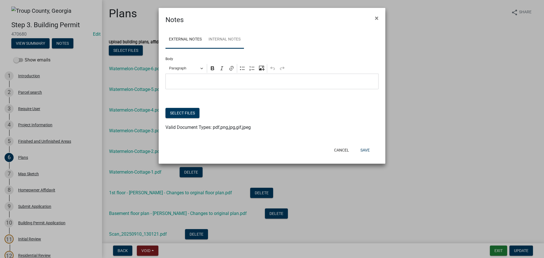
click at [230, 35] on link "Internal Notes" at bounding box center [224, 40] width 39 height 18
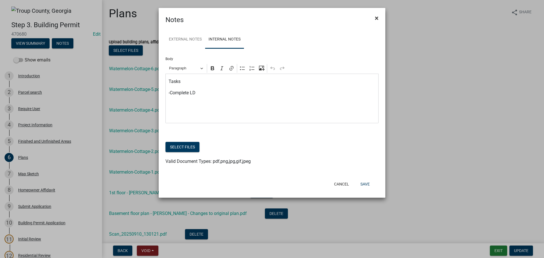
click at [375, 19] on span "×" at bounding box center [377, 18] width 4 height 8
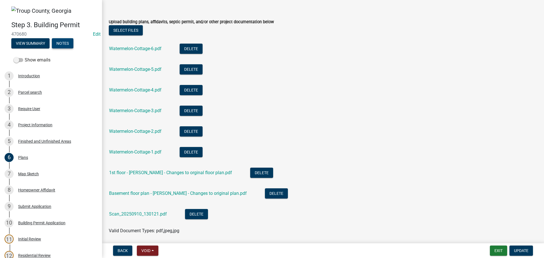
scroll to position [40, 0]
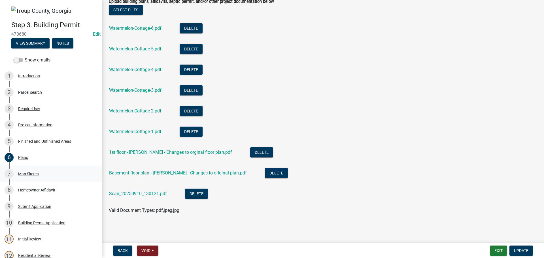
click at [22, 168] on link "7 Map Sketch" at bounding box center [51, 174] width 102 height 16
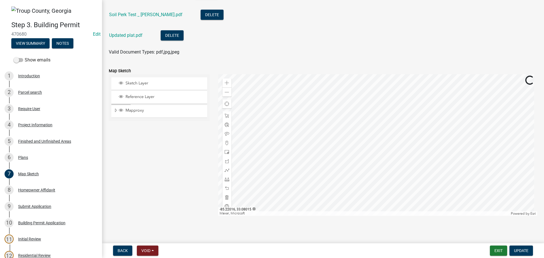
scroll to position [150, 0]
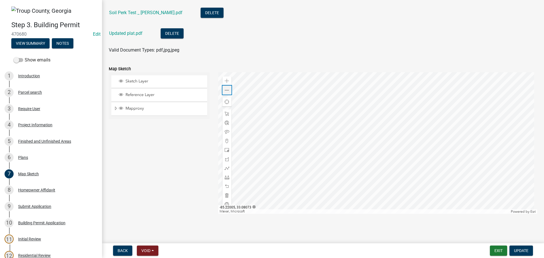
click at [227, 89] on span at bounding box center [227, 90] width 5 height 5
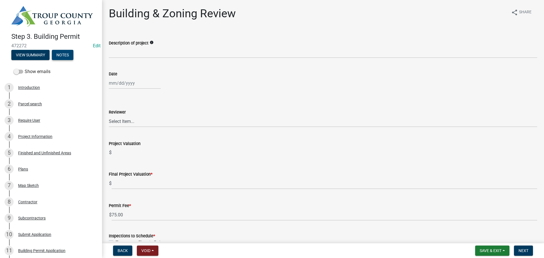
click at [67, 52] on button "Notes" at bounding box center [63, 55] width 22 height 10
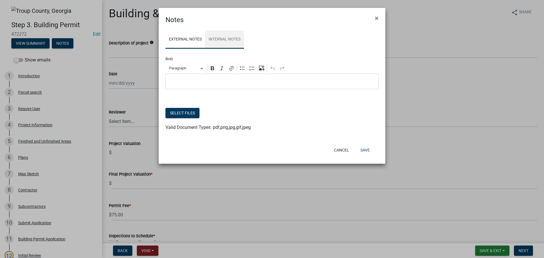
click at [216, 38] on link "Internal Notes" at bounding box center [224, 40] width 39 height 18
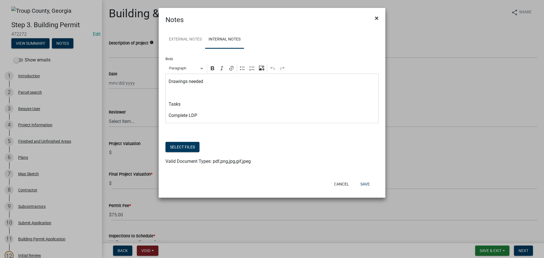
drag, startPoint x: 376, startPoint y: 16, endPoint x: 362, endPoint y: 7, distance: 16.1
click at [375, 16] on span "×" at bounding box center [377, 18] width 4 height 8
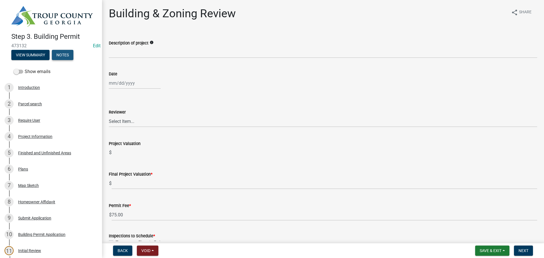
click at [60, 53] on button "Notes" at bounding box center [63, 55] width 22 height 10
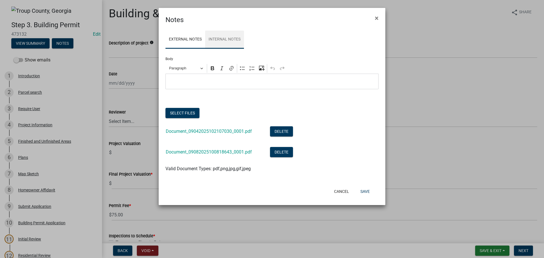
click at [225, 39] on link "Internal Notes" at bounding box center [224, 40] width 39 height 18
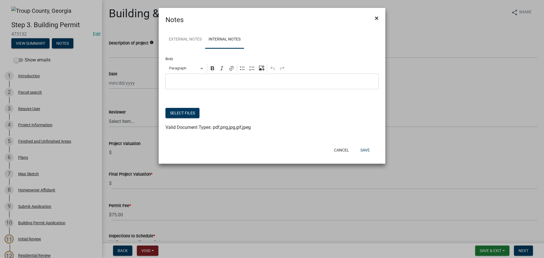
click at [376, 19] on span "×" at bounding box center [377, 18] width 4 height 8
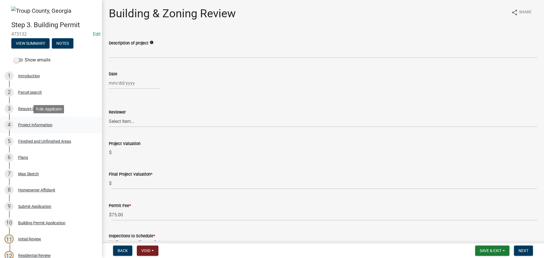
click at [38, 126] on div "Project Information" at bounding box center [35, 125] width 34 height 4
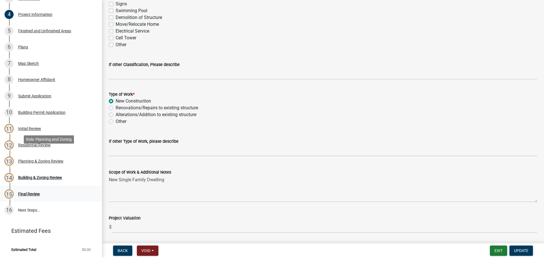
scroll to position [111, 0]
click at [37, 177] on div "Building & Zoning Review" at bounding box center [40, 177] width 44 height 4
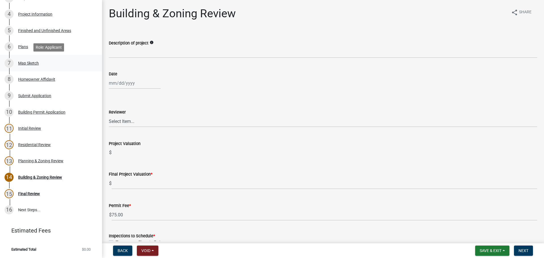
click at [29, 63] on div "Map Sketch" at bounding box center [28, 63] width 21 height 4
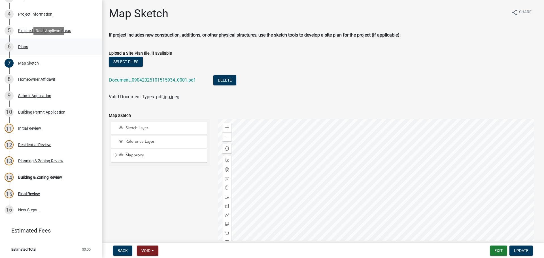
click at [25, 46] on div "Plans" at bounding box center [23, 47] width 10 height 4
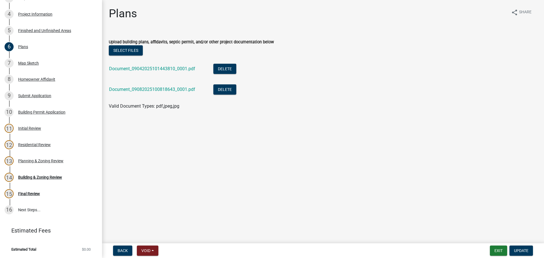
click at [160, 66] on div "Document_09042025101443810_0001.pdf" at bounding box center [156, 70] width 95 height 12
click at [163, 69] on link "Document_09042025101443810_0001.pdf" at bounding box center [152, 68] width 86 height 5
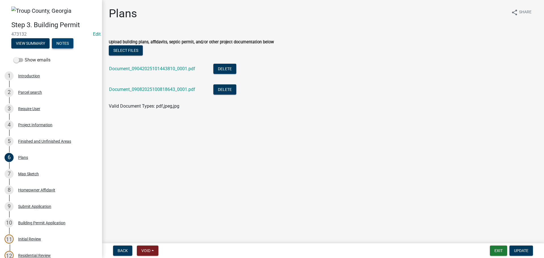
click at [68, 44] on button "Notes" at bounding box center [63, 43] width 22 height 10
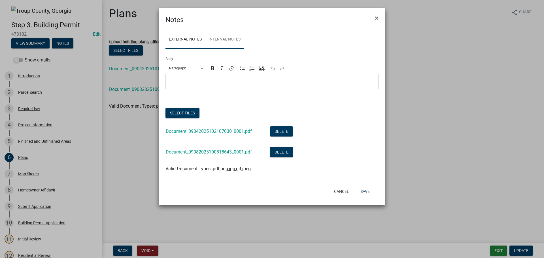
click at [228, 42] on link "Internal Notes" at bounding box center [224, 40] width 39 height 18
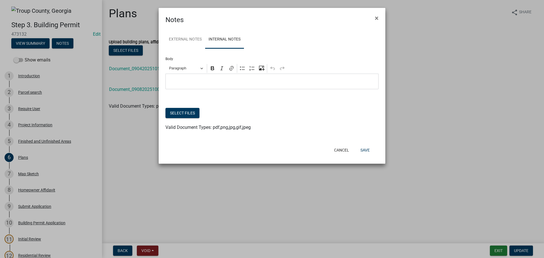
click at [191, 80] on p "Editor editing area: main. Press Alt+0 for help." at bounding box center [271, 81] width 207 height 7
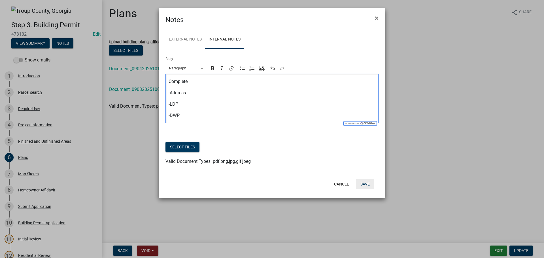
click at [367, 187] on button "Save" at bounding box center [365, 184] width 18 height 10
